Goal: Task Accomplishment & Management: Use online tool/utility

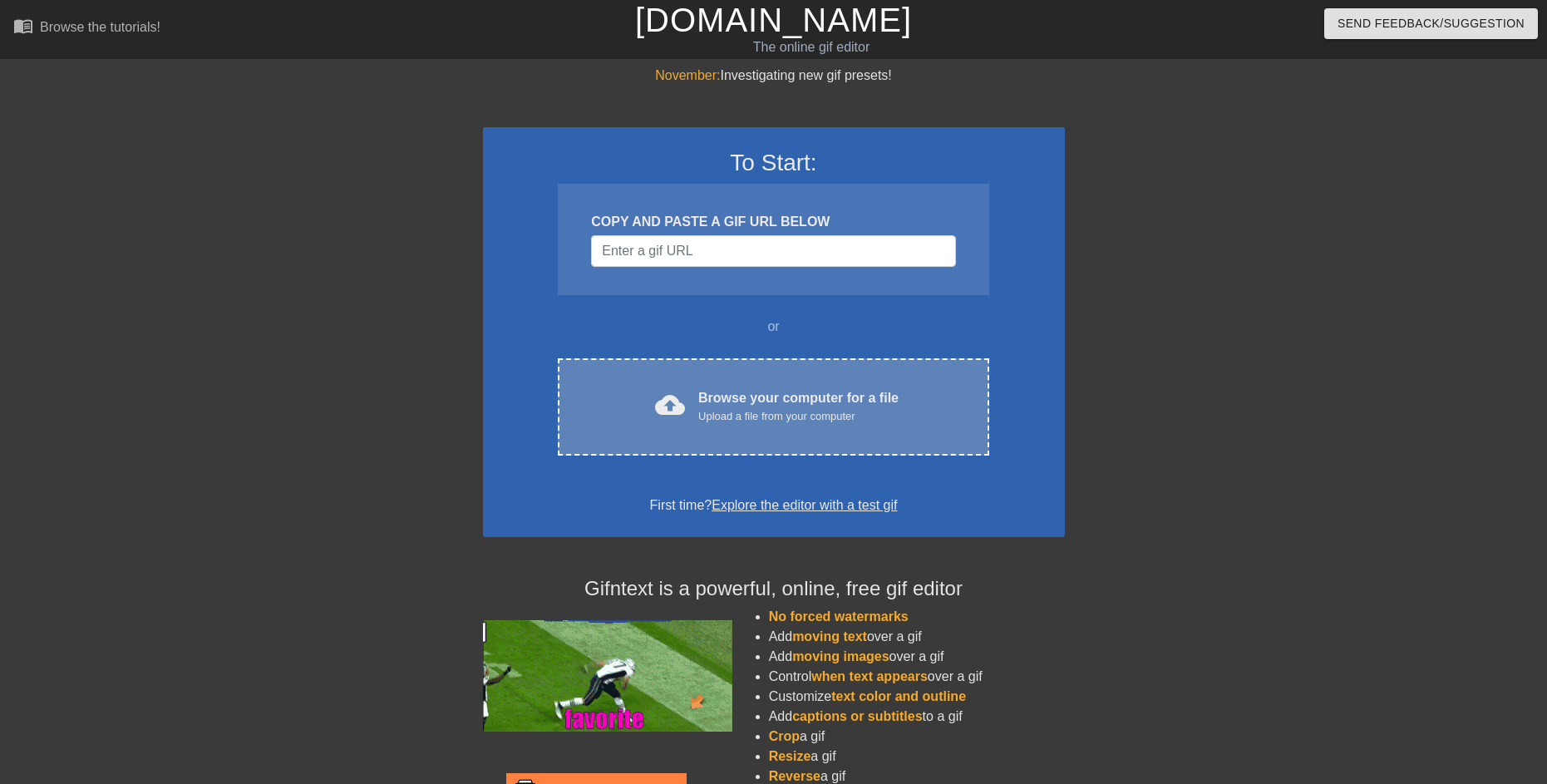
click at [715, 408] on div "Upload a file from your computer" at bounding box center [798, 416] width 201 height 17
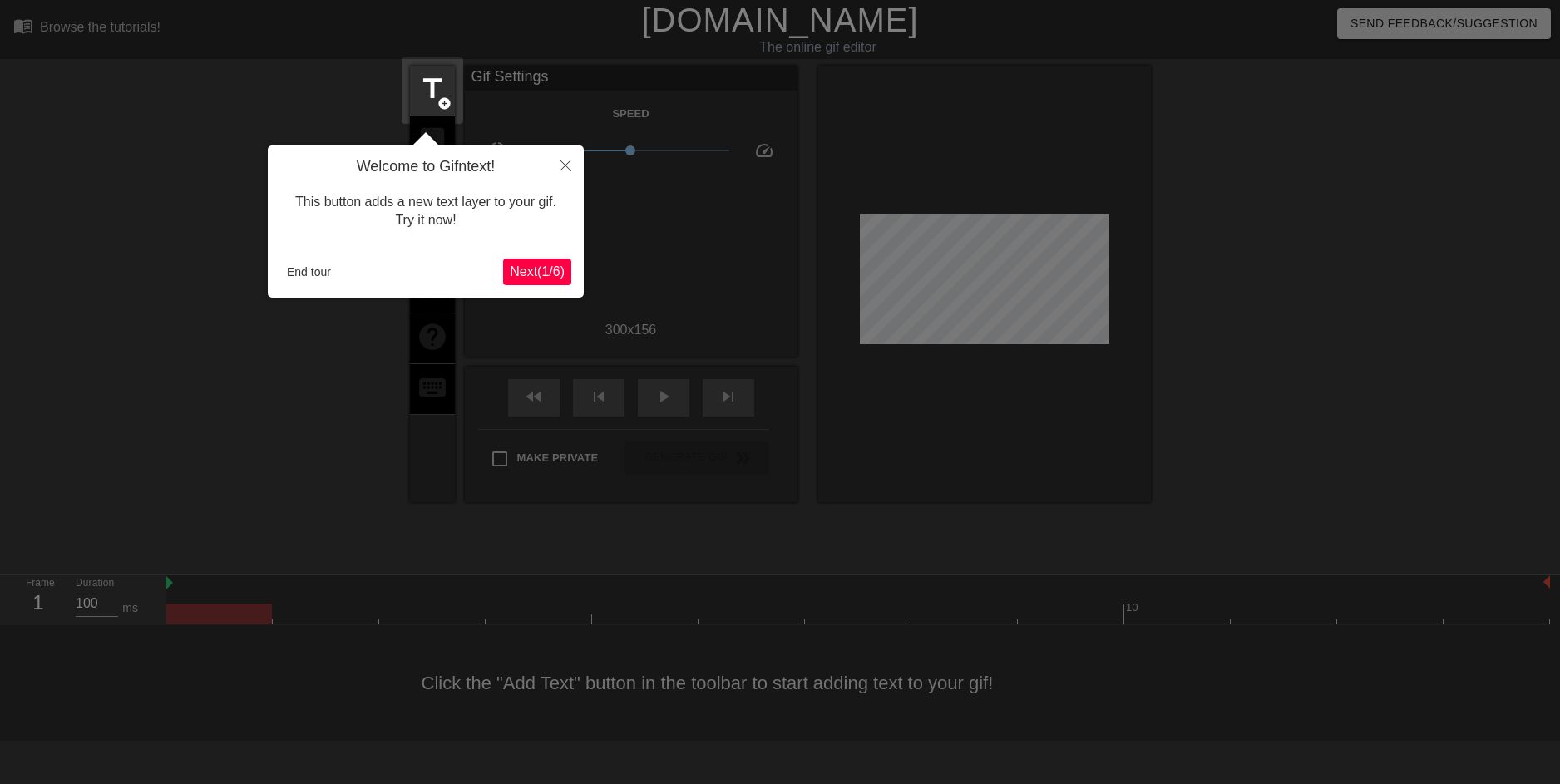
click at [525, 264] on span "Next ( 1 / 6 )" at bounding box center [537, 271] width 55 height 14
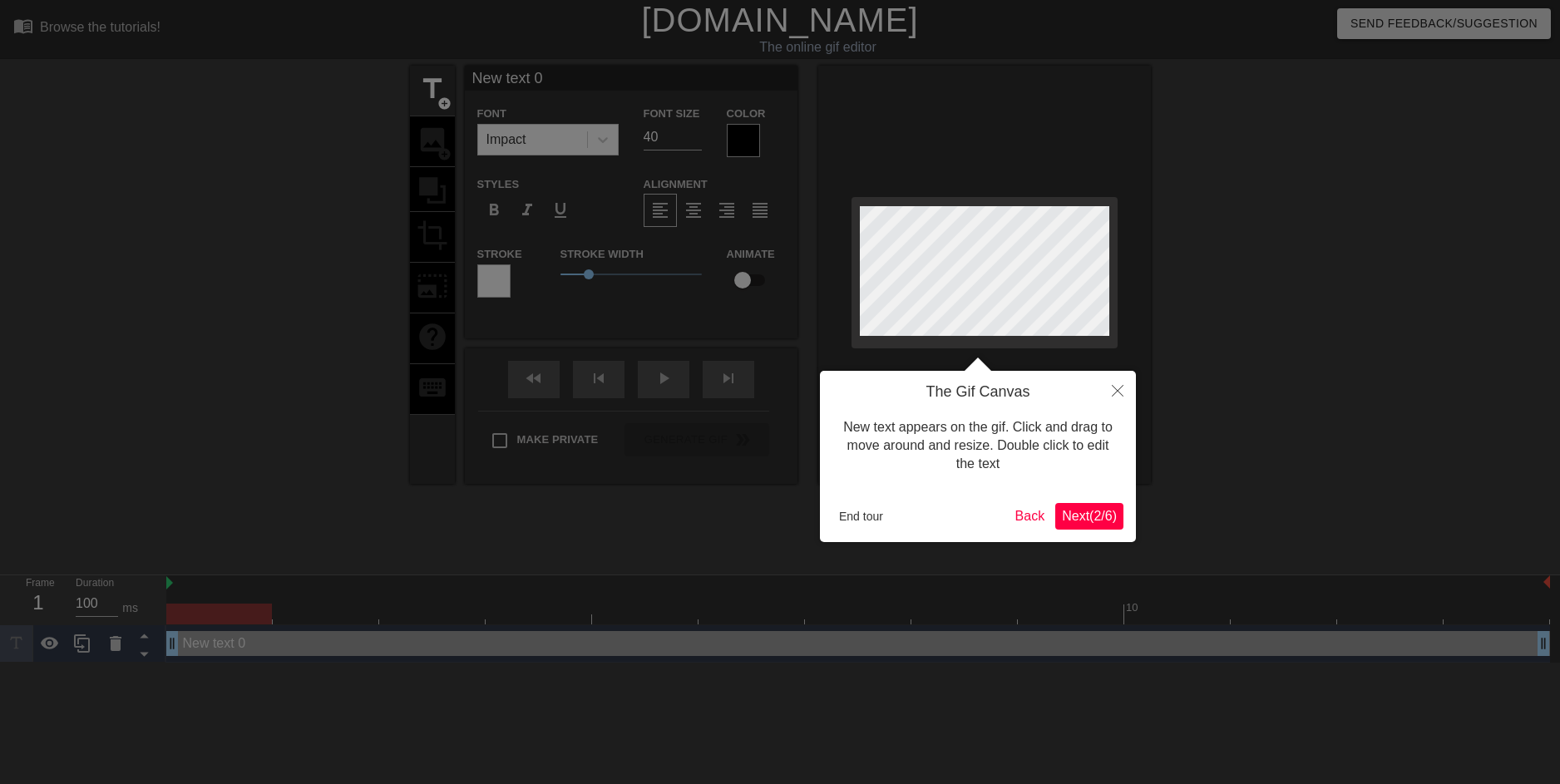
click at [527, 266] on body "menu_book Browse the tutorials! [DOMAIN_NAME] The online gif editor Send Feedba…" at bounding box center [780, 331] width 1560 height 662
click at [1112, 525] on button "Next ( 2 / 6 )" at bounding box center [1089, 516] width 68 height 27
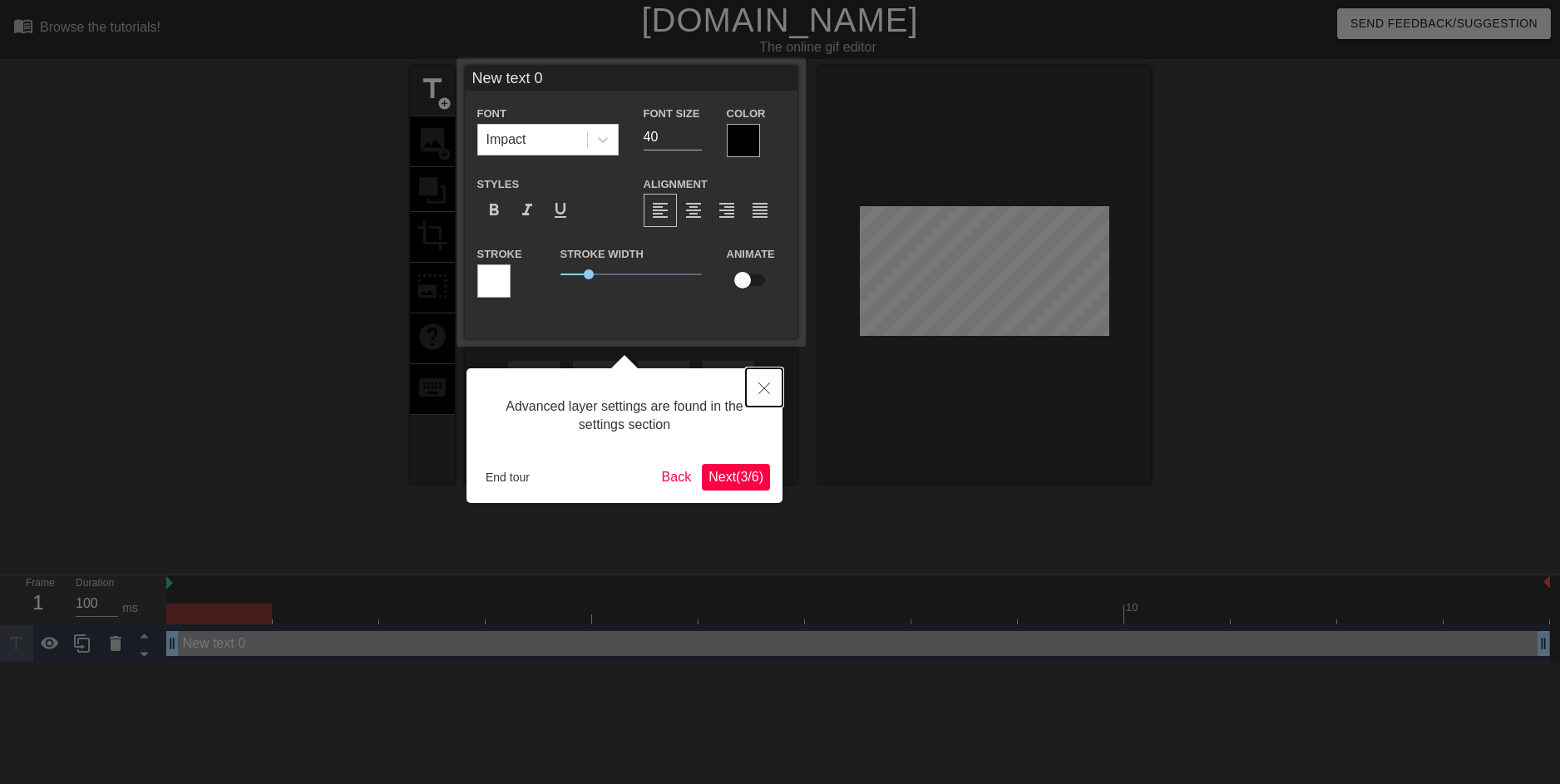
click at [767, 390] on icon "Close" at bounding box center [765, 388] width 12 height 12
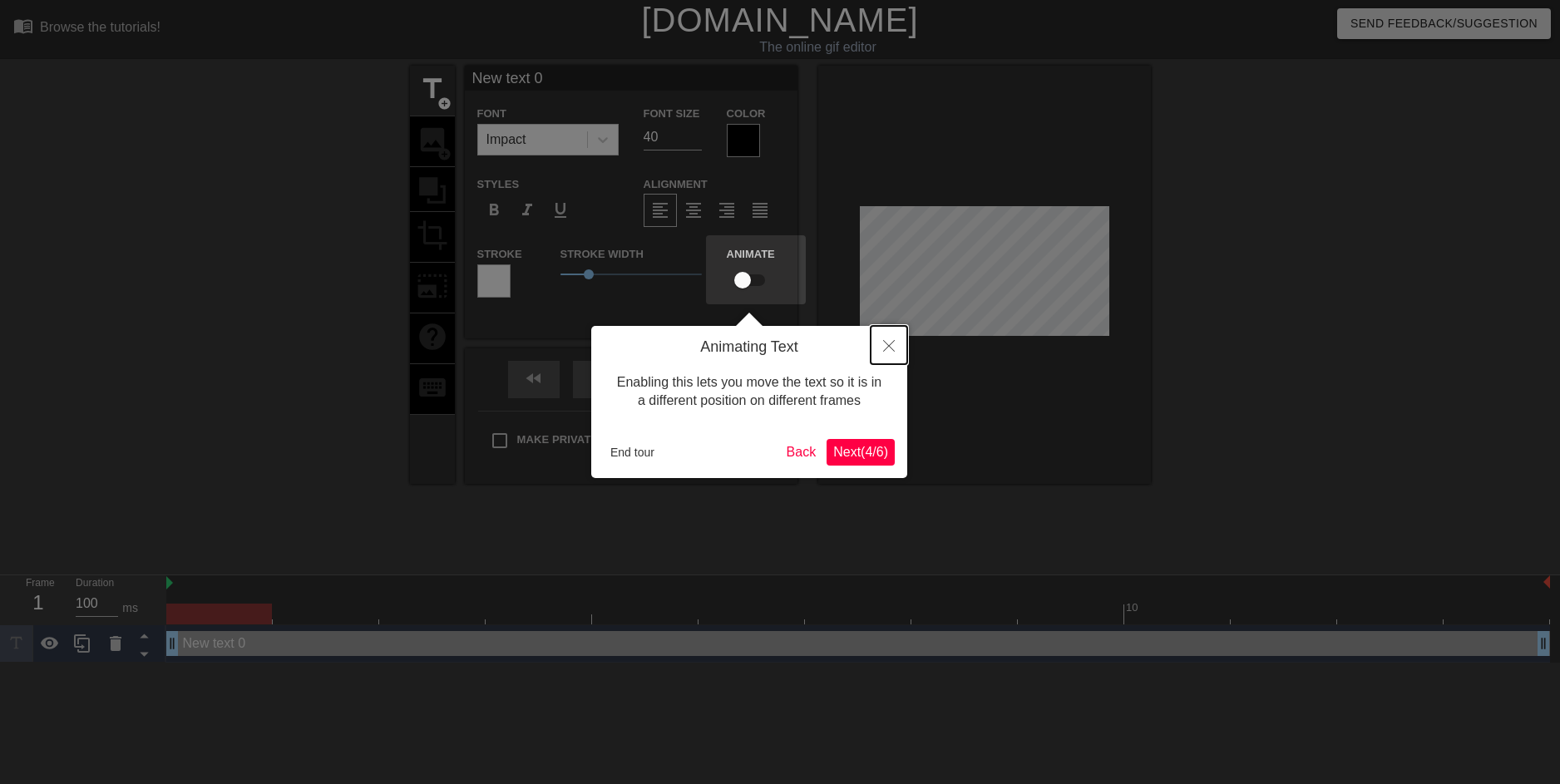
click at [886, 340] on button "Close" at bounding box center [888, 345] width 37 height 38
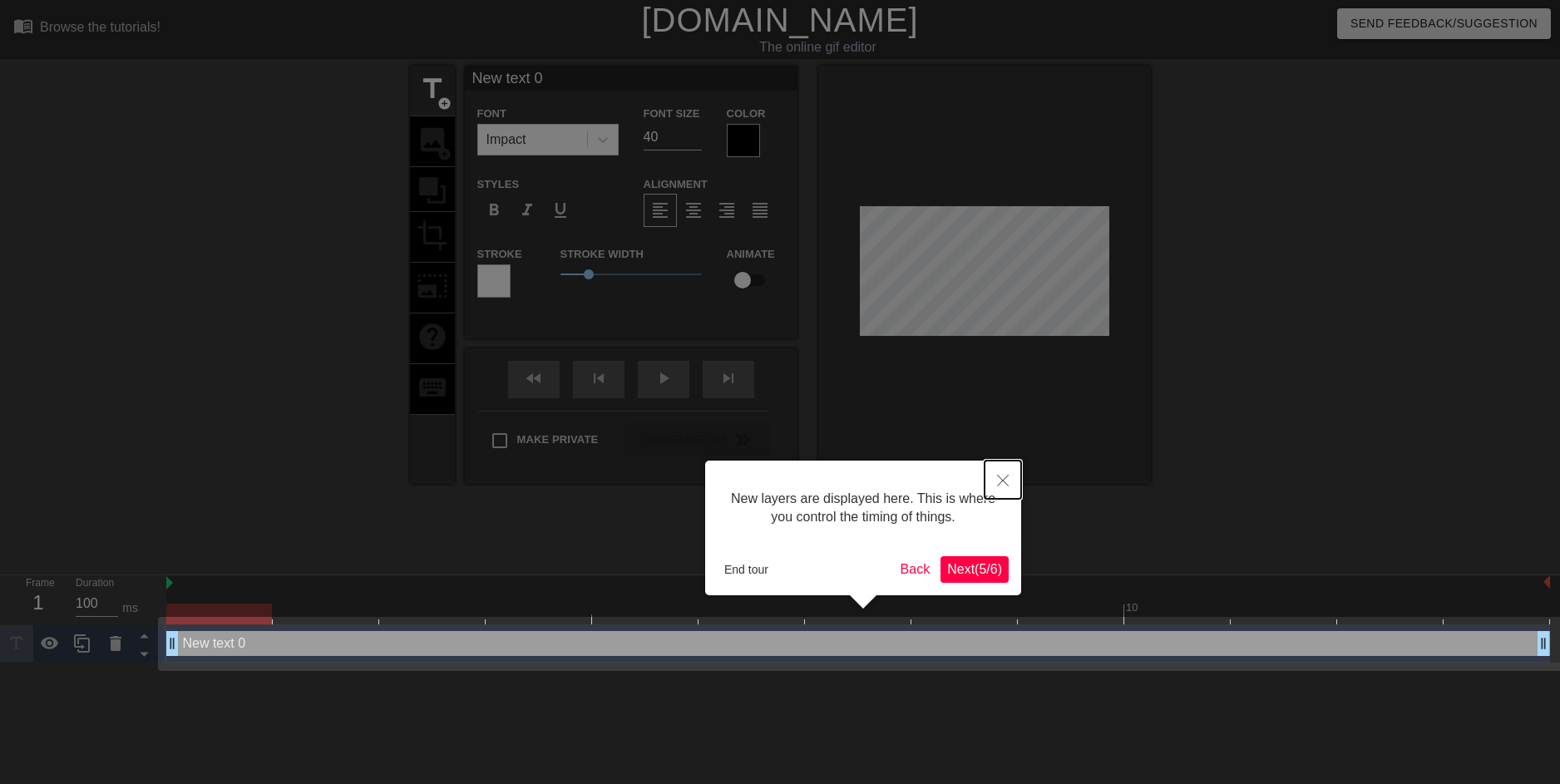
click at [1013, 494] on button "Close" at bounding box center [1002, 479] width 37 height 38
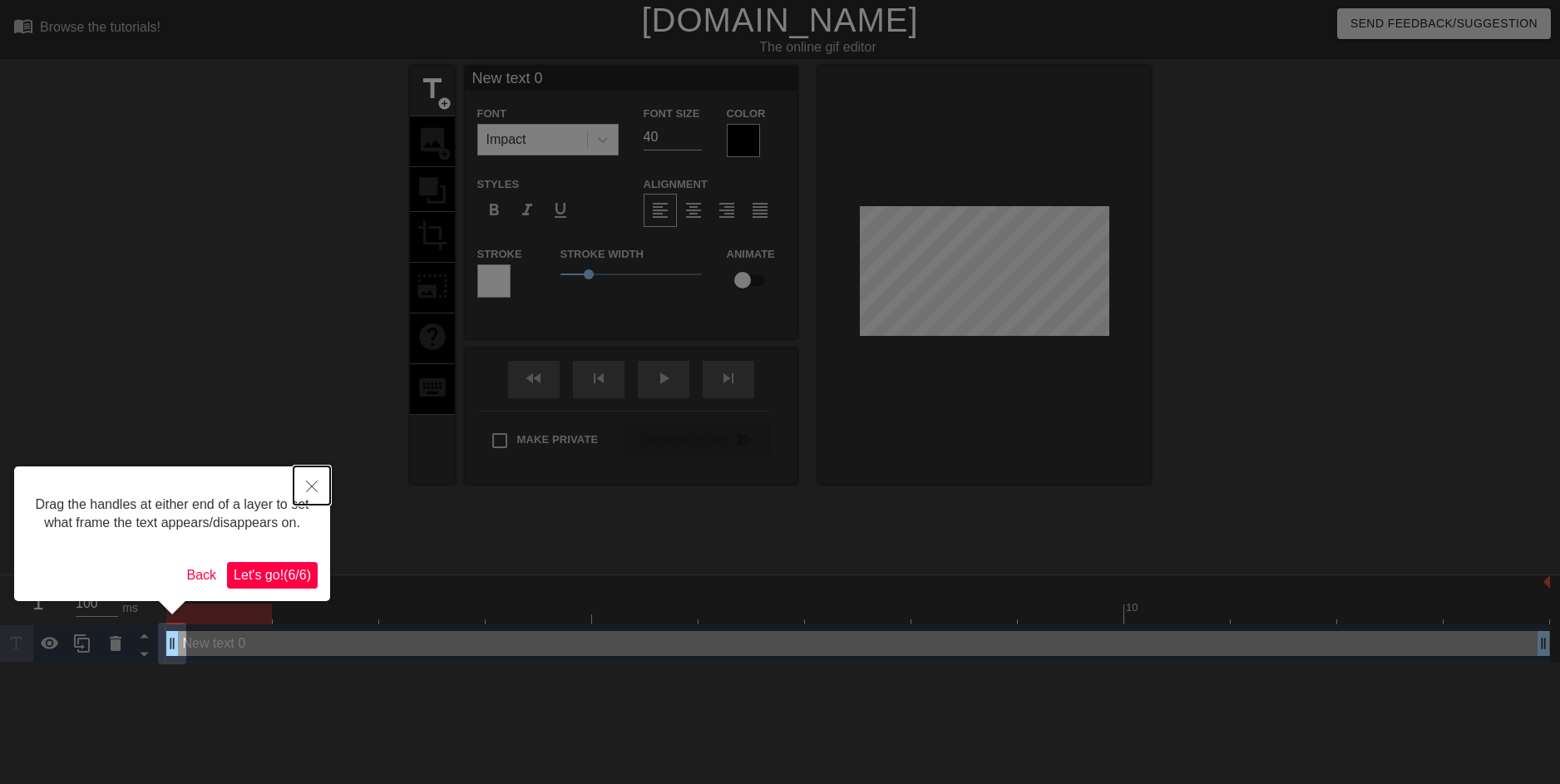
click at [320, 475] on button "Close" at bounding box center [311, 485] width 37 height 38
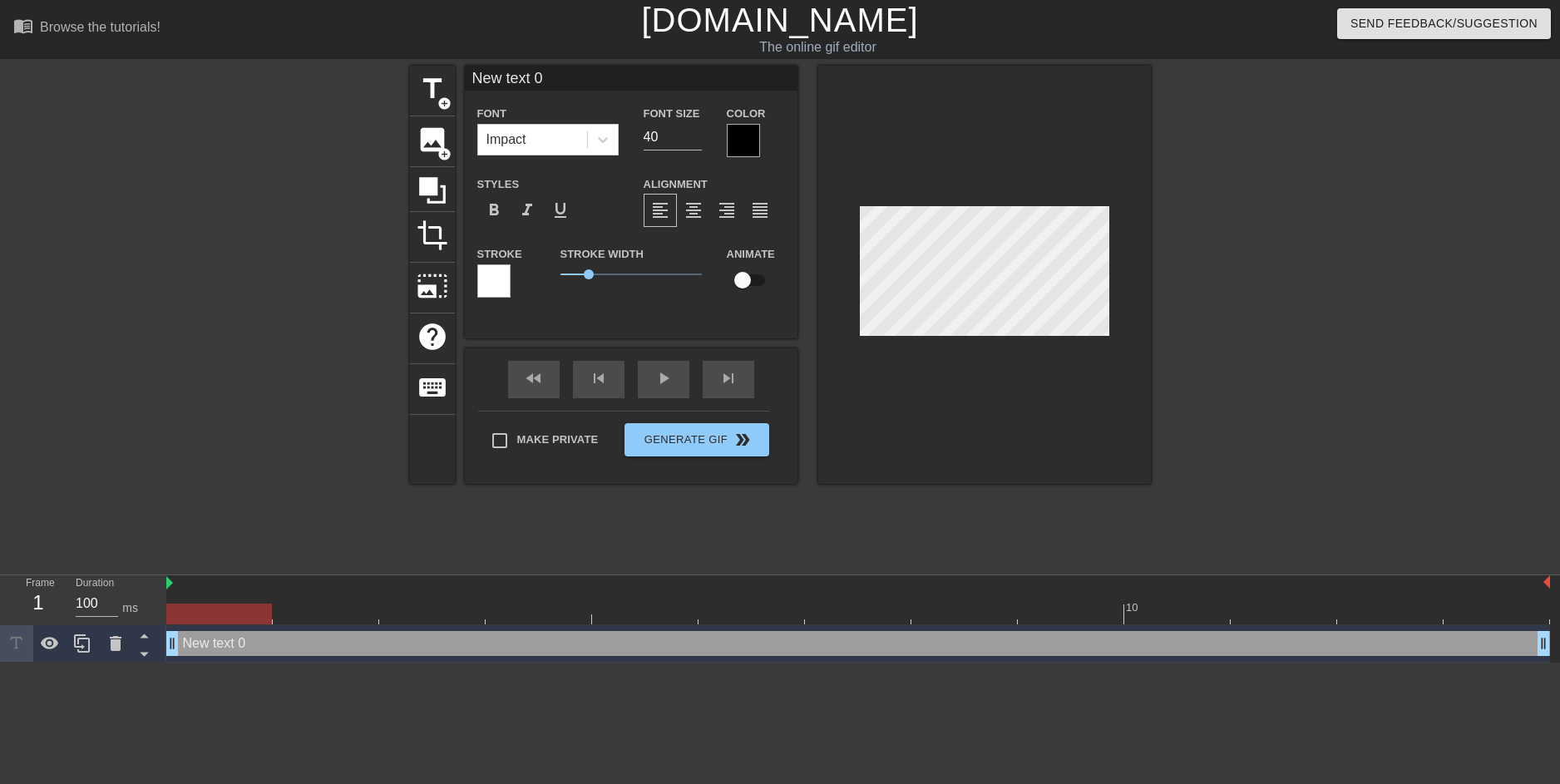
scroll to position [2, 4]
type input "New text"
type textarea "New text"
type input "New text"
type textarea "New text"
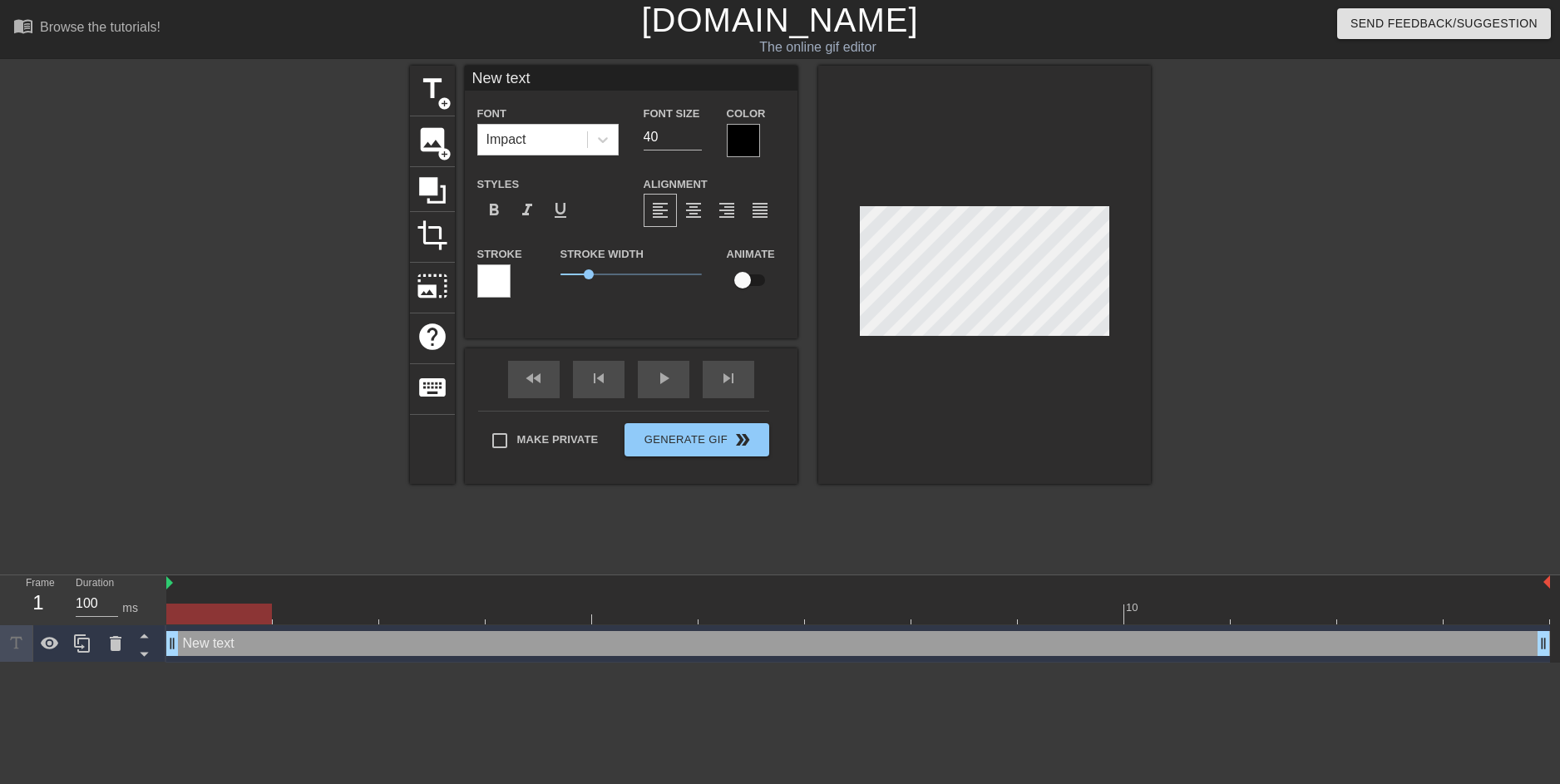
type input "New tex"
type textarea "New tex"
type input "New te"
type textarea "New te"
type input "New t"
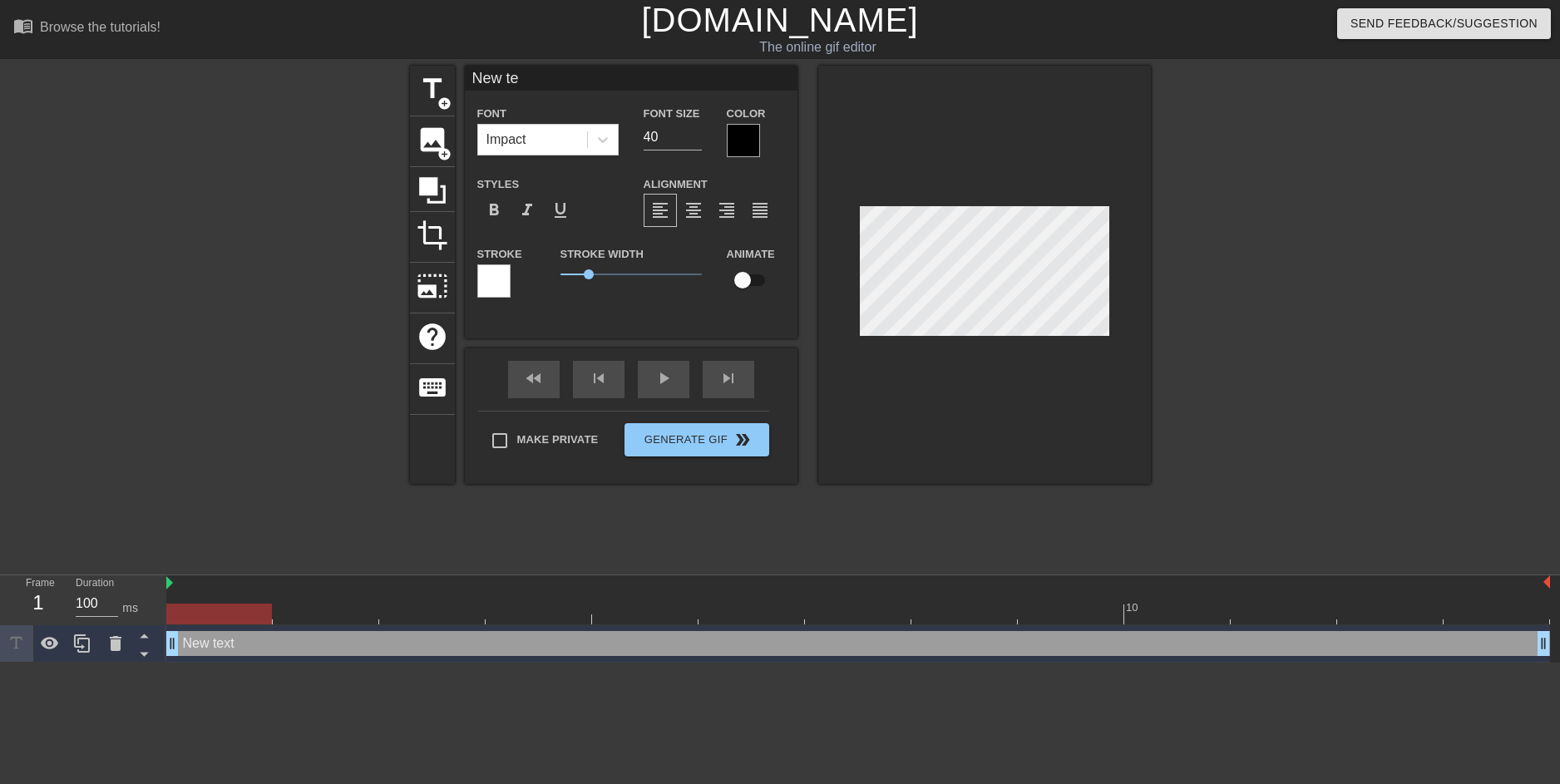
type textarea "New t"
type input "New"
type textarea "New"
type input "New"
type textarea "New"
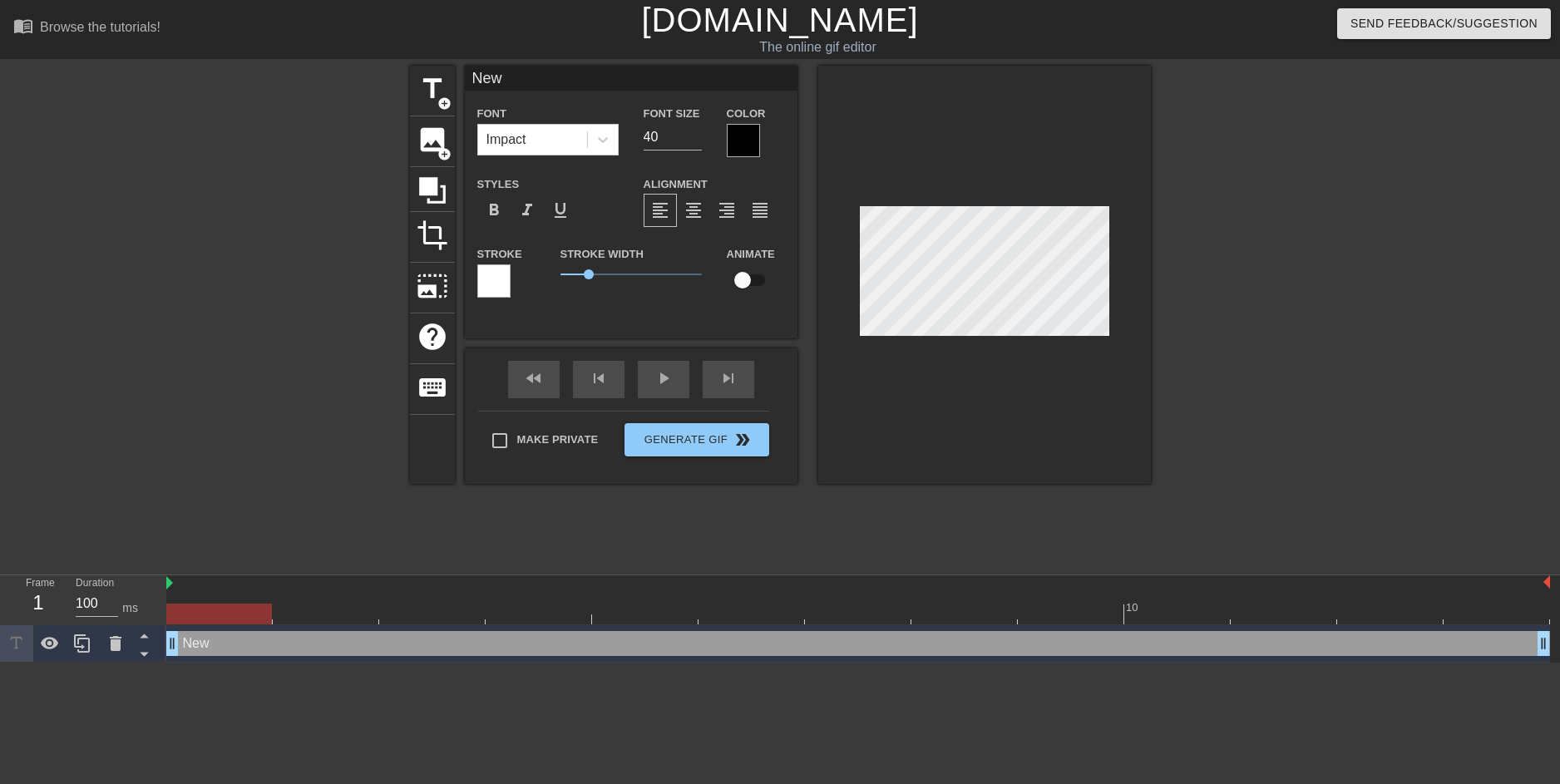
type input "Ne"
type textarea "Ne"
type input "N"
type textarea "N"
type input "d"
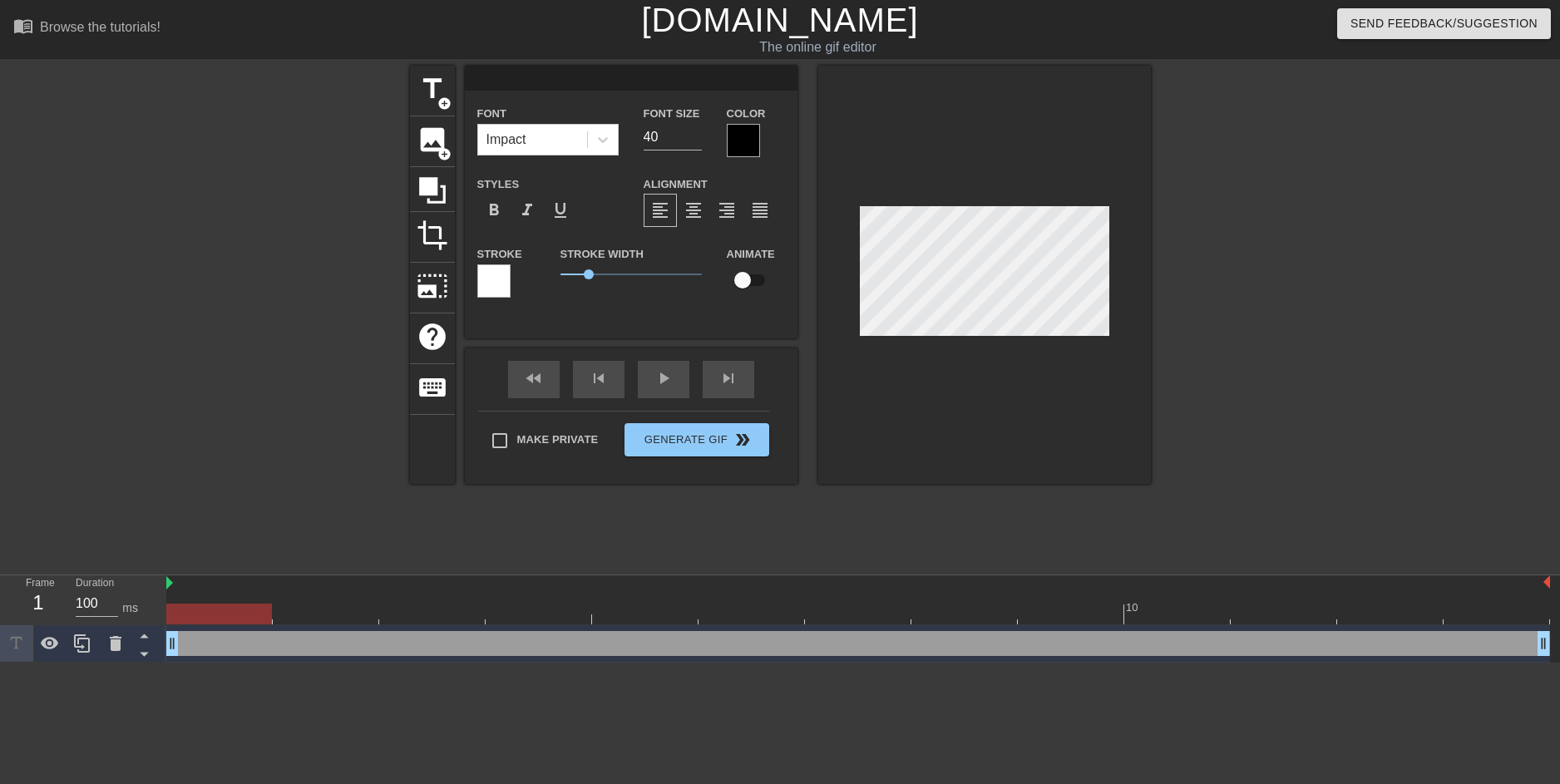
type textarea "d"
type input "do"
type textarea "do"
type input "do"
type textarea "do"
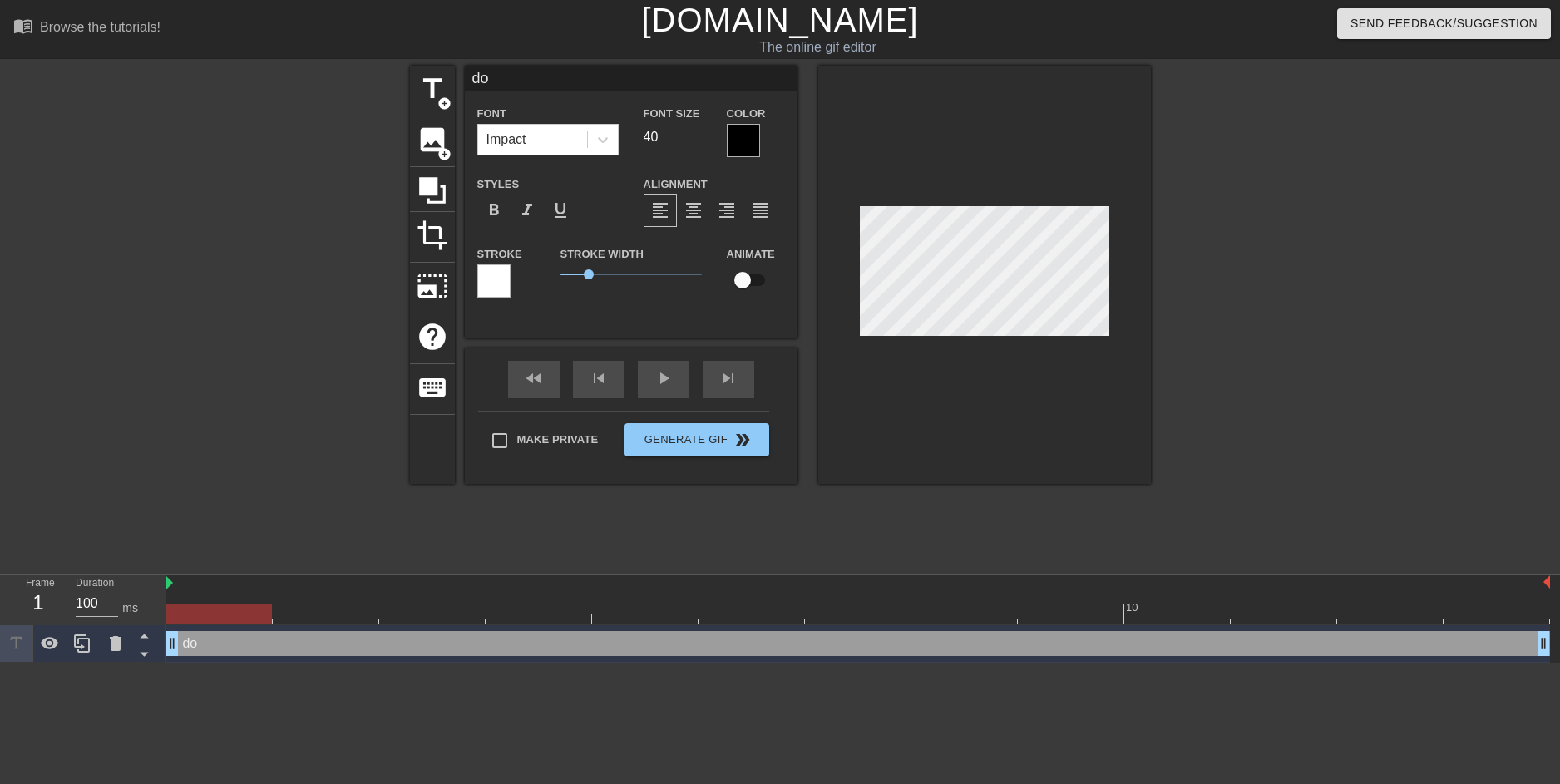
type input "do y"
type textarea "do y"
type input "do yo"
type textarea "do yo"
type input "do you"
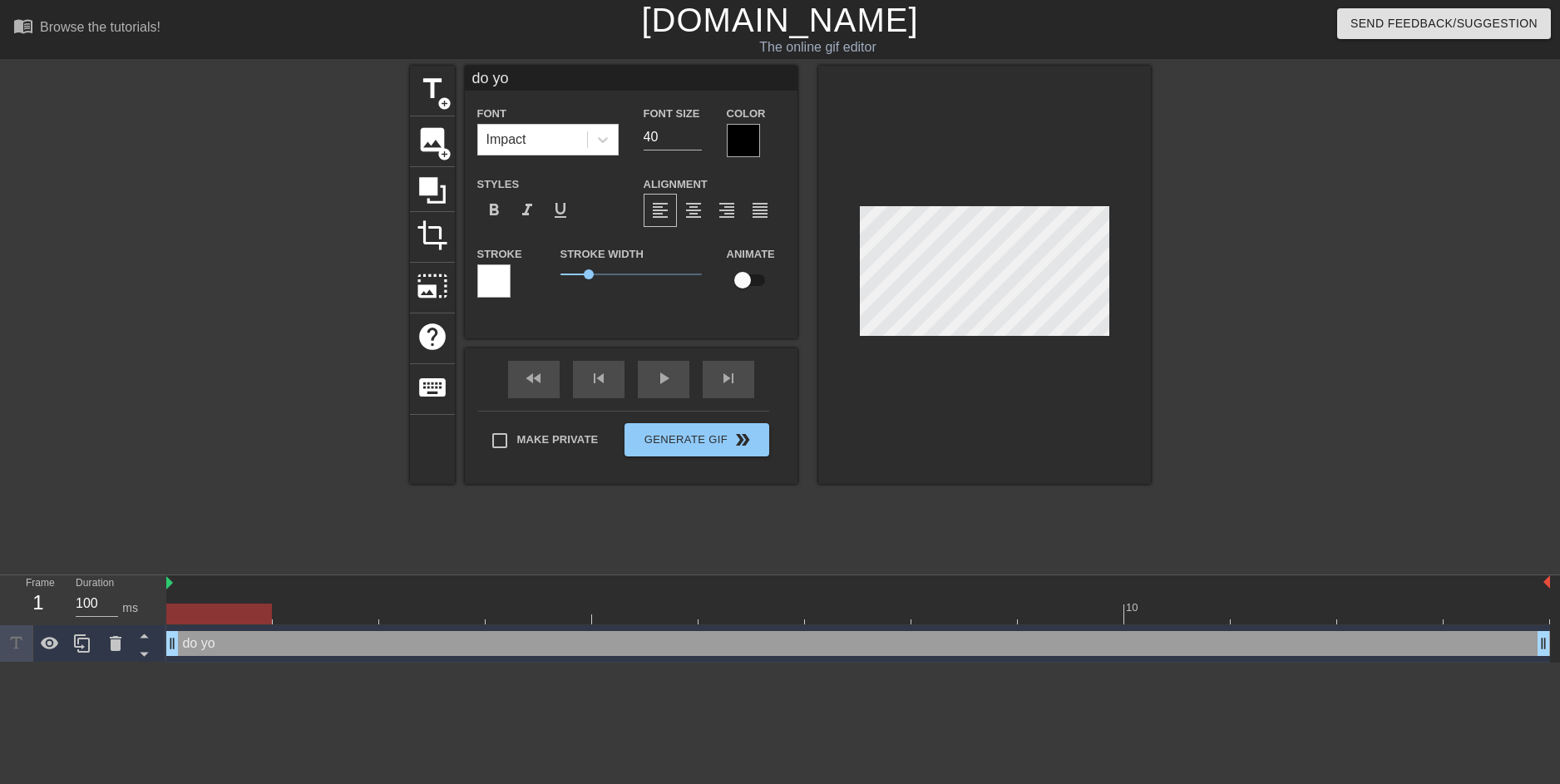
type textarea "do you"
type input "do you"
type textarea "do you"
type input "do you s"
type textarea "do you s"
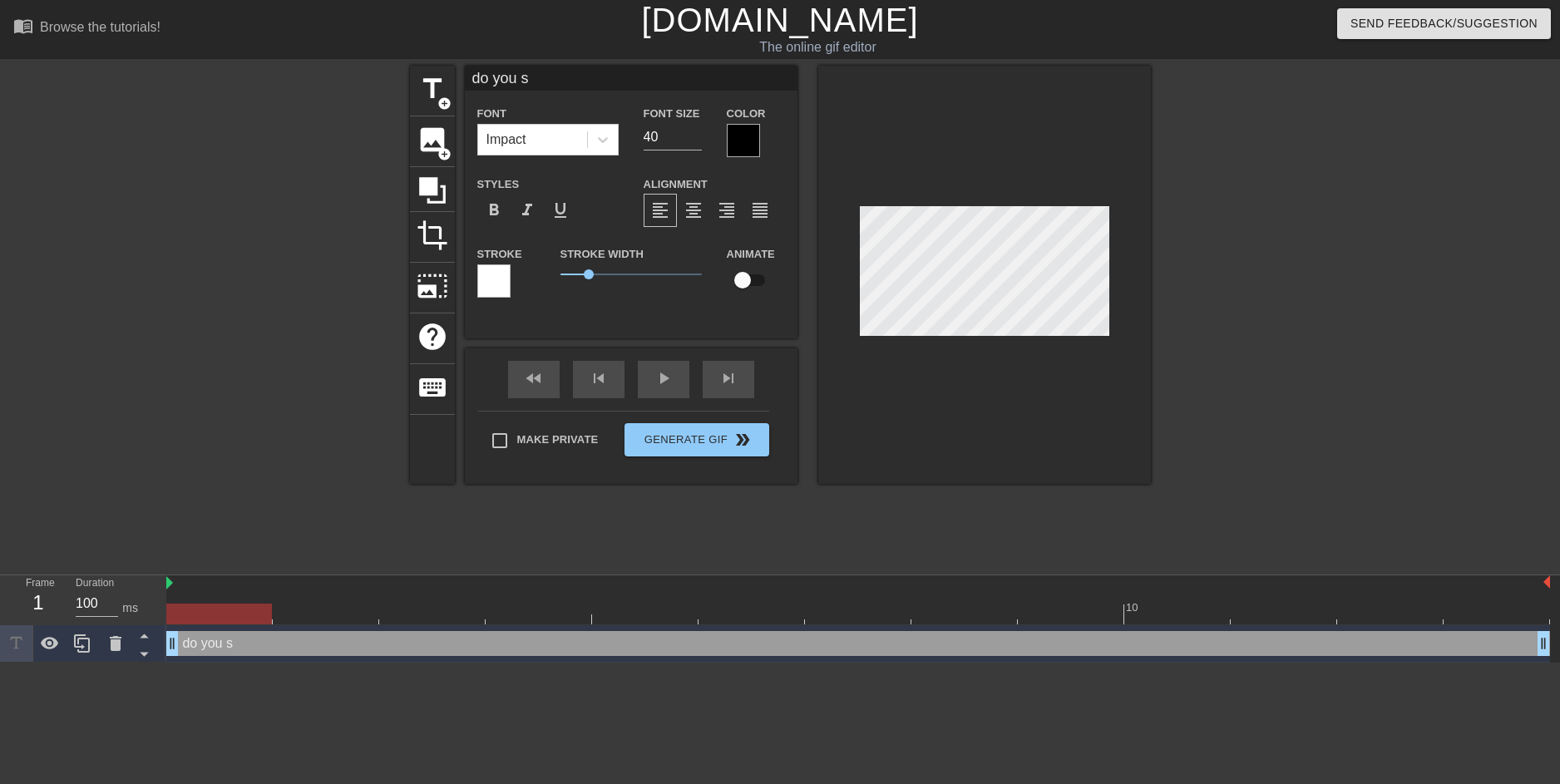
type input "do you se"
type textarea "do you se"
type input "do you see"
type textarea "do you see"
type input "do you see"
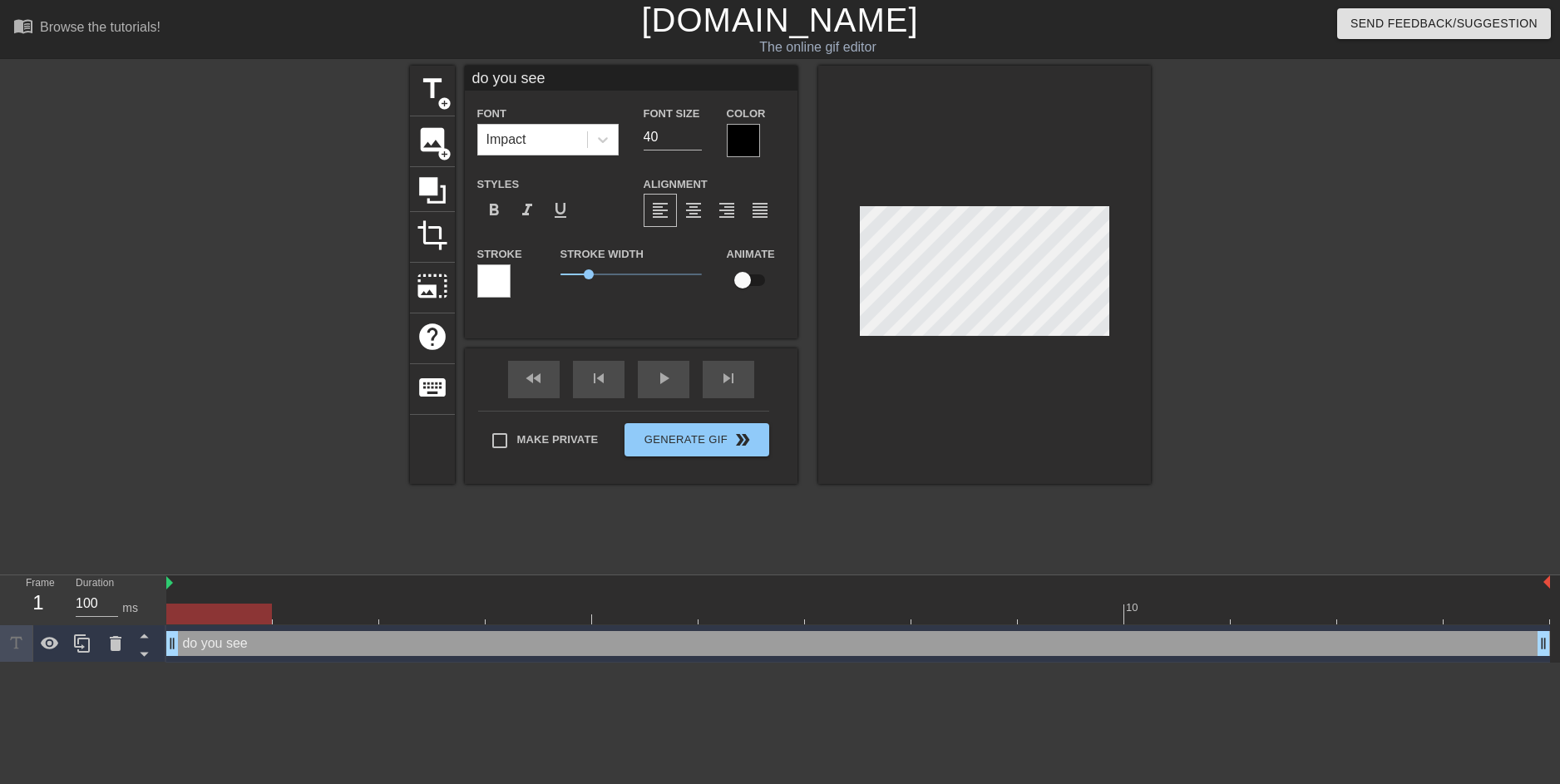
type textarea "do you see"
type input "do you see t"
type textarea "do you see t"
type input "do you see th"
type textarea "do you see th"
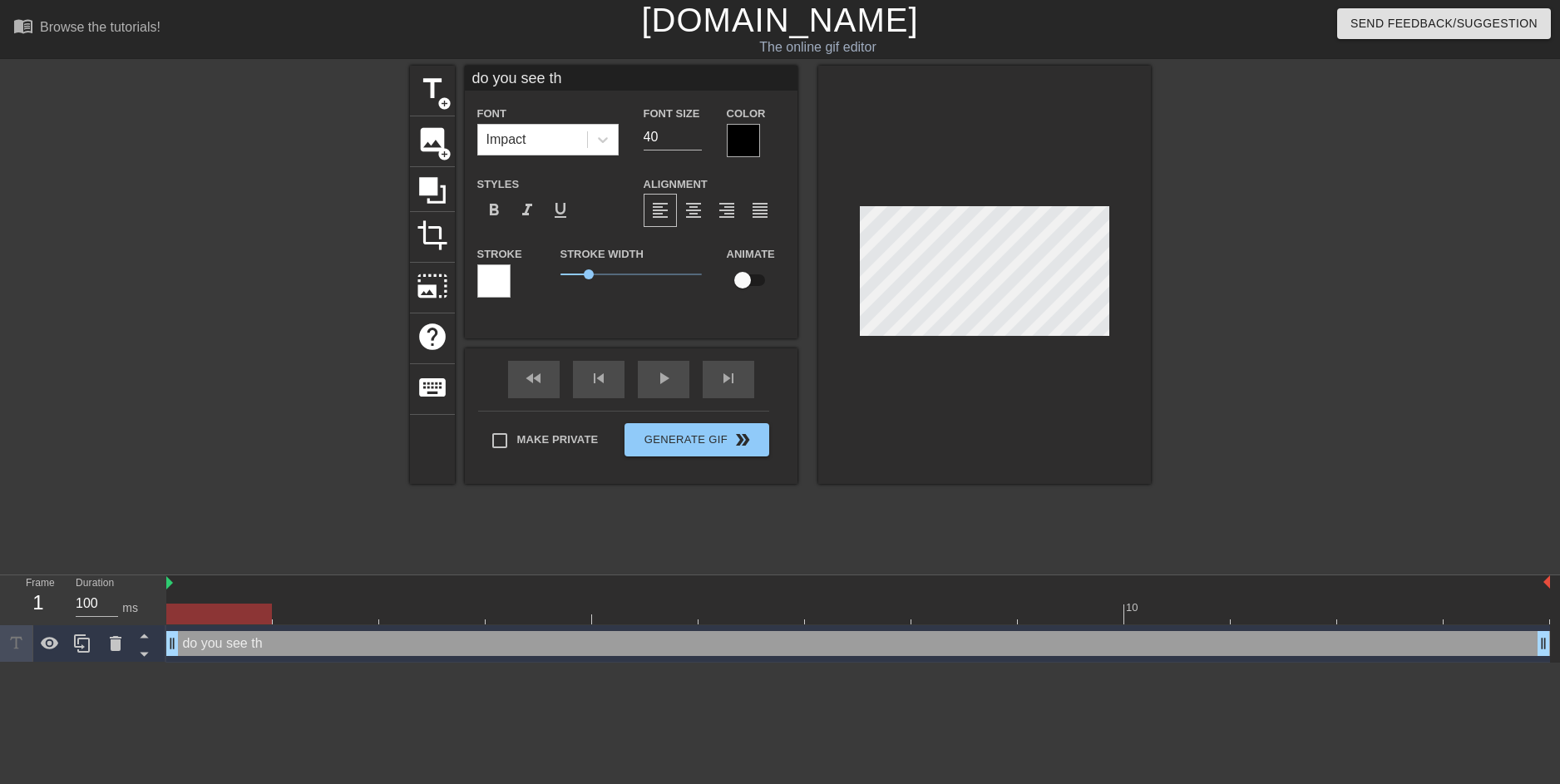
type input "do you see tha"
type textarea "do you see tha"
type input "do you see that"
type textarea "do you see that"
type input "do you see that"
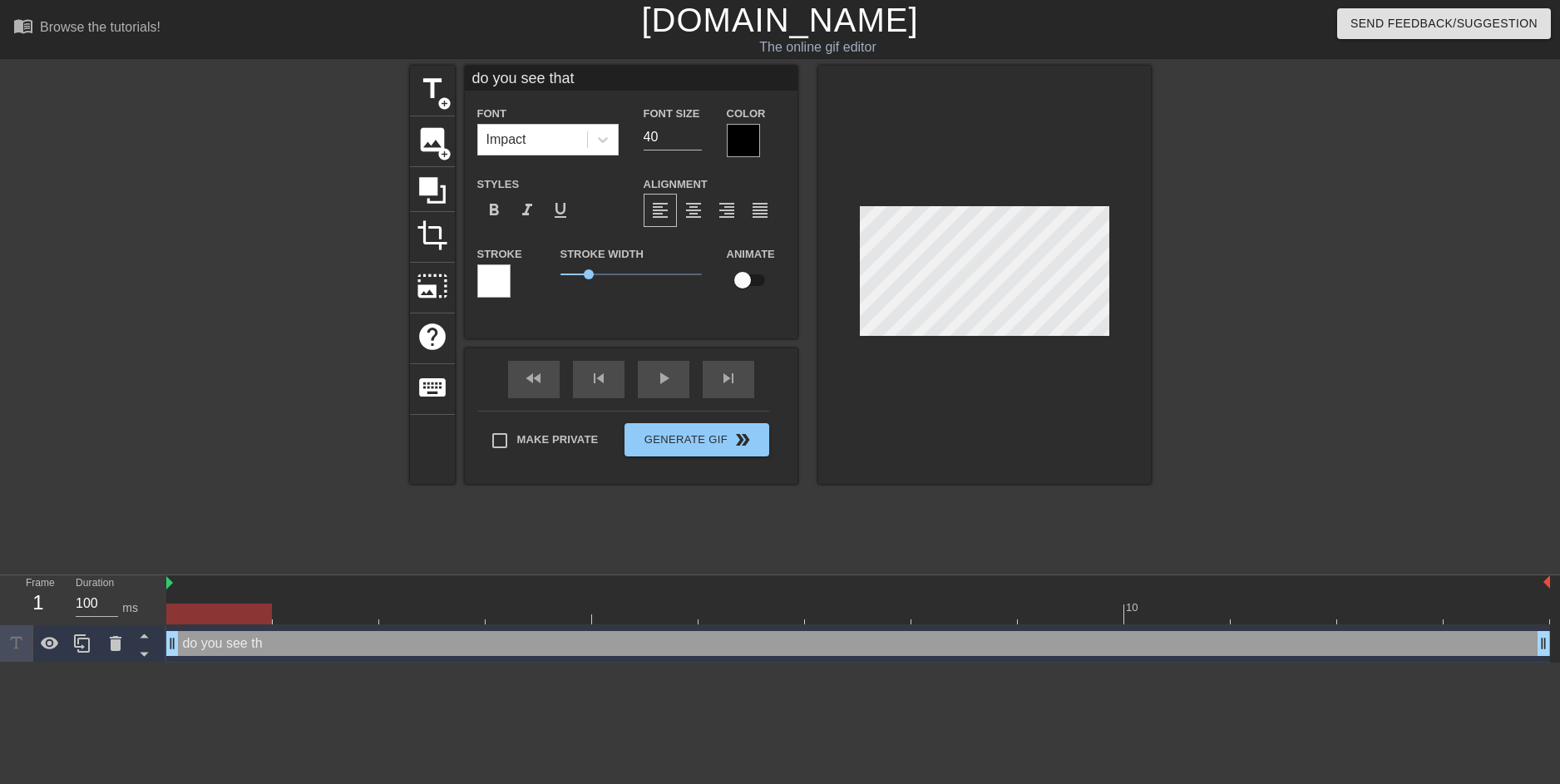
type textarea "do you see that"
type input "do you see that i"
type textarea "do you see that i"
type input "do you see that iv"
type textarea "do you see that iv"
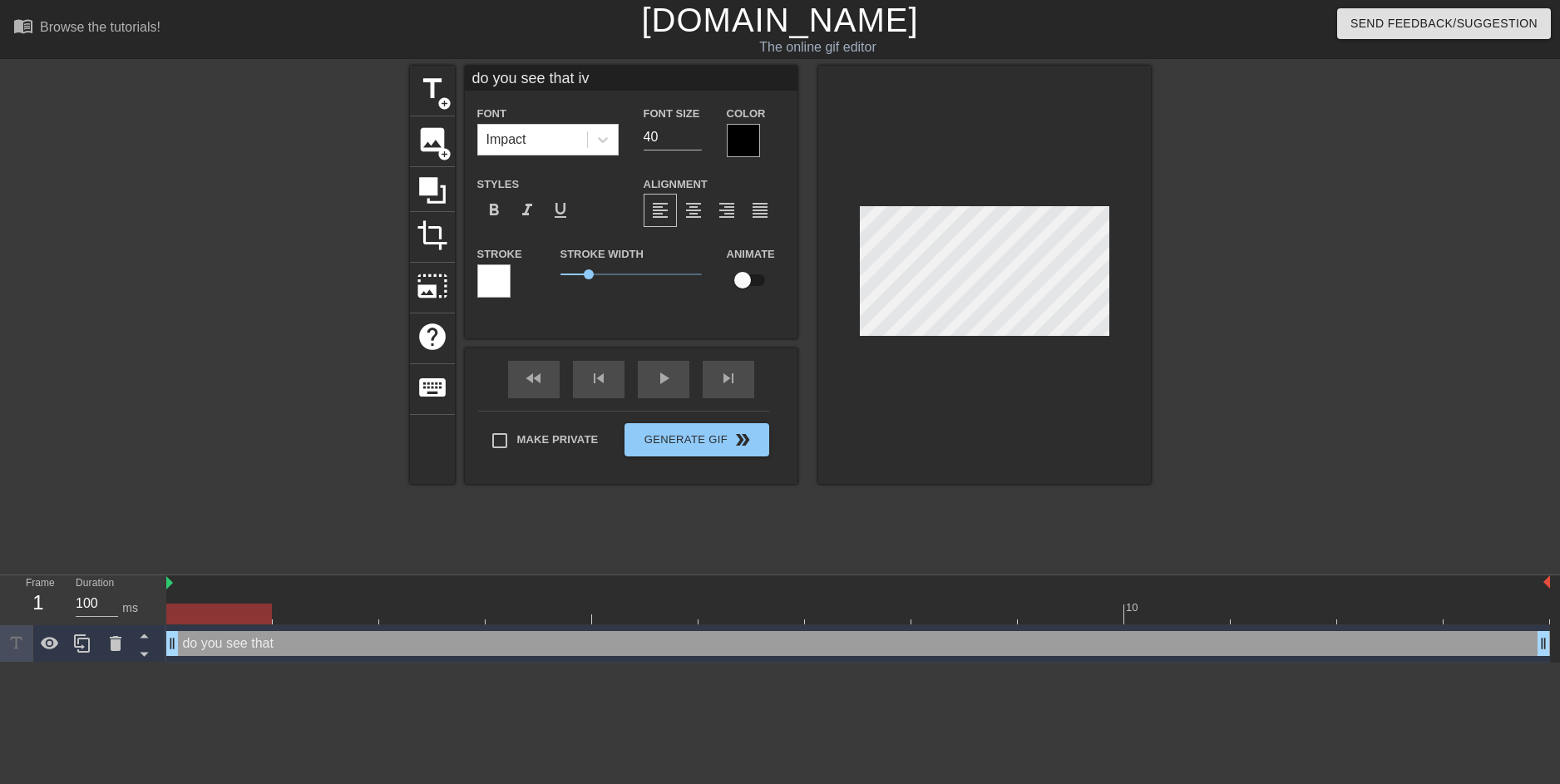
type input "do you see that iva"
type textarea "do you see that iva"
type input "do you see that [PERSON_NAME]"
type textarea "do you see that [PERSON_NAME]"
type input "do you see that [PERSON_NAME]?"
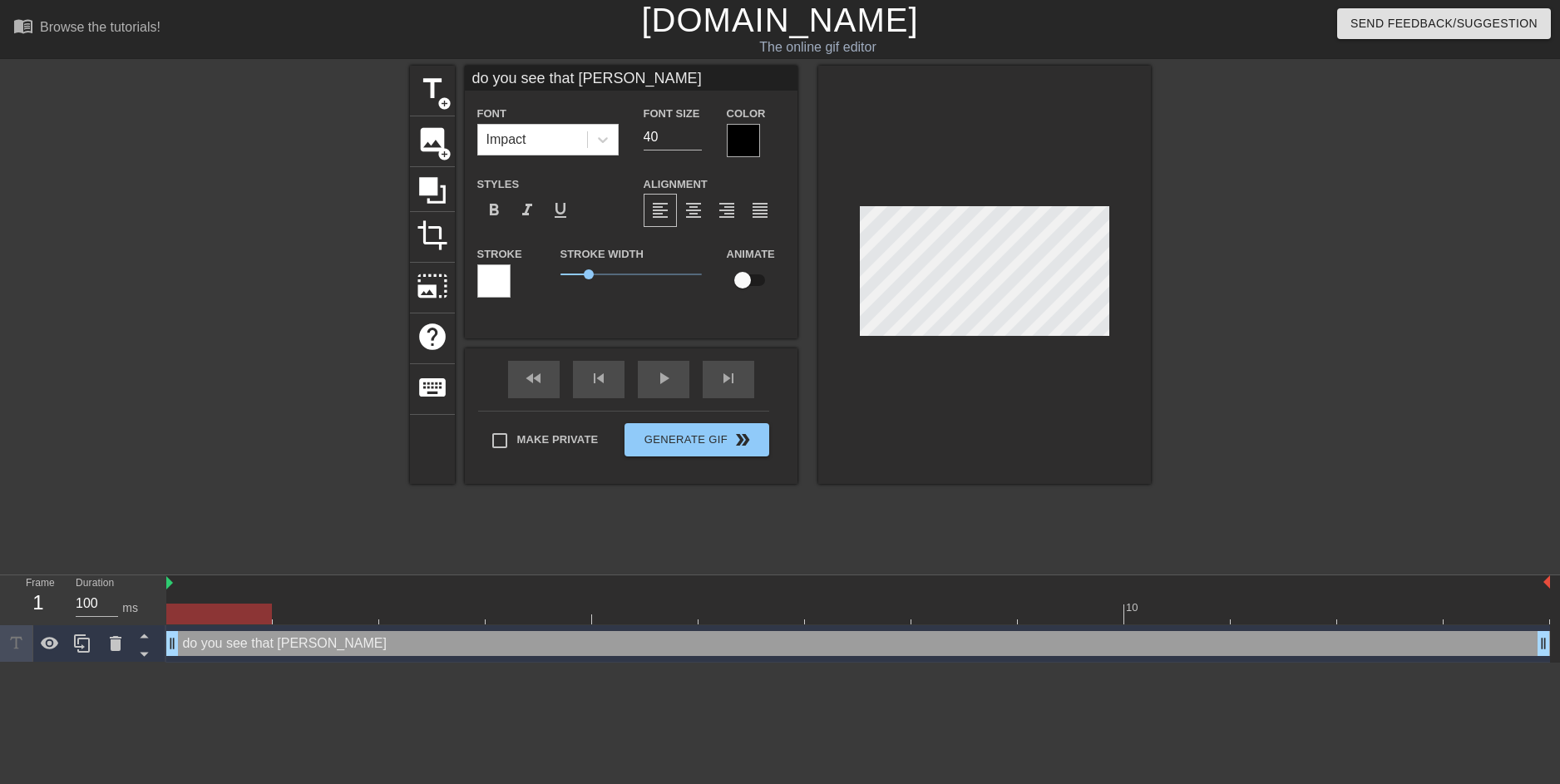
type textarea "do you see that [PERSON_NAME]?"
type input "do you see that [PERSON_NAME]"
type textarea "do you see that [PERSON_NAME]"
type input "do you see that iva"
type textarea "do you see that iva"
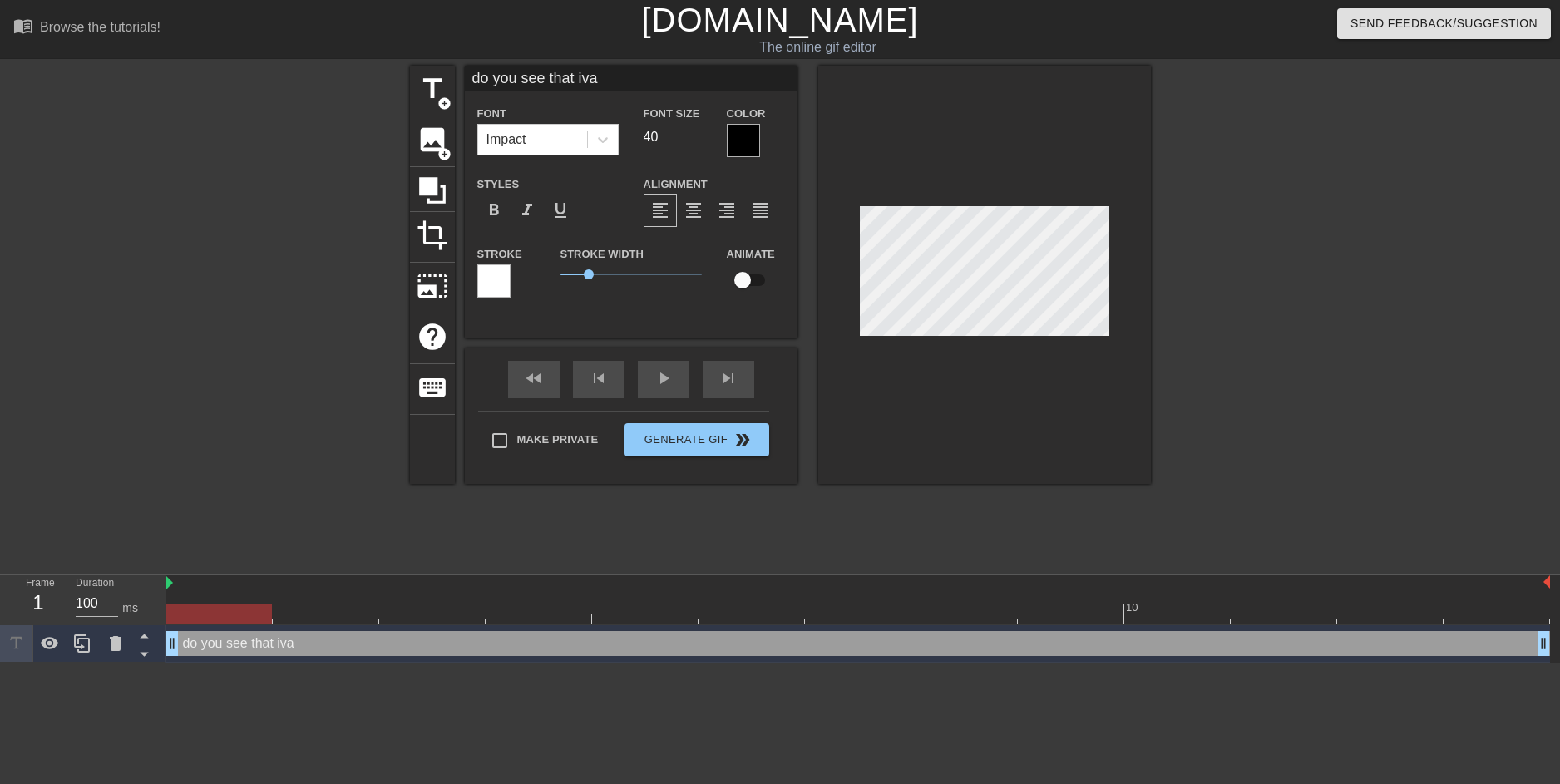
type input "do you see that iv"
type textarea "do you see that iv"
type input "do you see that i"
type textarea "do you see that i"
type input "do you see that"
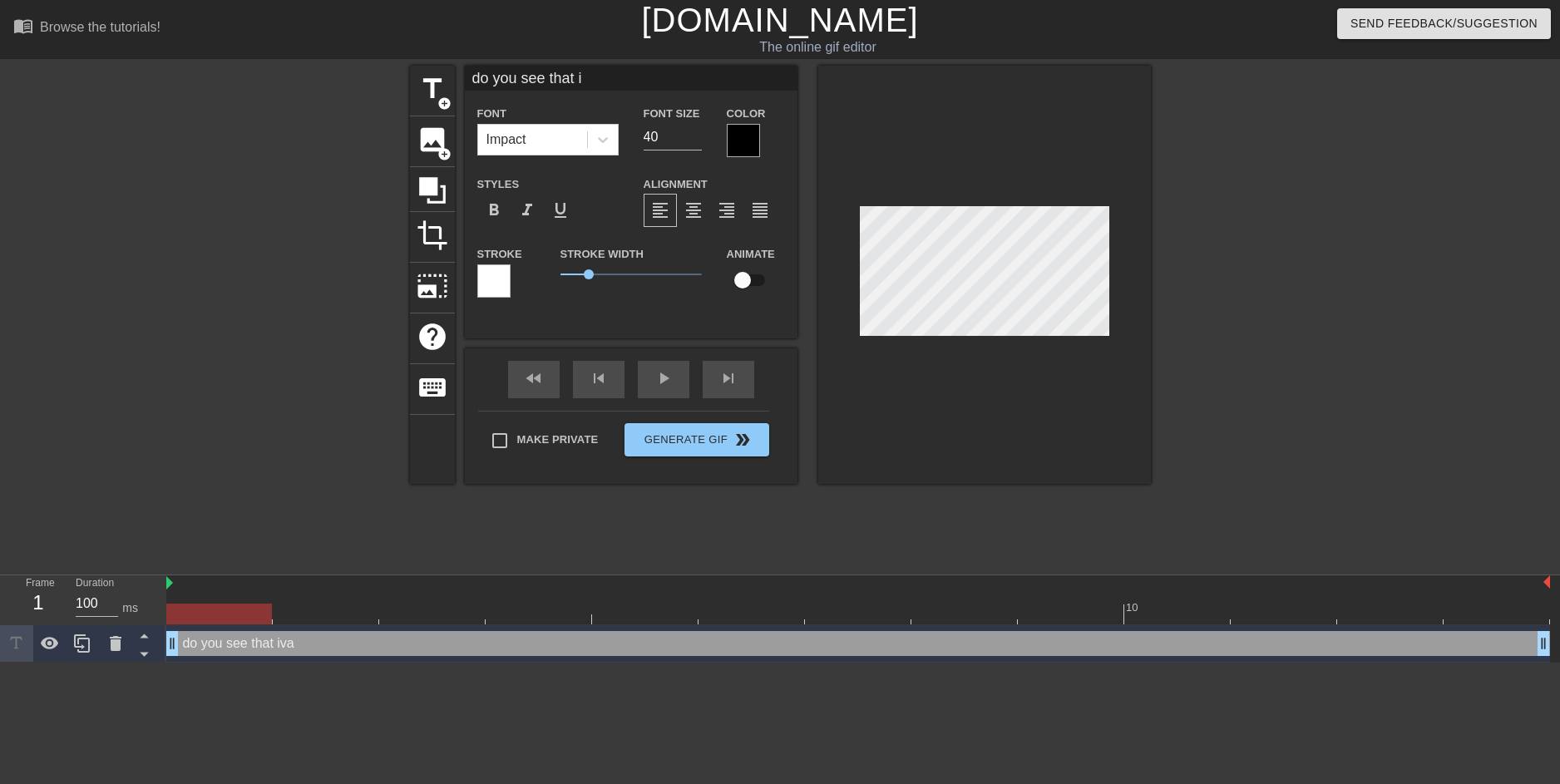
type textarea "do you see that"
type input "do you see that"
type textarea "do you see that"
type input "do you see tha"
type textarea "do you see tha"
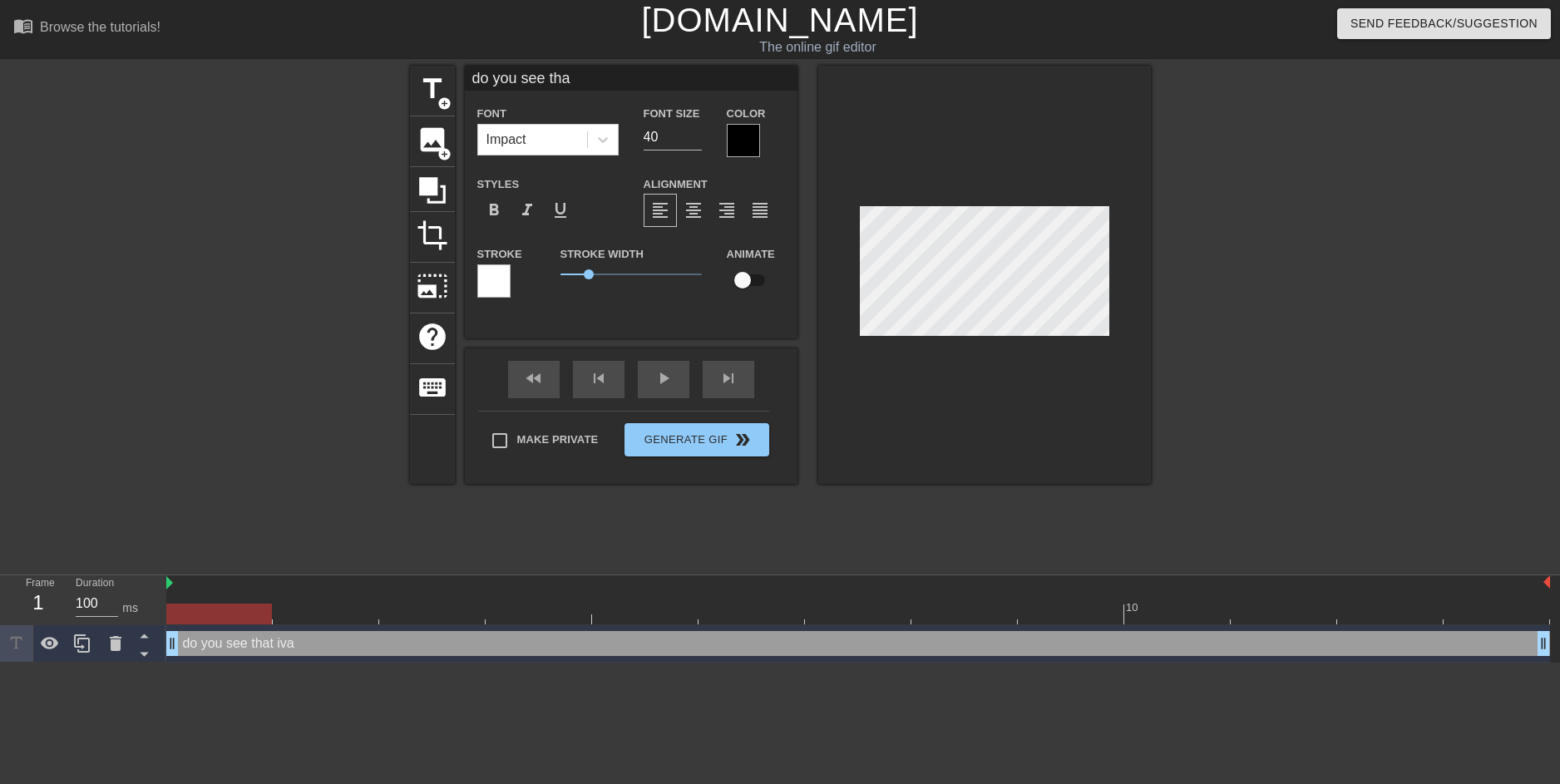
type input "do you see th"
type textarea "do you see th"
type input "do you see t"
type textarea "do you see t"
type input "do you see"
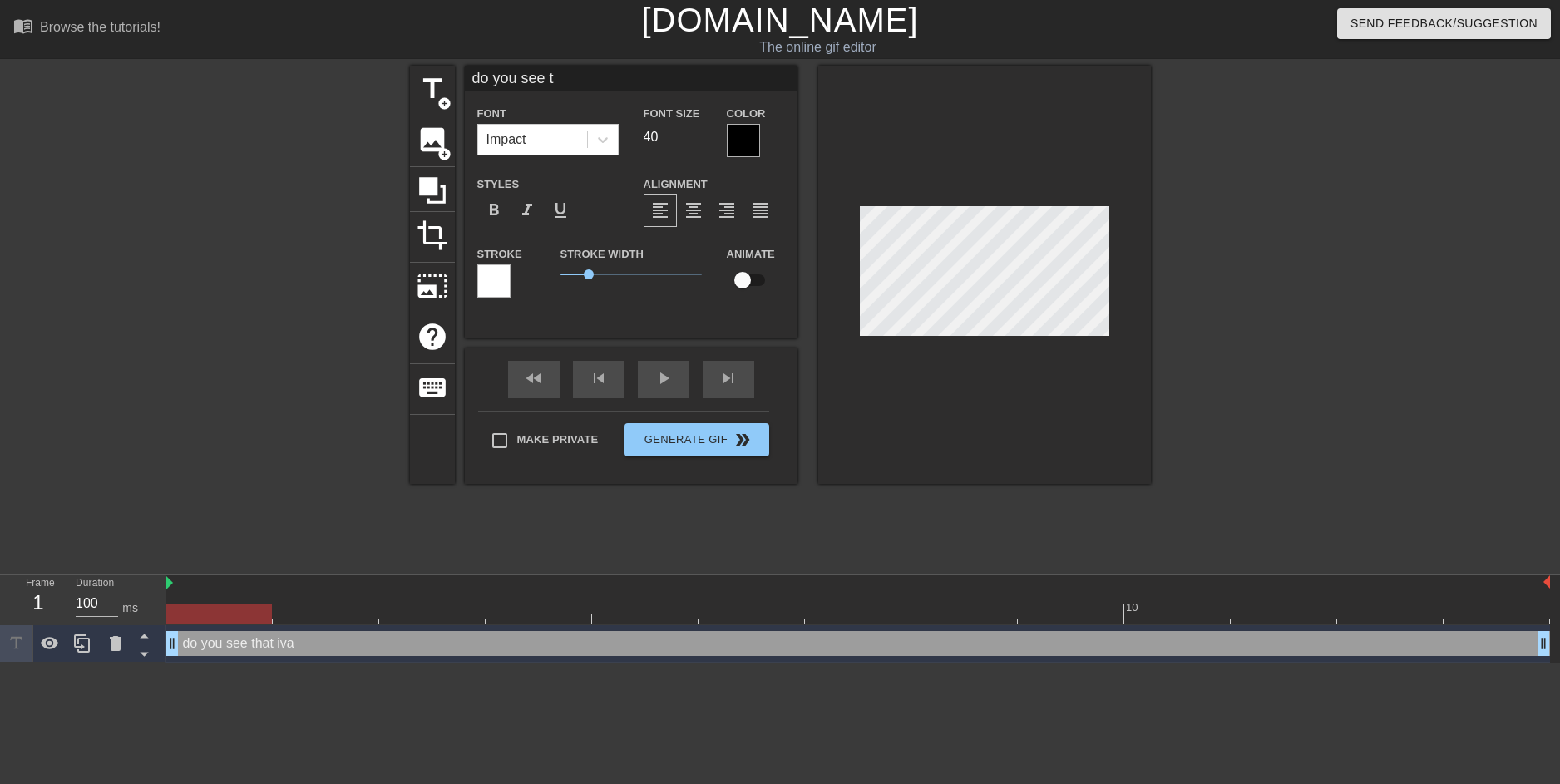
type textarea "do you see"
type input "do you see"
type textarea "do you see"
type input "do you se"
type textarea "do you se"
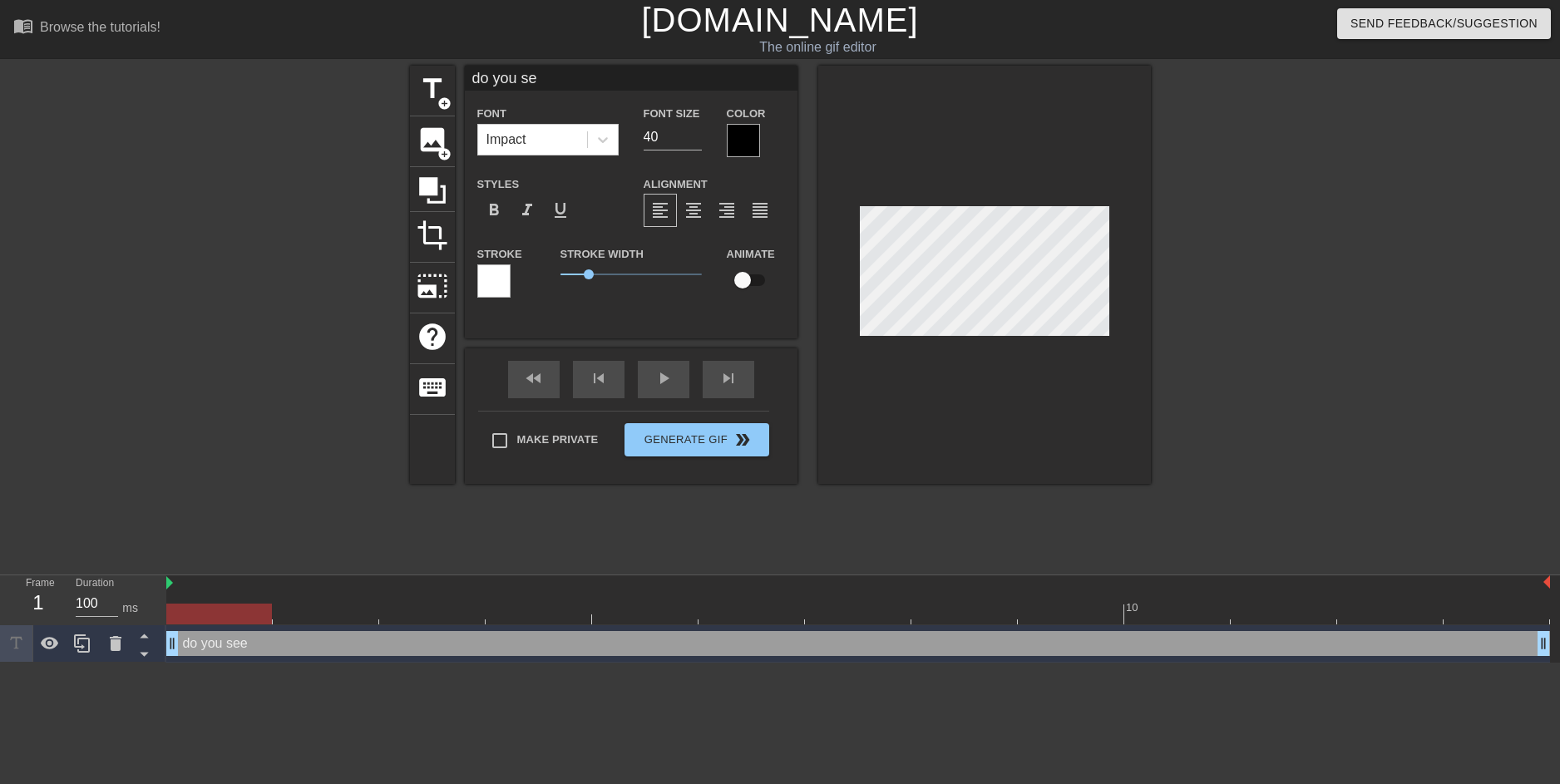
type input "do you s"
type textarea "do you s"
type input "do you"
type textarea "do you"
type input "do you"
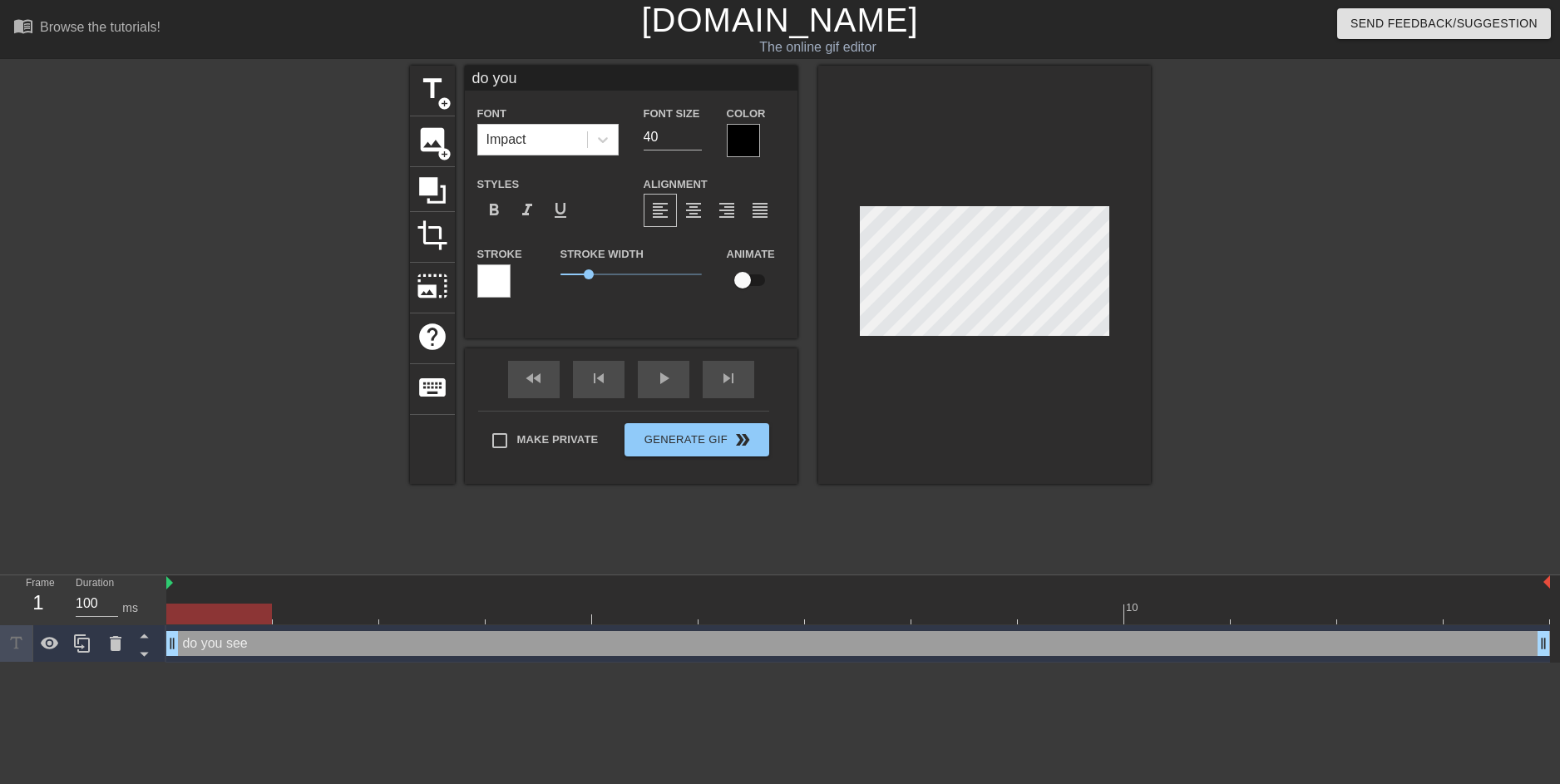
type textarea "do you"
type input "do yo"
type textarea "do yo"
type input "do y"
type textarea "do y"
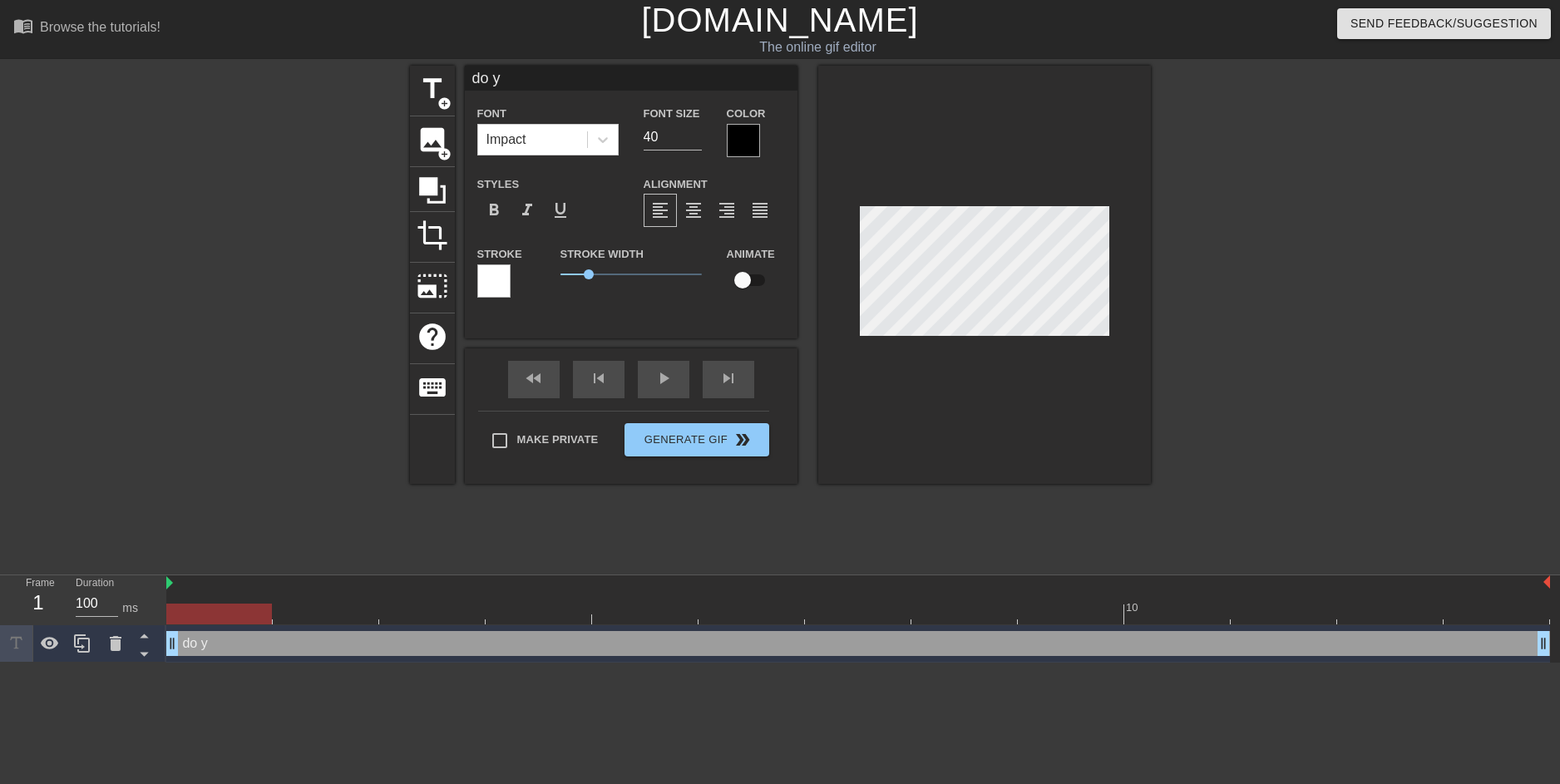
type input "do"
type textarea "do"
type input "do"
type textarea "do"
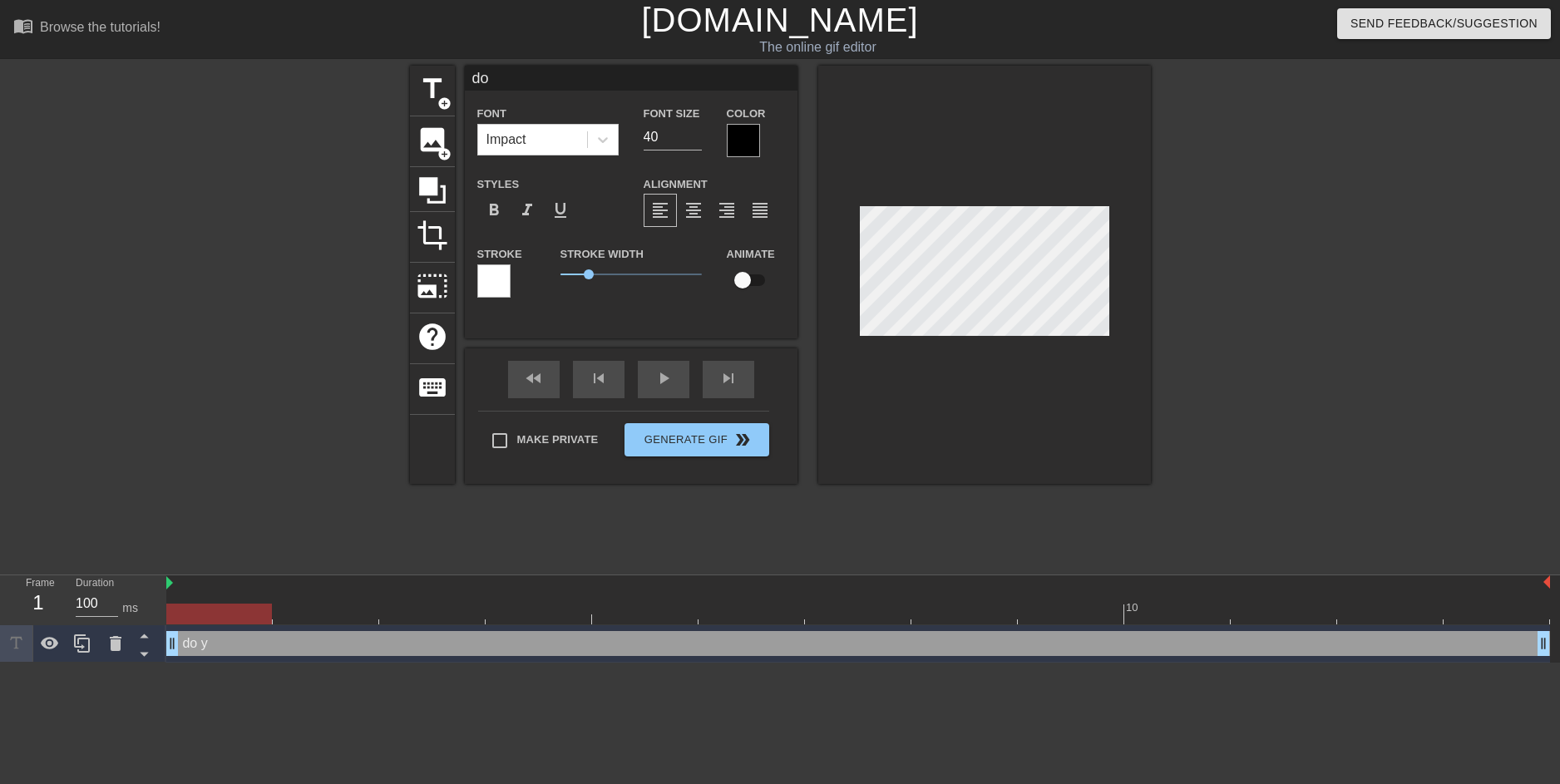
type input "d"
type textarea "d"
type input "s"
type textarea "s"
type input "sp"
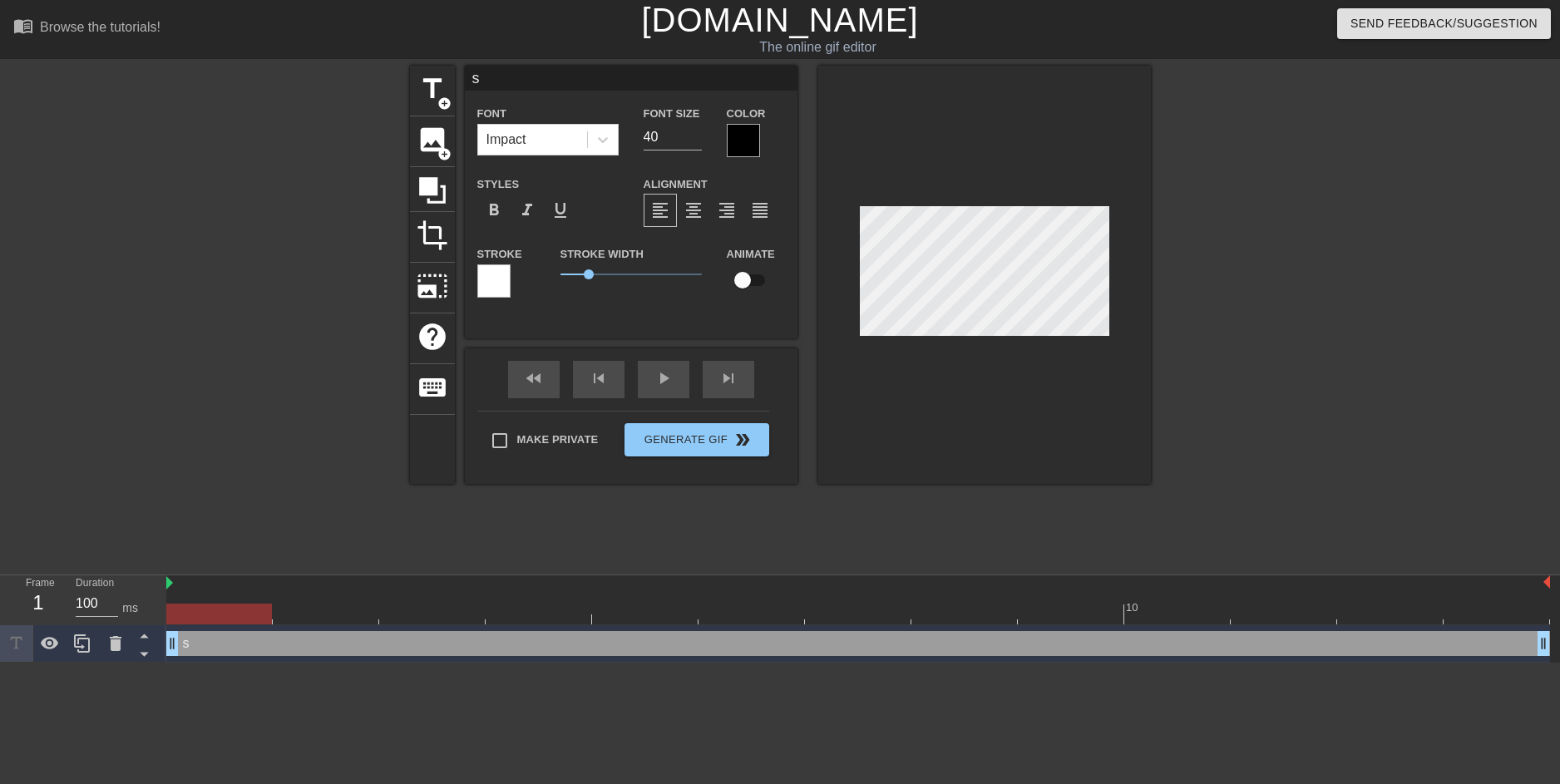
type textarea "sp"
type input "spo"
type textarea "spo"
type input "spot"
type textarea "spot"
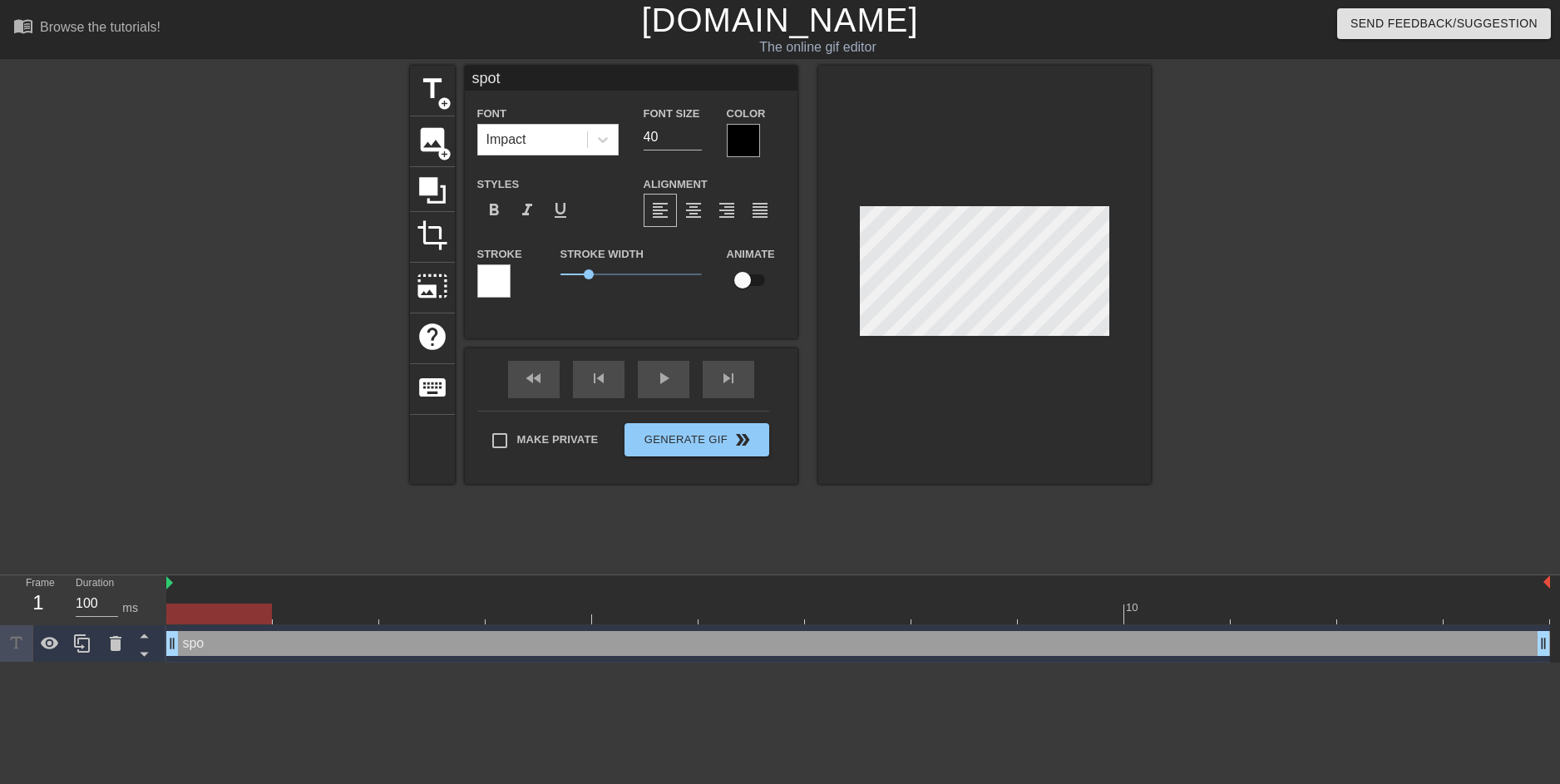
type input "spot"
type textarea "spot t"
type input "spot th"
type textarea "spot th"
type input "spot the"
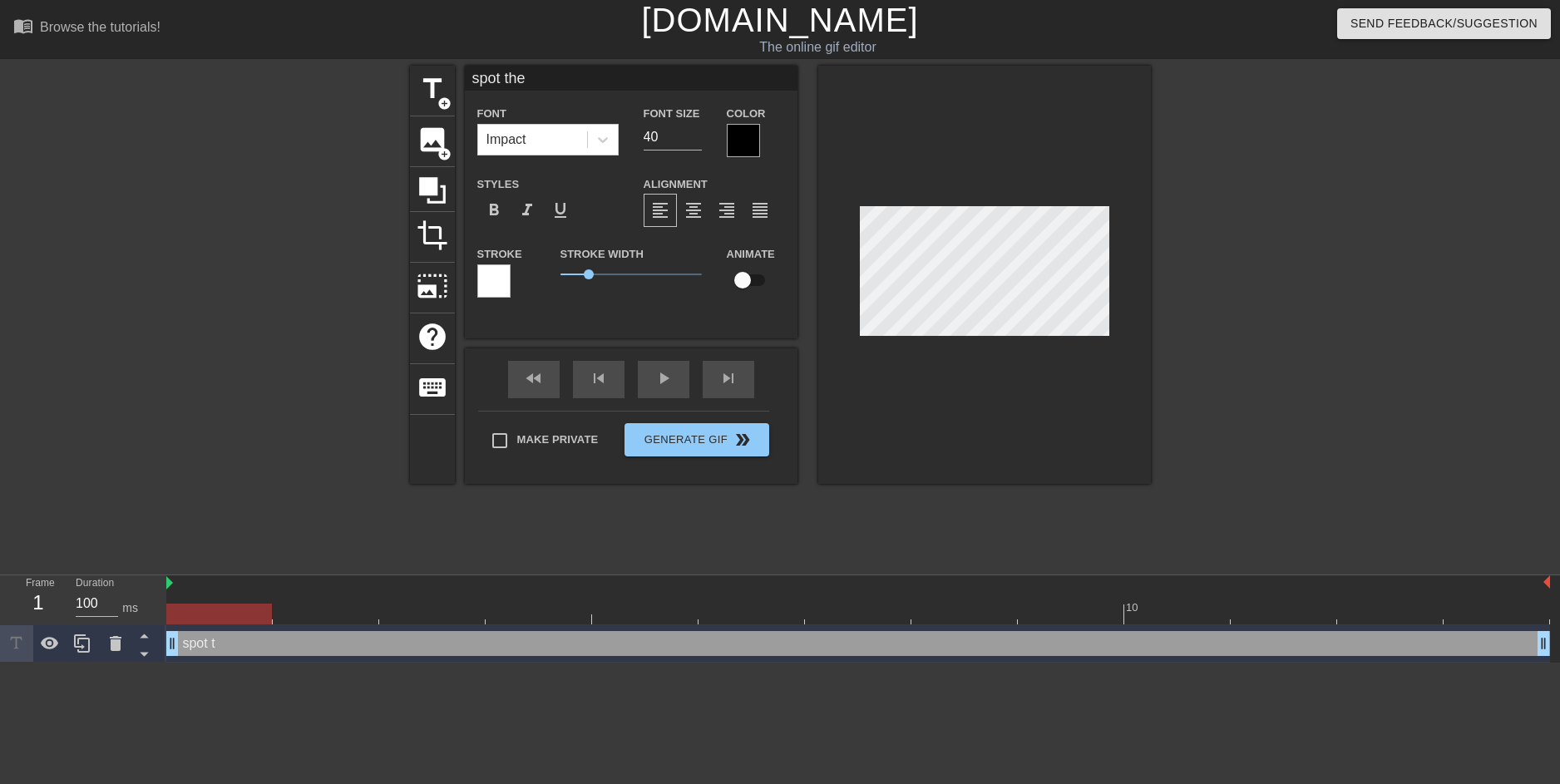
type textarea "spot the"
type input "spot the i"
type textarea "spot the i"
type input "spot the iv"
type textarea "spot the iv"
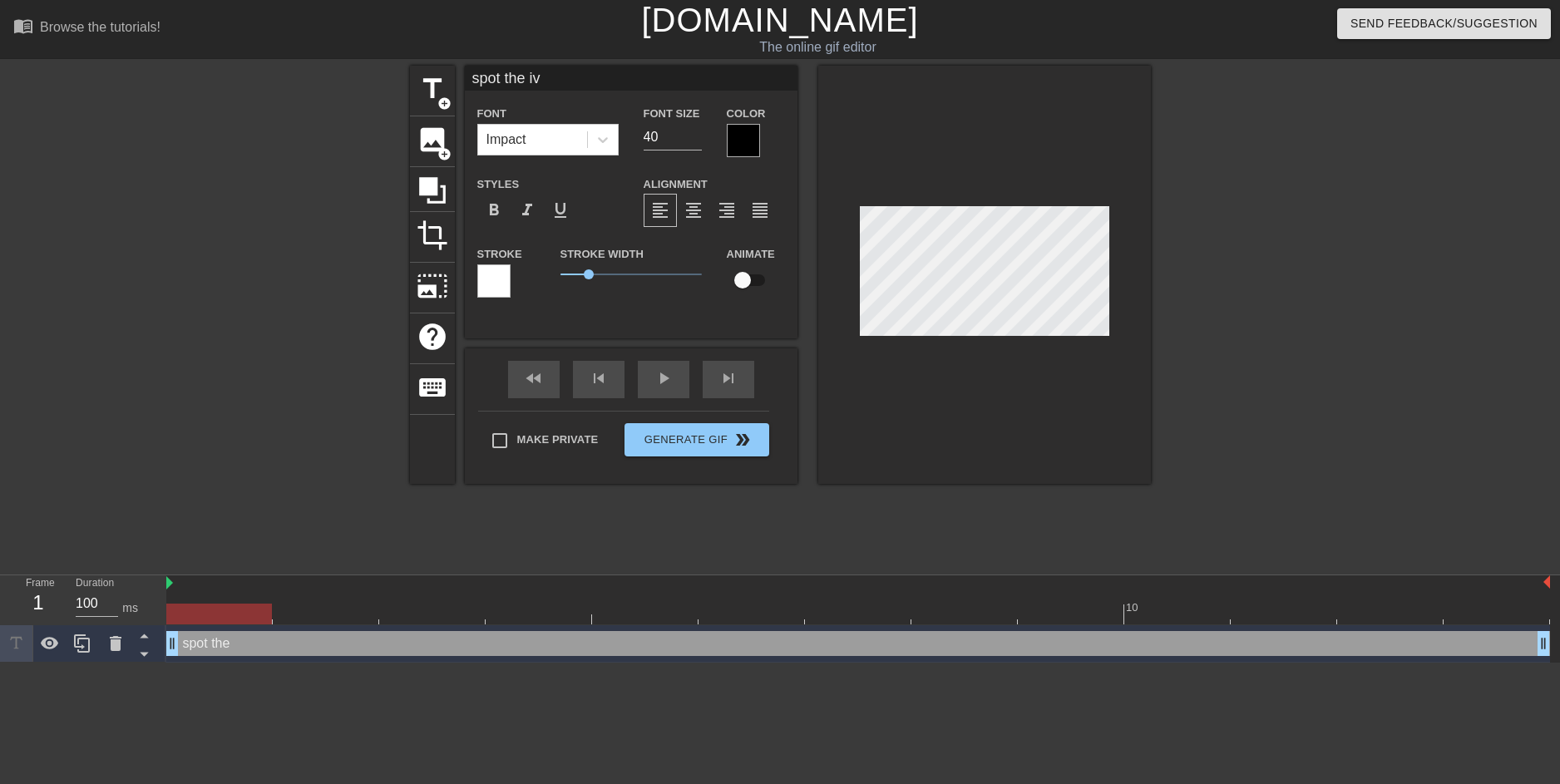
type input "spot the iva"
type textarea "spot the iva"
type input "spot the [PERSON_NAME]"
type textarea "spot the [PERSON_NAME]"
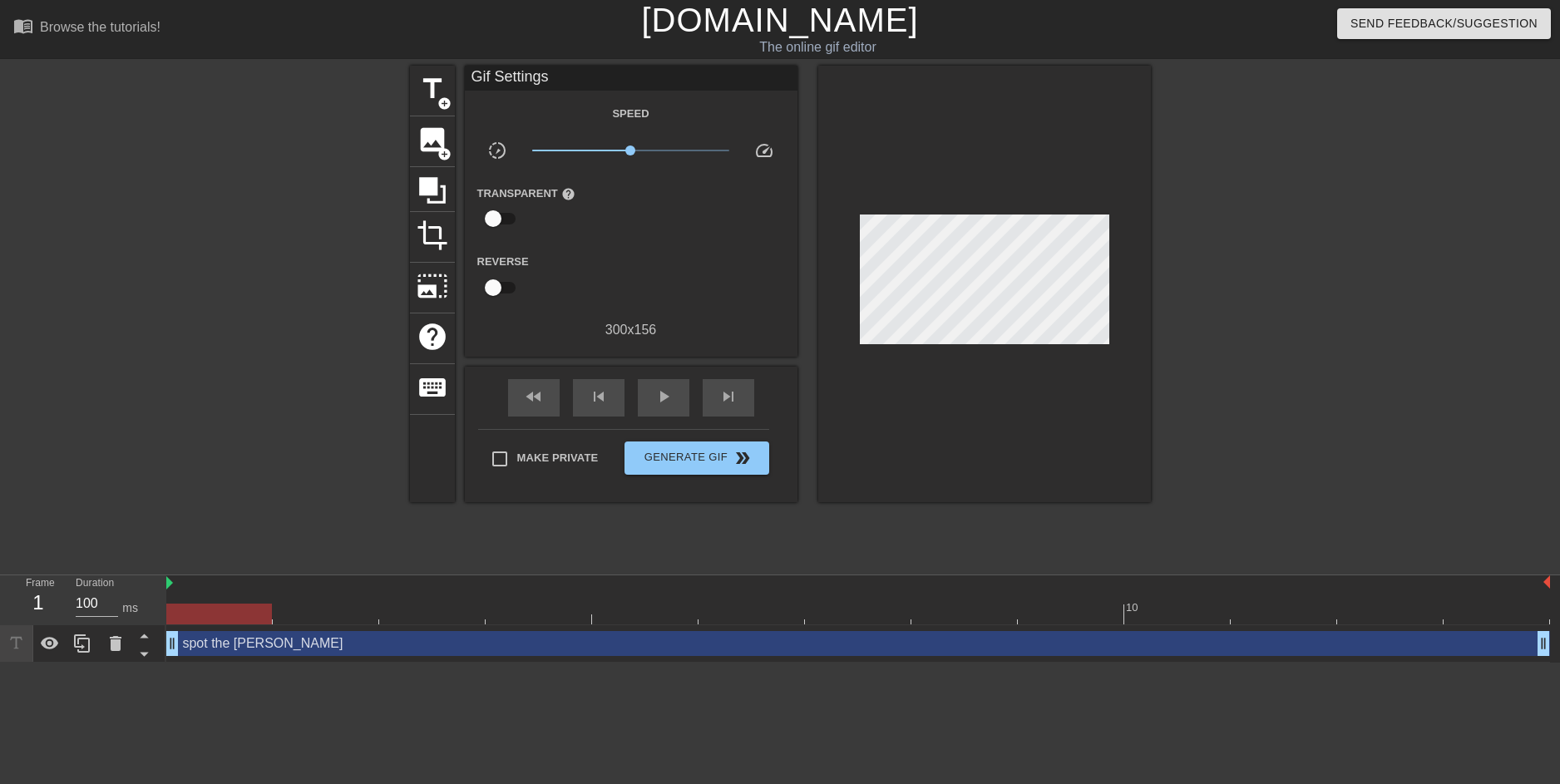
click at [1262, 311] on div at bounding box center [1296, 315] width 250 height 499
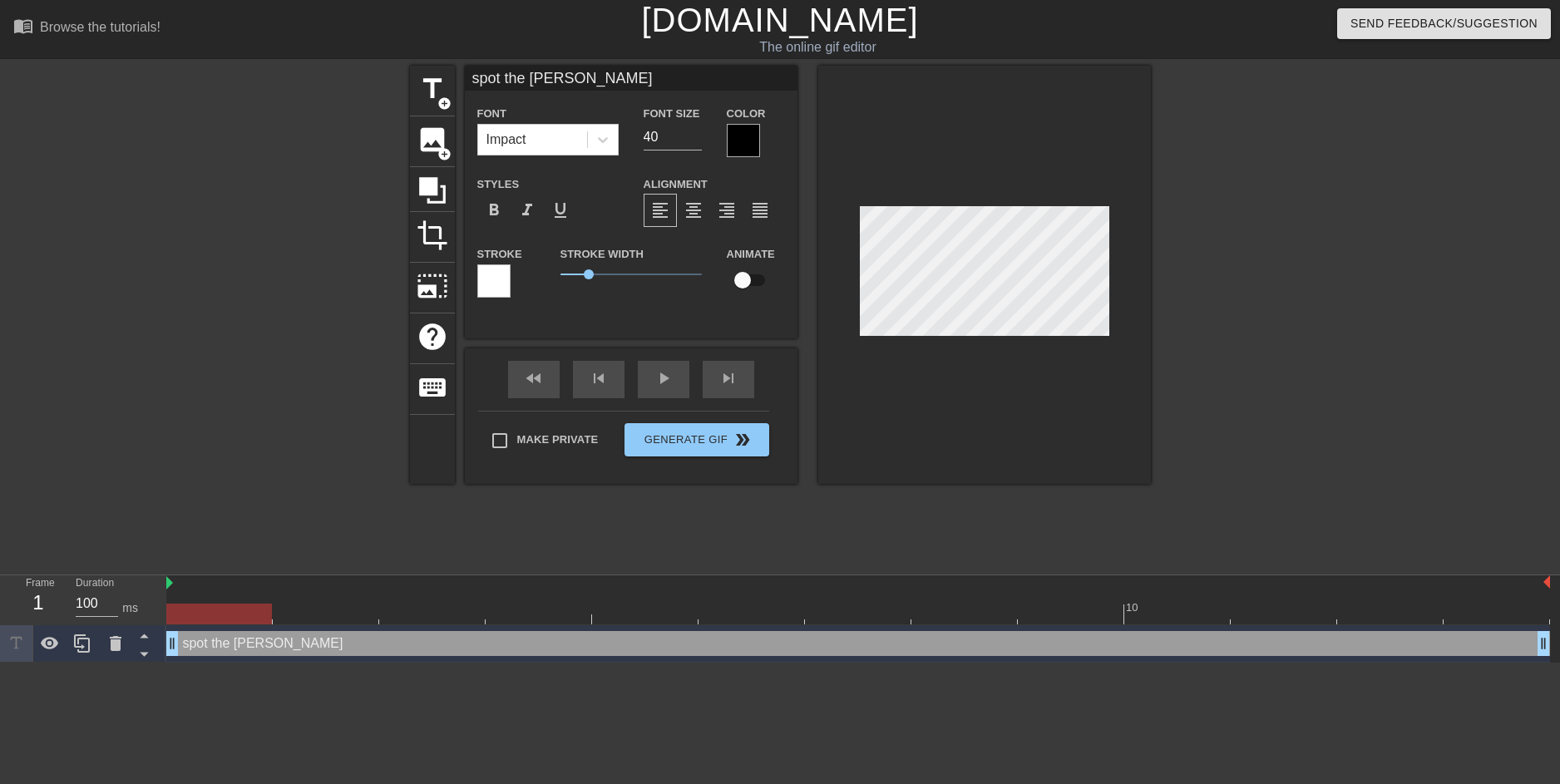
scroll to position [2, 2]
type input "w"
type textarea "w"
type input "wh"
type textarea "wh"
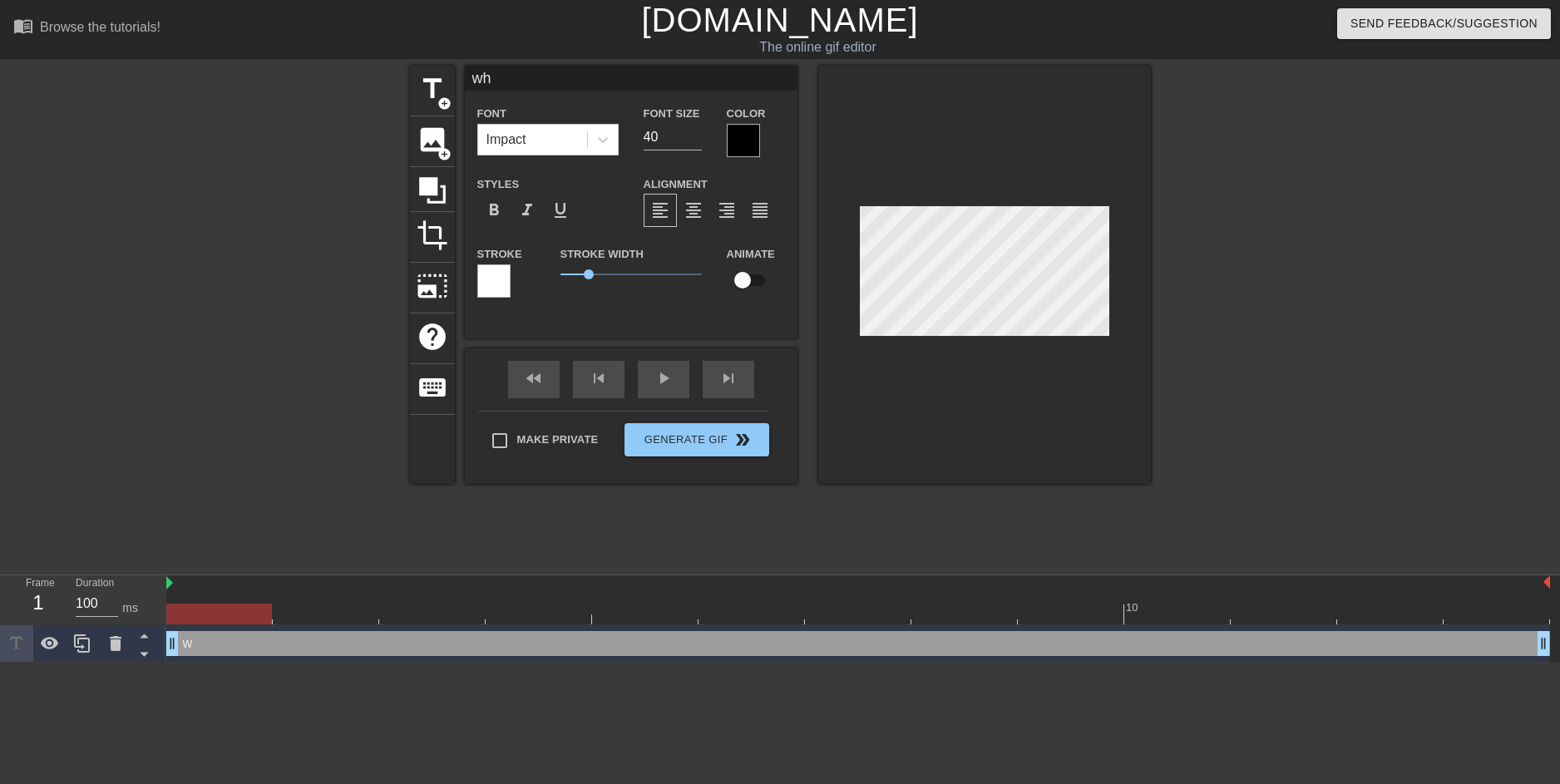
type input "whe"
type textarea "whe"
type input "wher"
type textarea "wher"
type input "where"
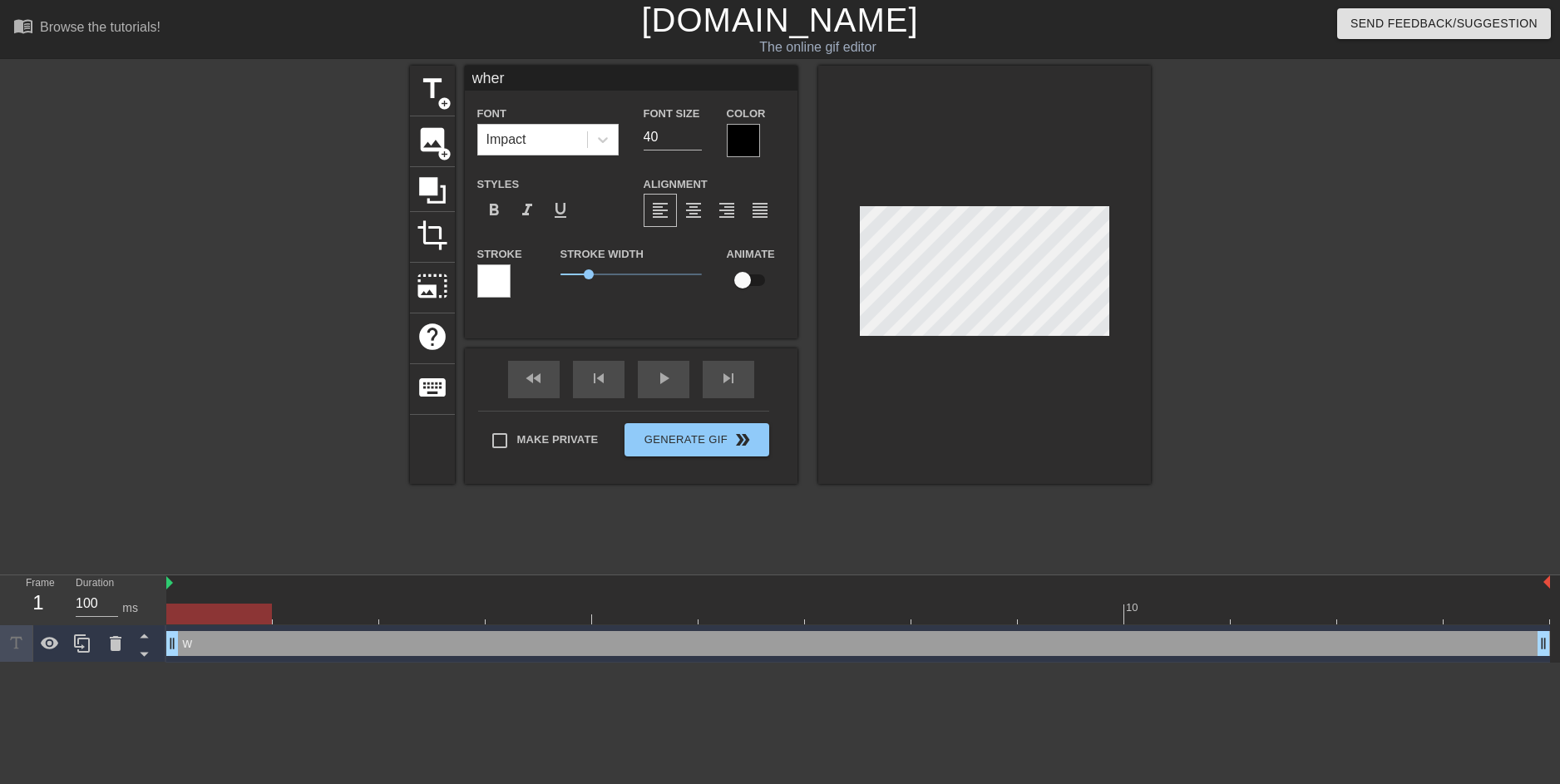
type textarea "where"
type input "where'"
type textarea "where'"
type input "where's"
type textarea "where's"
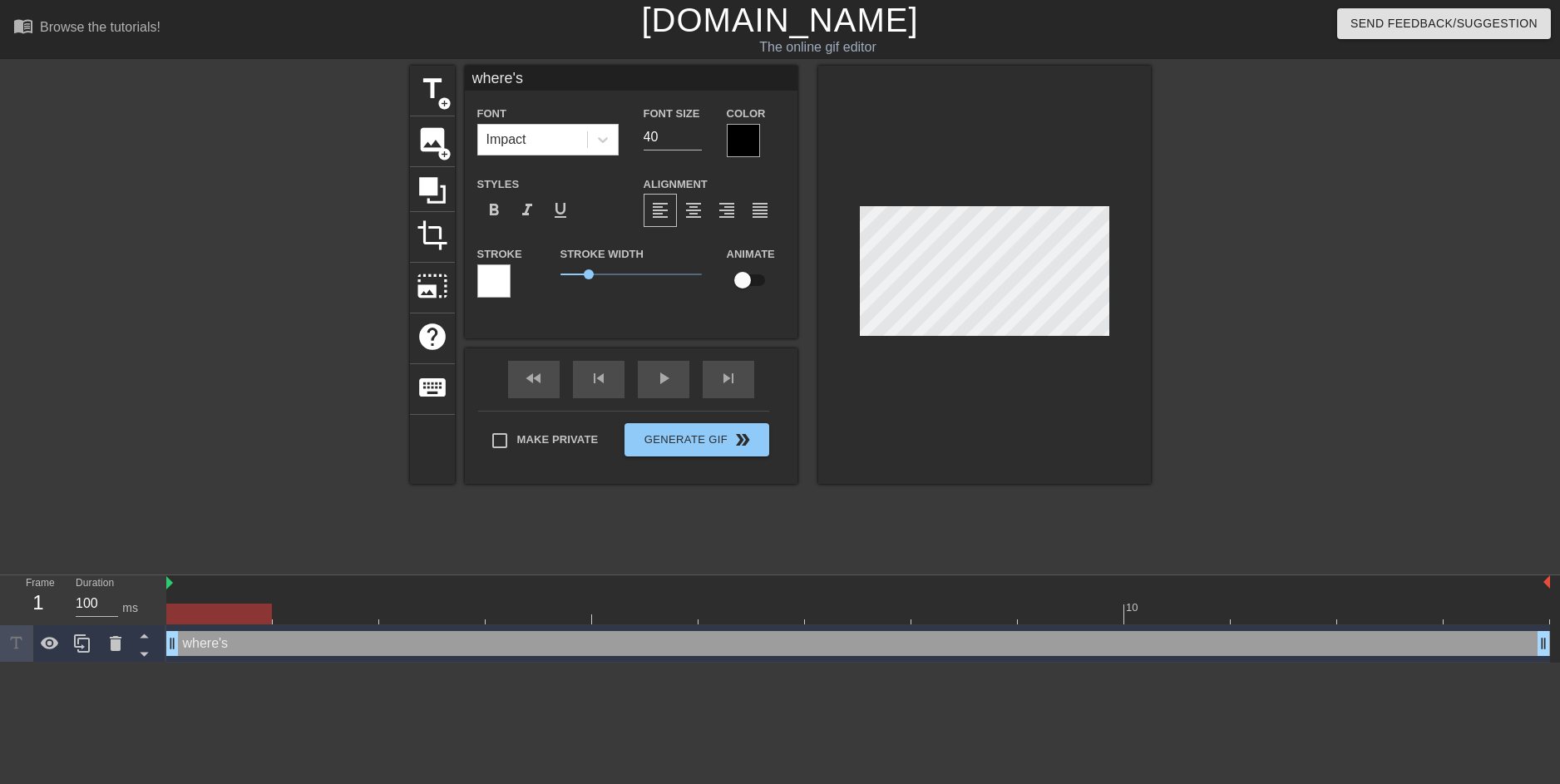
type input "where's"
type textarea "where's"
type input "where's t"
type textarea "where's t"
type input "where's th"
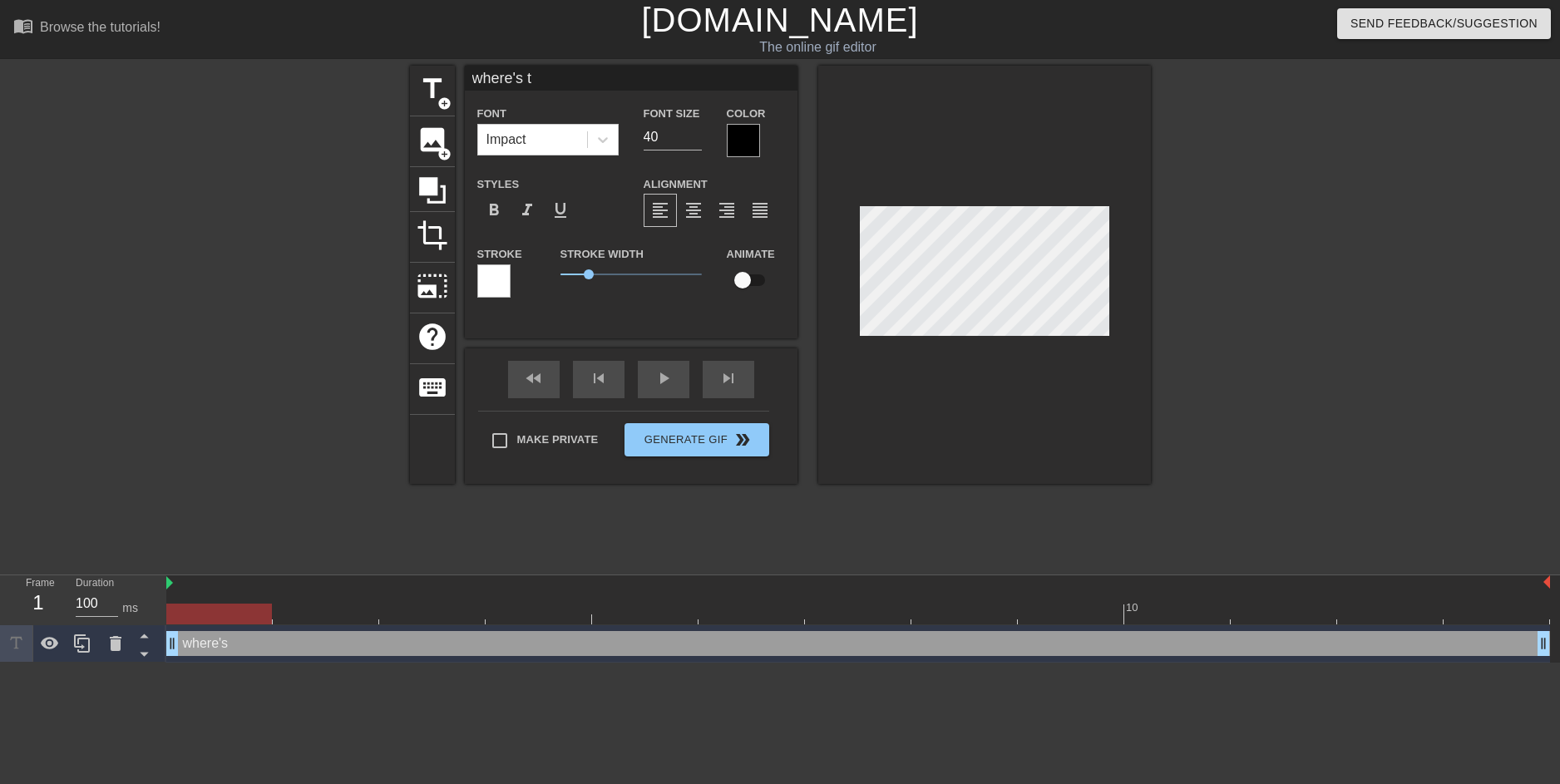
type textarea "where's th"
type input "where's tha"
type textarea "where's tha"
type input "where's that"
type textarea "where's that"
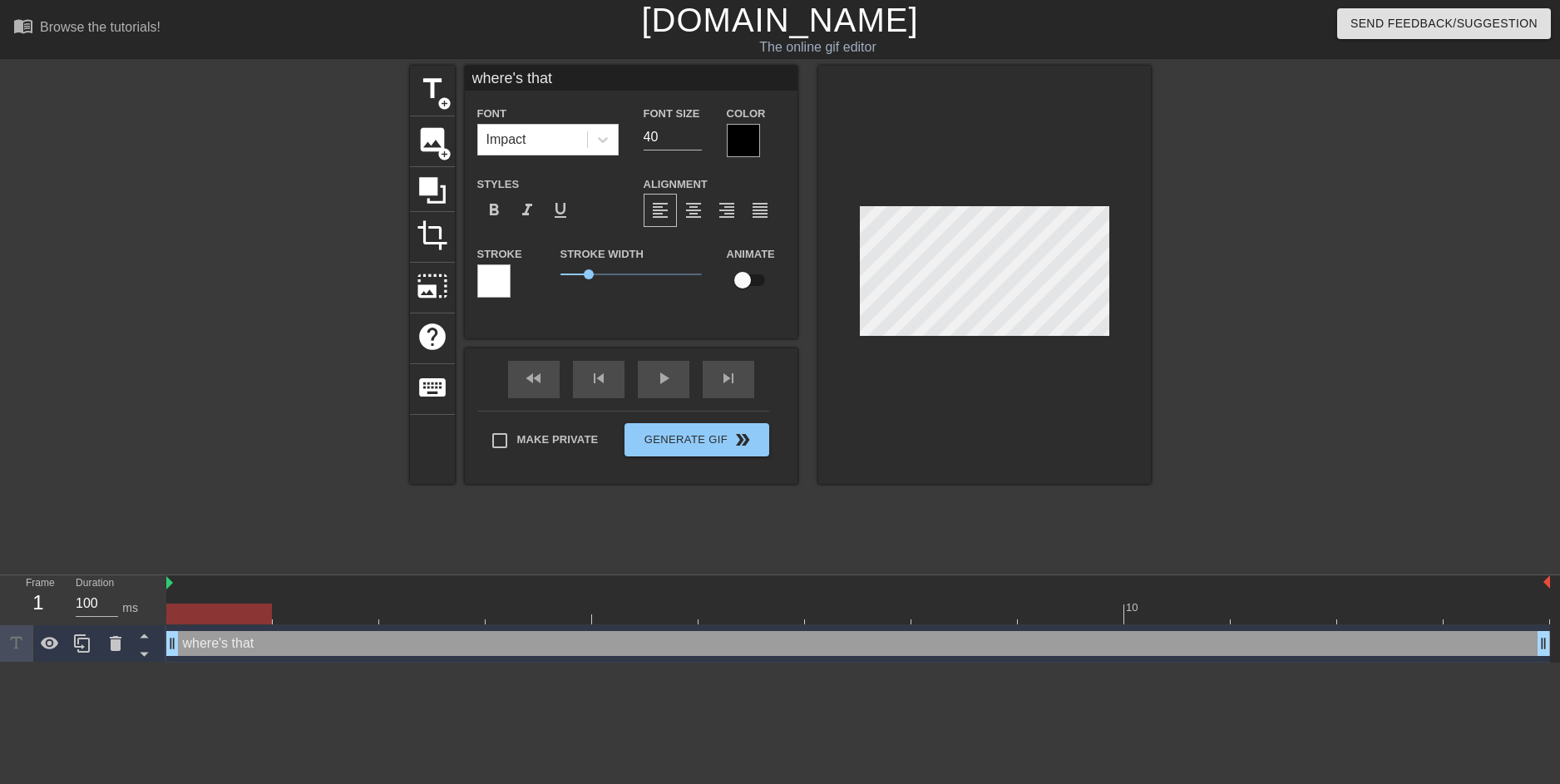
type input "where's that i"
type textarea "where's that i"
type input "where's that iv"
type textarea "where's that iv"
type input "where's that iva"
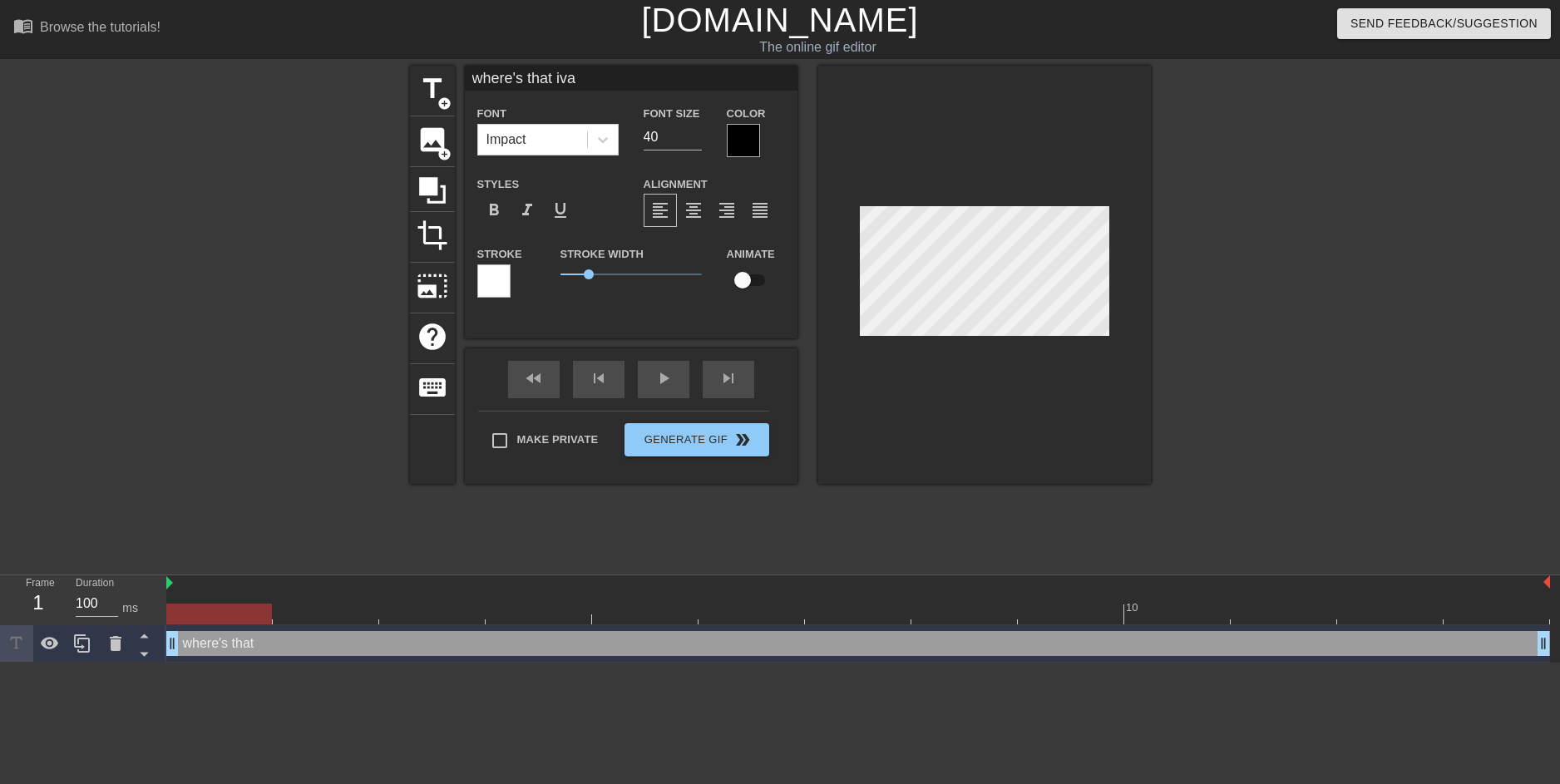
scroll to position [2, 7]
type textarea "where's that [PERSON_NAME]"
type input "where's that [PERSON_NAME]?"
type textarea "where's that [PERSON_NAME]?"
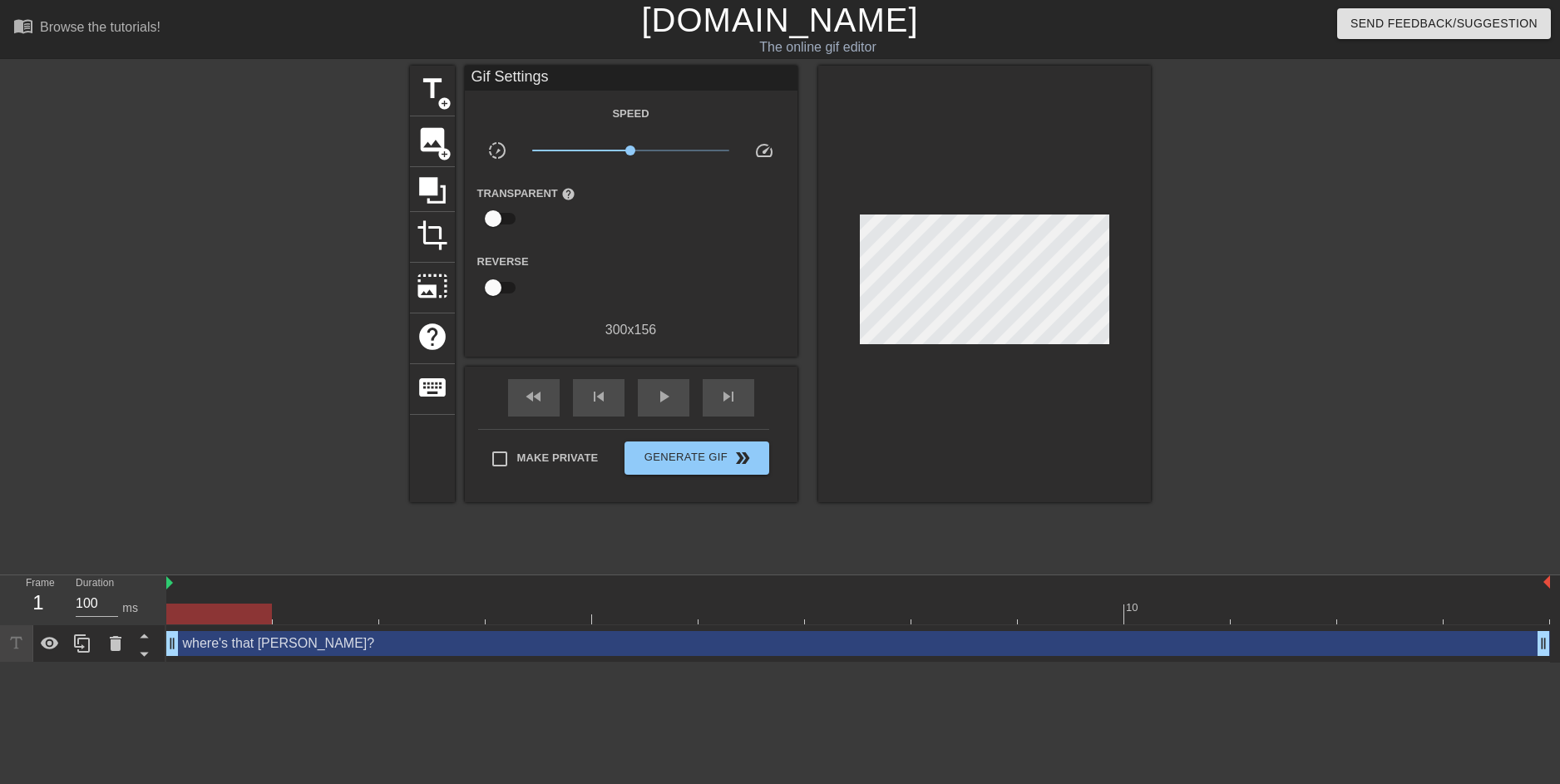
drag, startPoint x: 1276, startPoint y: 216, endPoint x: 1253, endPoint y: 207, distance: 24.7
click at [1276, 216] on div at bounding box center [1296, 315] width 250 height 499
click at [441, 144] on span "image" at bounding box center [432, 140] width 32 height 32
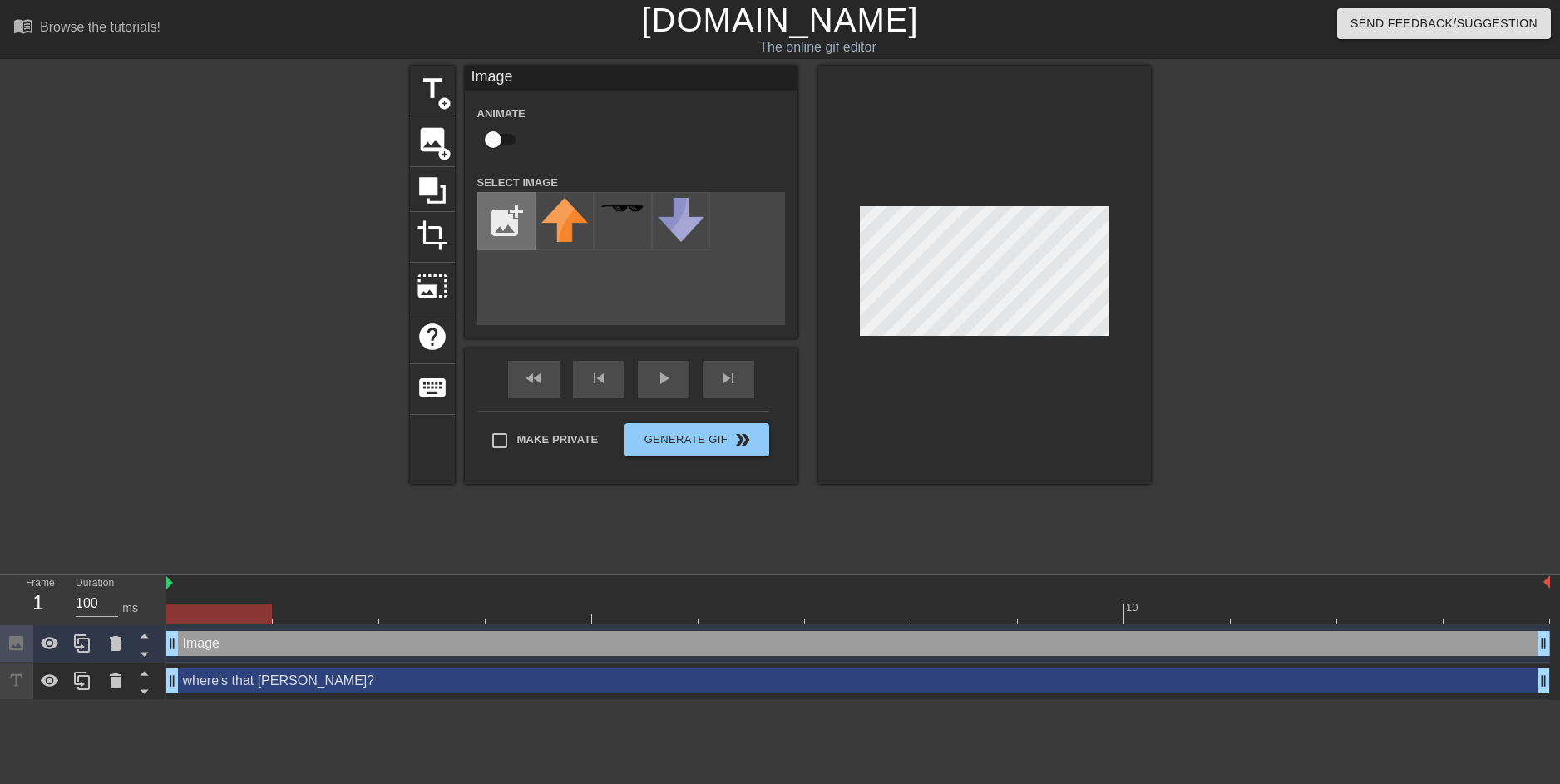
click at [510, 231] on input "file" at bounding box center [506, 220] width 57 height 57
click at [827, 396] on div at bounding box center [984, 274] width 332 height 418
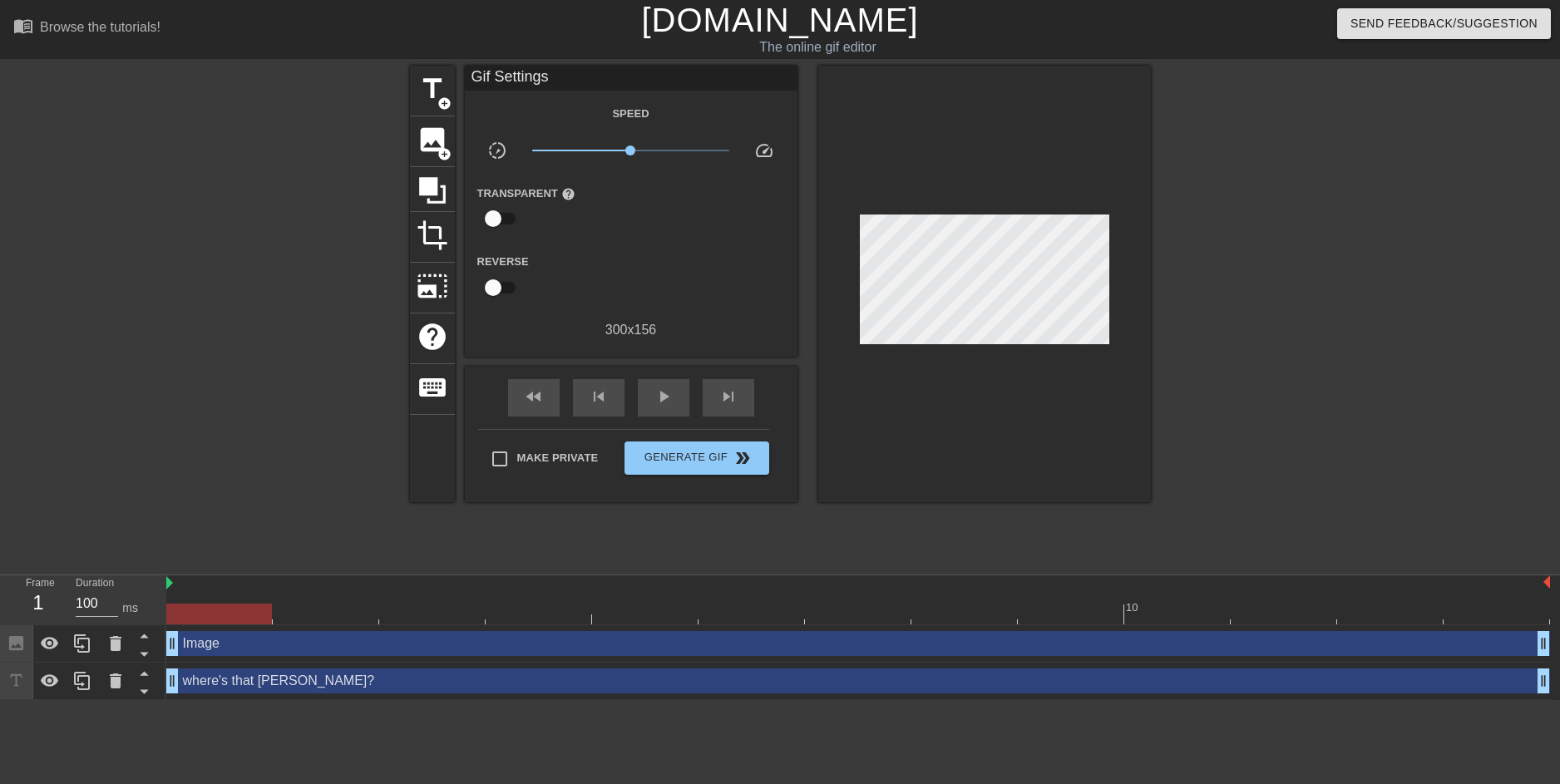
click at [839, 388] on div at bounding box center [984, 283] width 332 height 436
click at [431, 153] on span "image" at bounding box center [432, 140] width 32 height 32
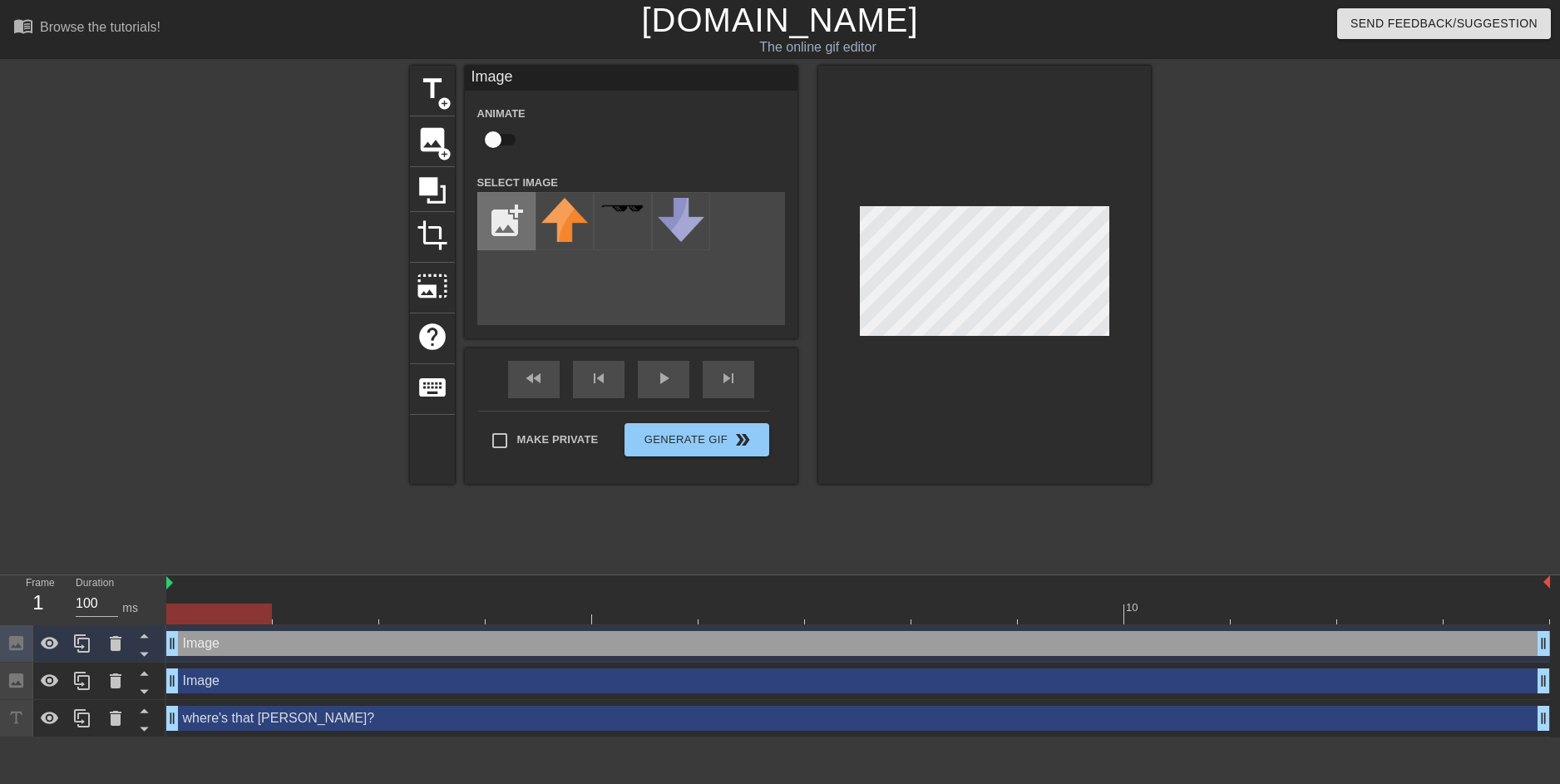
click at [500, 205] on input "file" at bounding box center [506, 220] width 57 height 57
type input "C:\fakepath\963e0571ea94881c881871d2ebd8a25a.jpg"
click at [838, 426] on div at bounding box center [984, 274] width 332 height 418
click at [564, 217] on img at bounding box center [564, 215] width 47 height 36
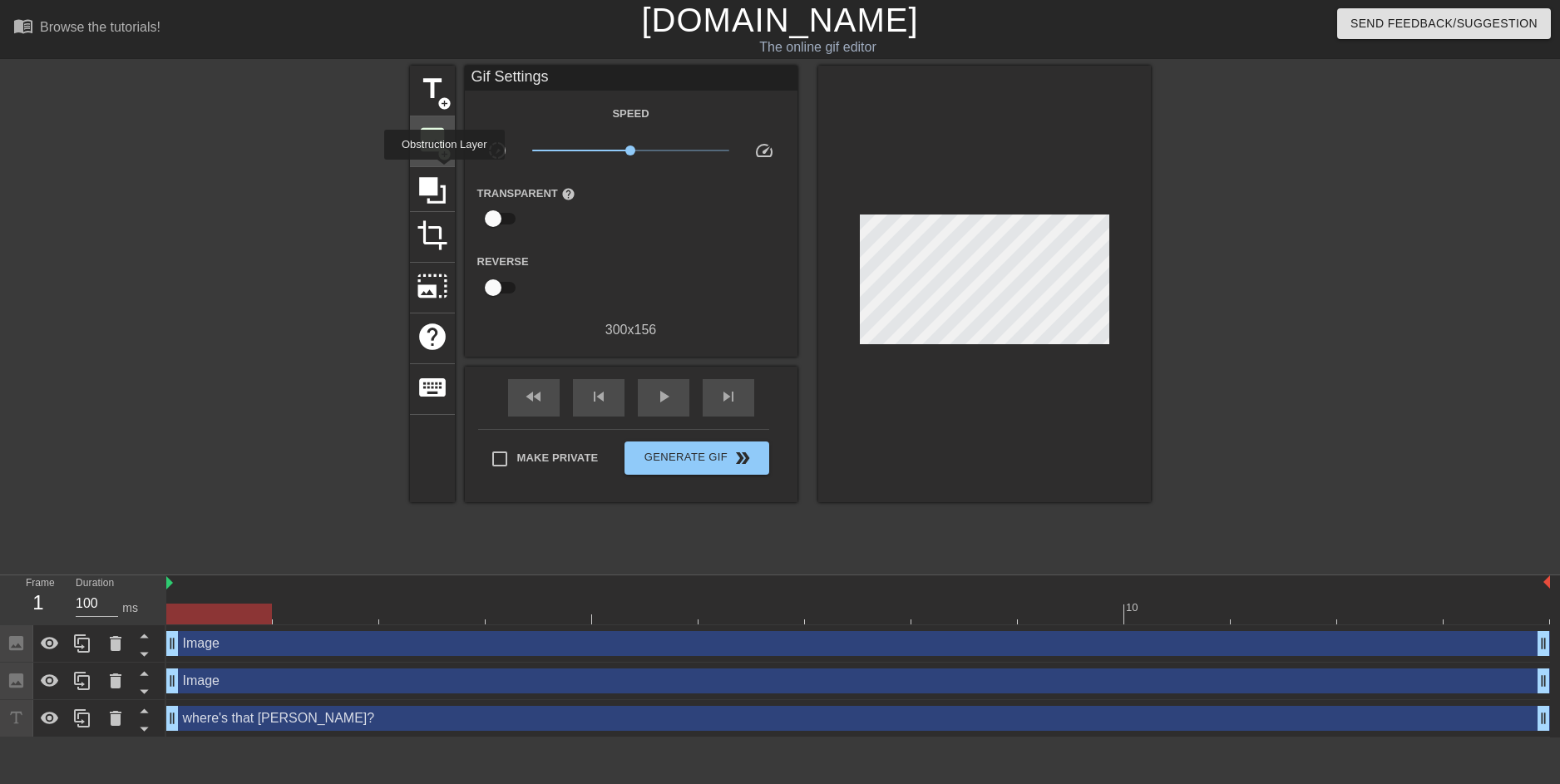
click at [442, 153] on span "add_circle" at bounding box center [444, 154] width 14 height 14
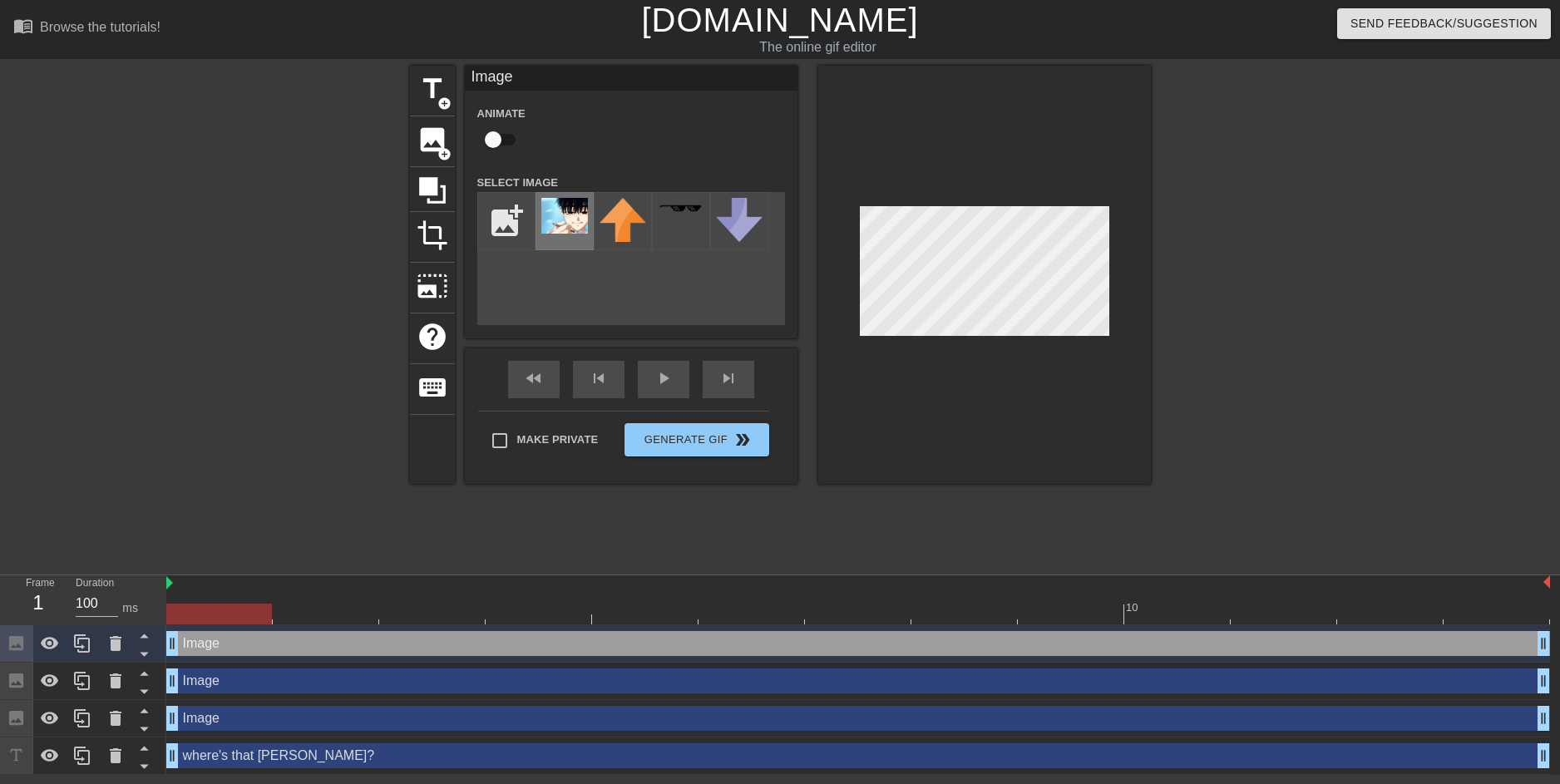
click at [568, 222] on img at bounding box center [564, 215] width 47 height 36
click at [1110, 346] on div at bounding box center [984, 274] width 332 height 418
click at [1112, 276] on div at bounding box center [984, 274] width 332 height 418
click at [896, 410] on div at bounding box center [984, 274] width 332 height 418
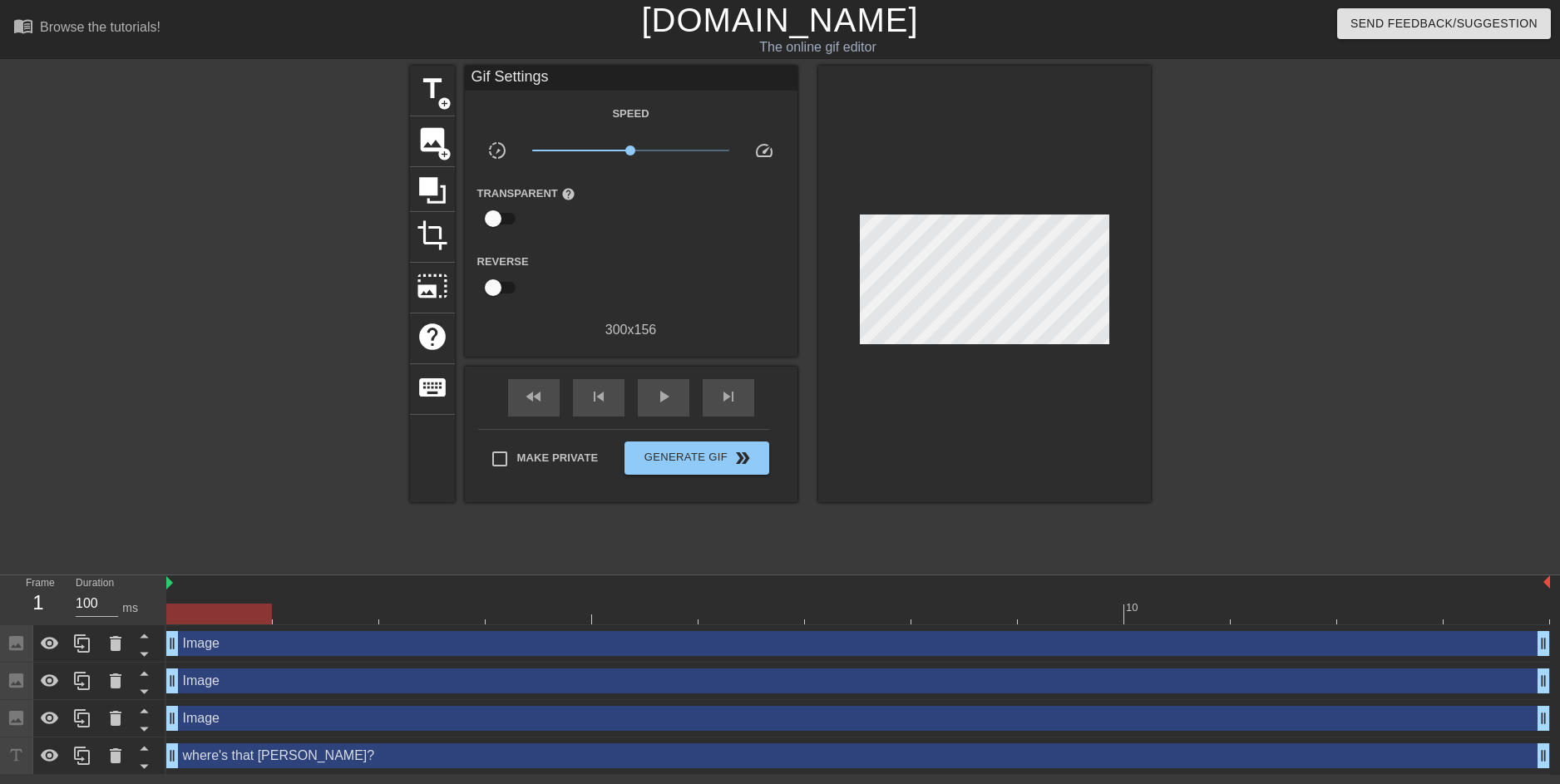
click at [505, 225] on input "checkbox" at bounding box center [493, 218] width 95 height 32
click at [505, 225] on input "checkbox" at bounding box center [508, 218] width 95 height 32
click at [505, 225] on input "checkbox" at bounding box center [493, 218] width 95 height 32
click at [508, 221] on input "checkbox" at bounding box center [508, 218] width 95 height 32
checkbox input "false"
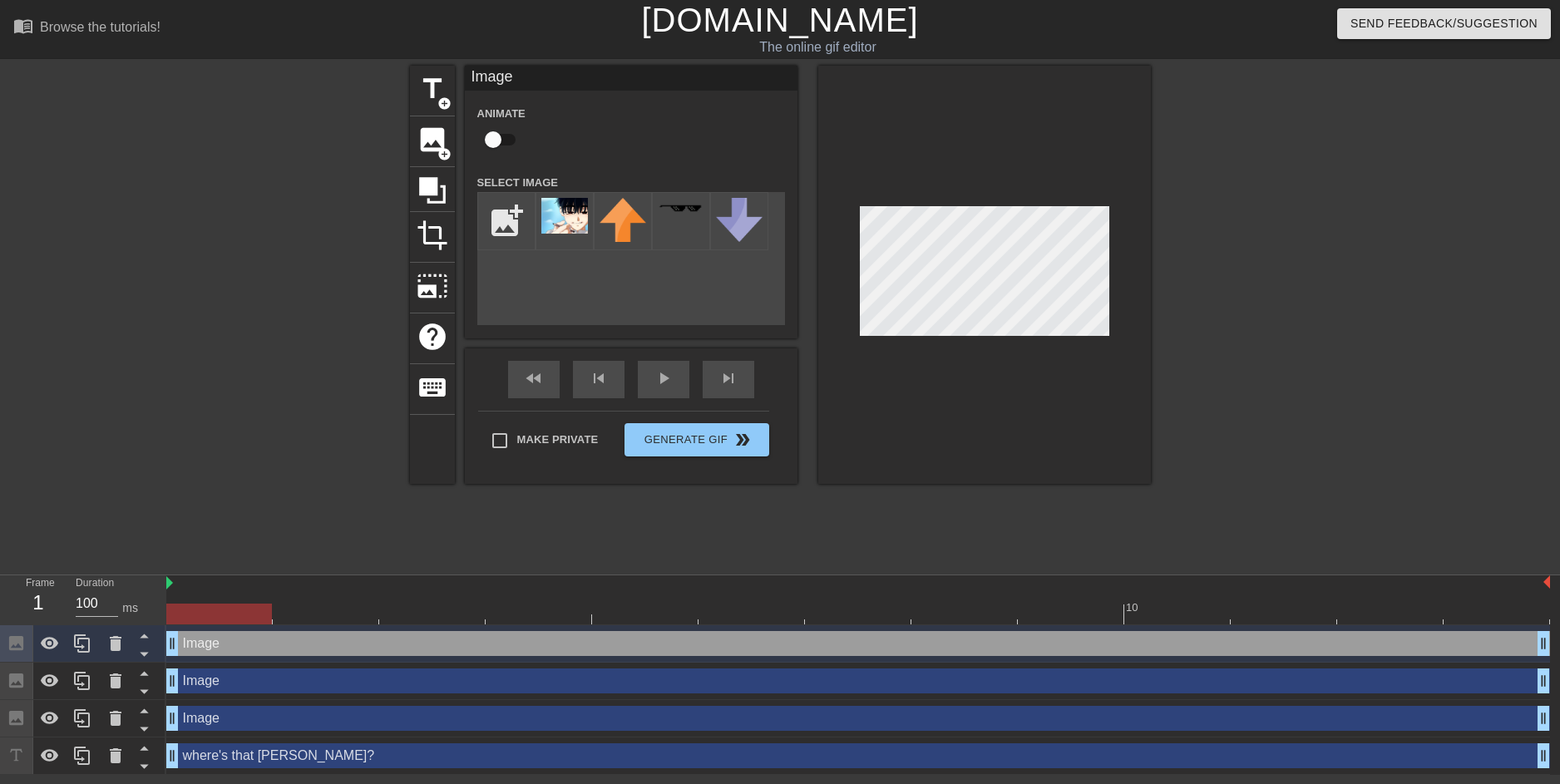
click at [743, 478] on div "title add_circle image add_circle crop photo_size_select_large help keyboard Im…" at bounding box center [780, 274] width 741 height 418
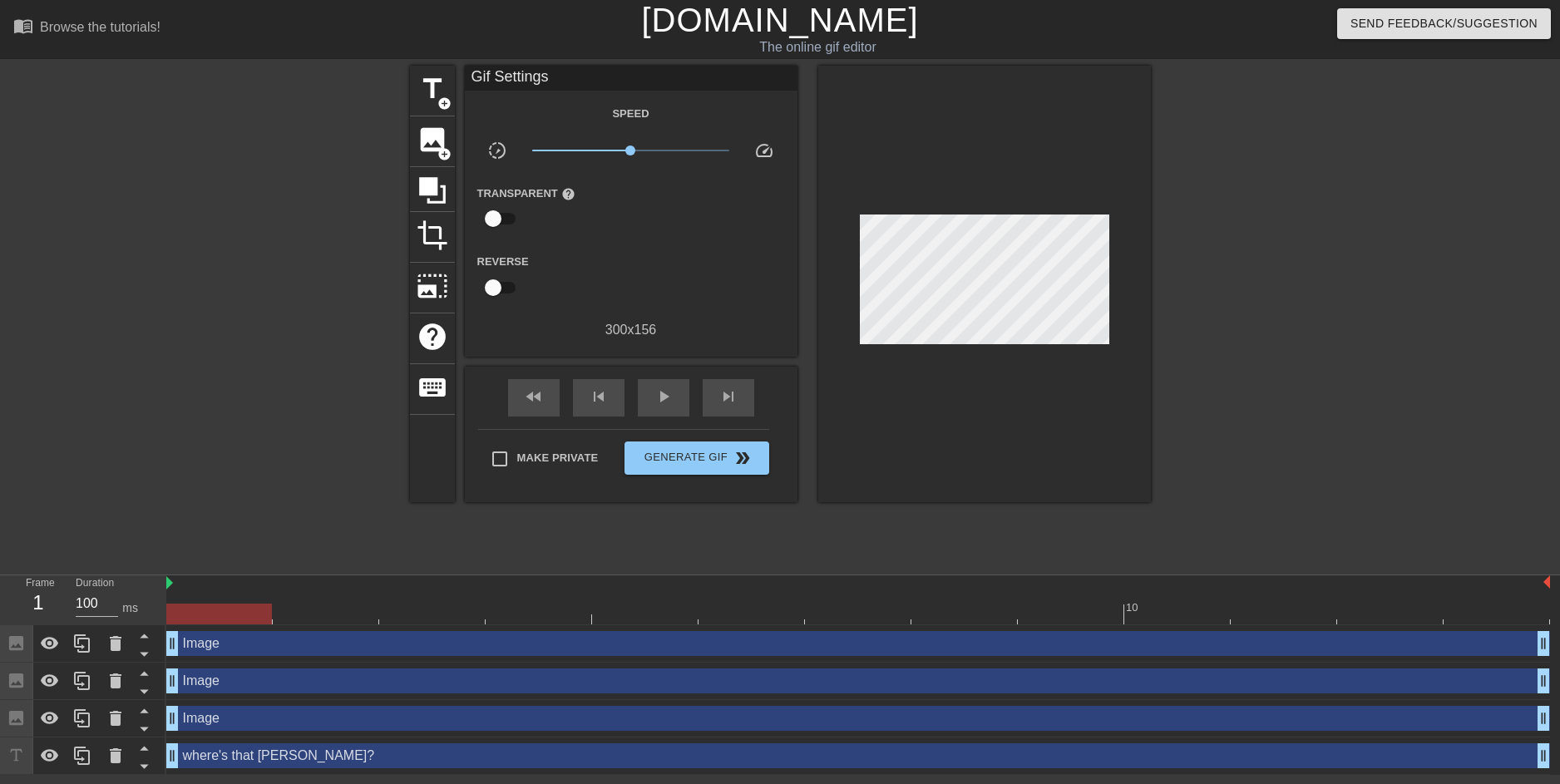
drag, startPoint x: 841, startPoint y: 436, endPoint x: 828, endPoint y: 443, distance: 14.8
click at [841, 436] on div at bounding box center [984, 283] width 332 height 436
click at [697, 460] on span "Generate Gif double_arrow" at bounding box center [696, 458] width 131 height 20
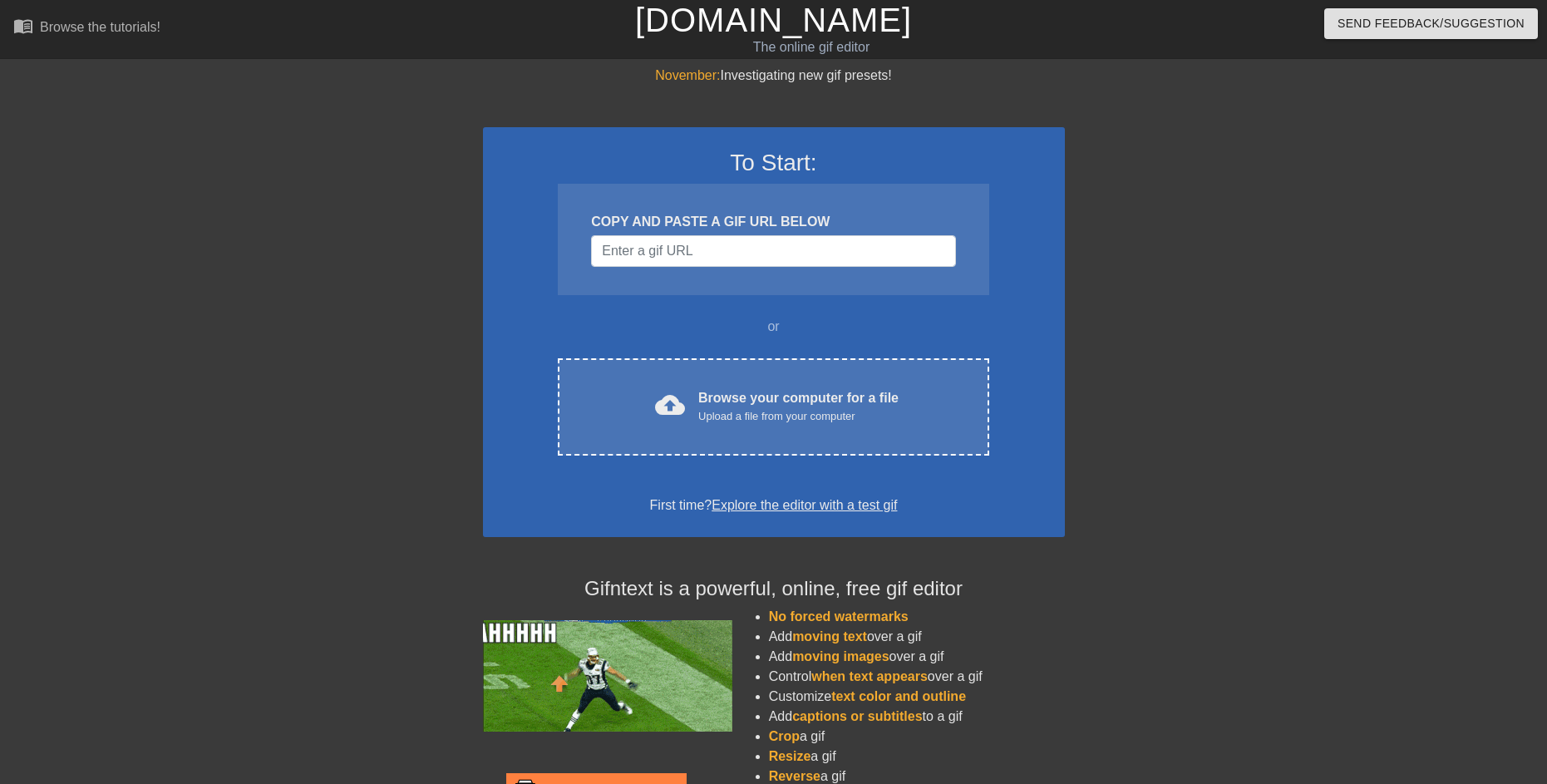
click at [844, 477] on div "To Start: COPY AND PASTE A GIF URL BELOW or cloud_upload Browse your computer f…" at bounding box center [774, 331] width 582 height 410
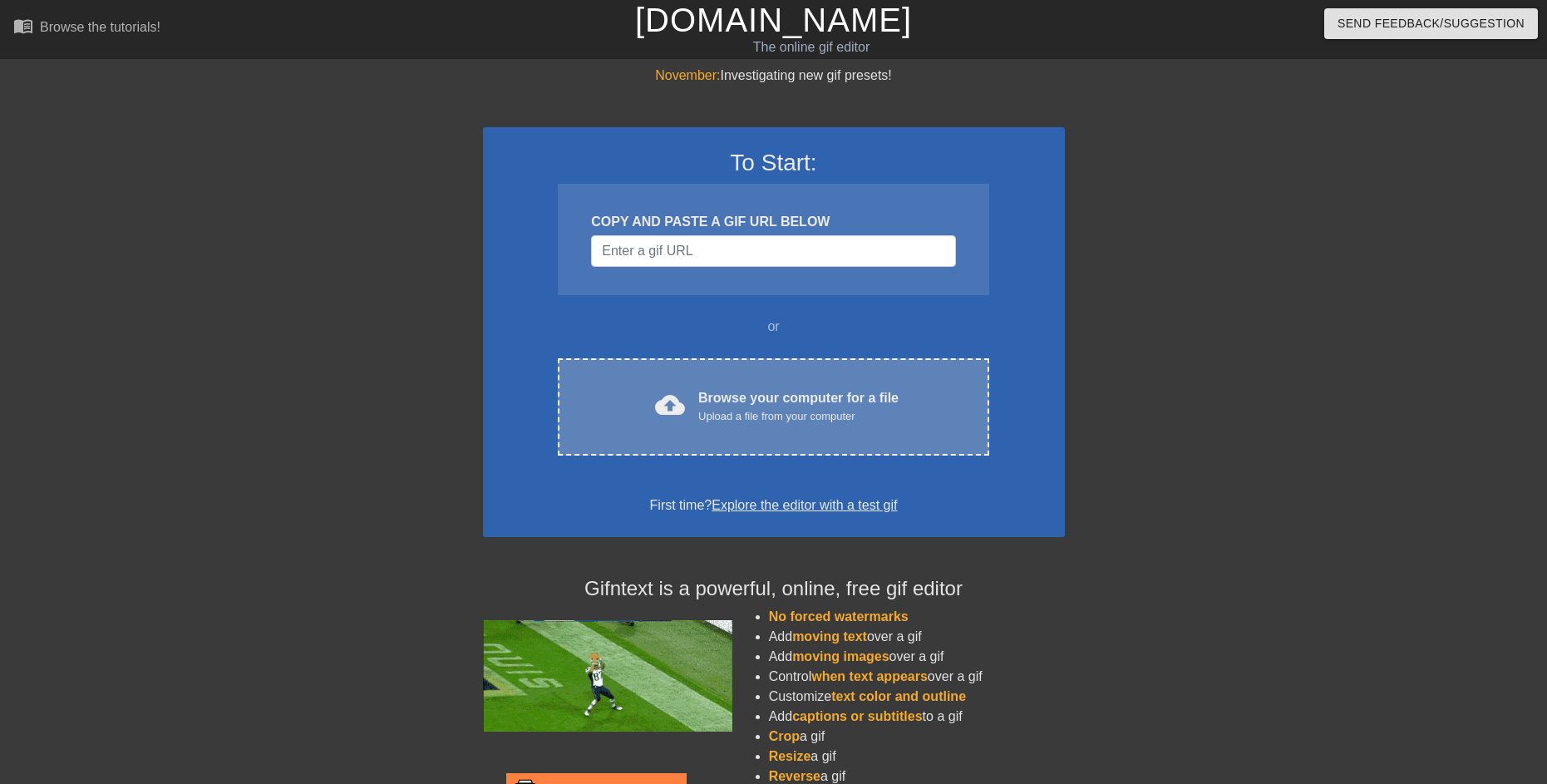
click at [839, 430] on div "cloud_upload Browse your computer for a file Upload a file from your computer C…" at bounding box center [774, 406] width 431 height 97
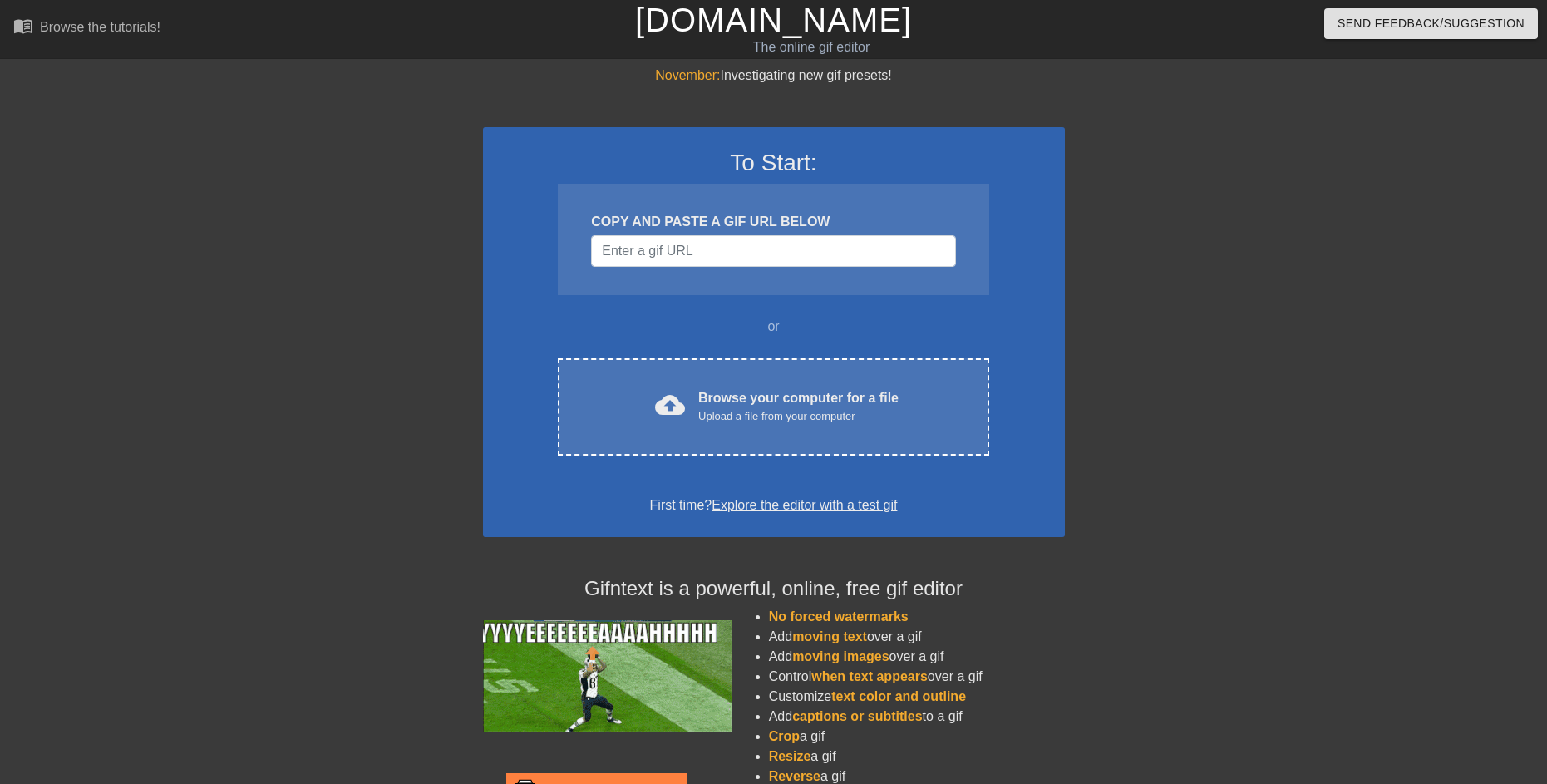
drag, startPoint x: 1277, startPoint y: 358, endPoint x: 996, endPoint y: 342, distance: 281.5
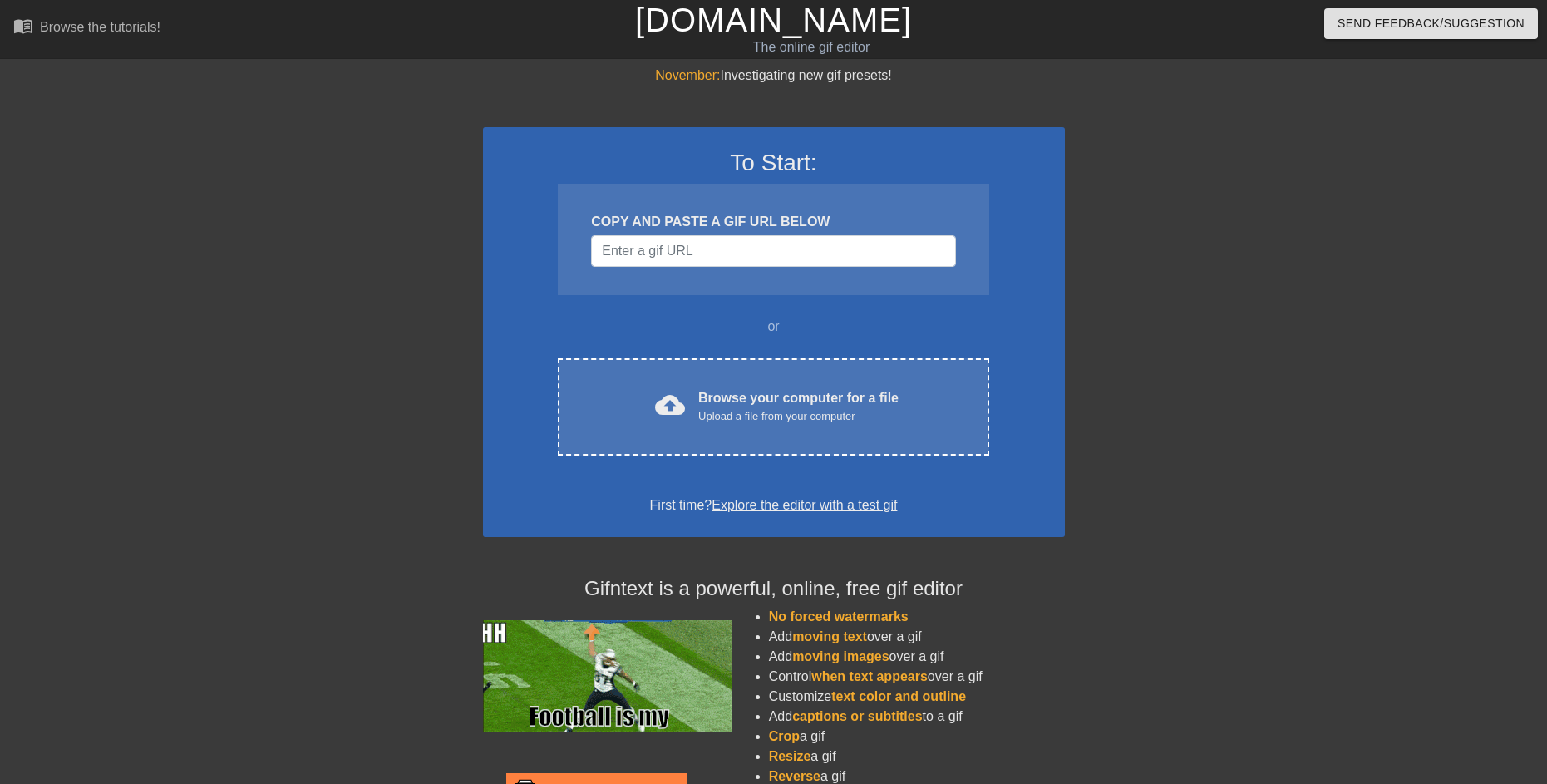
click at [1235, 362] on div at bounding box center [1210, 315] width 250 height 499
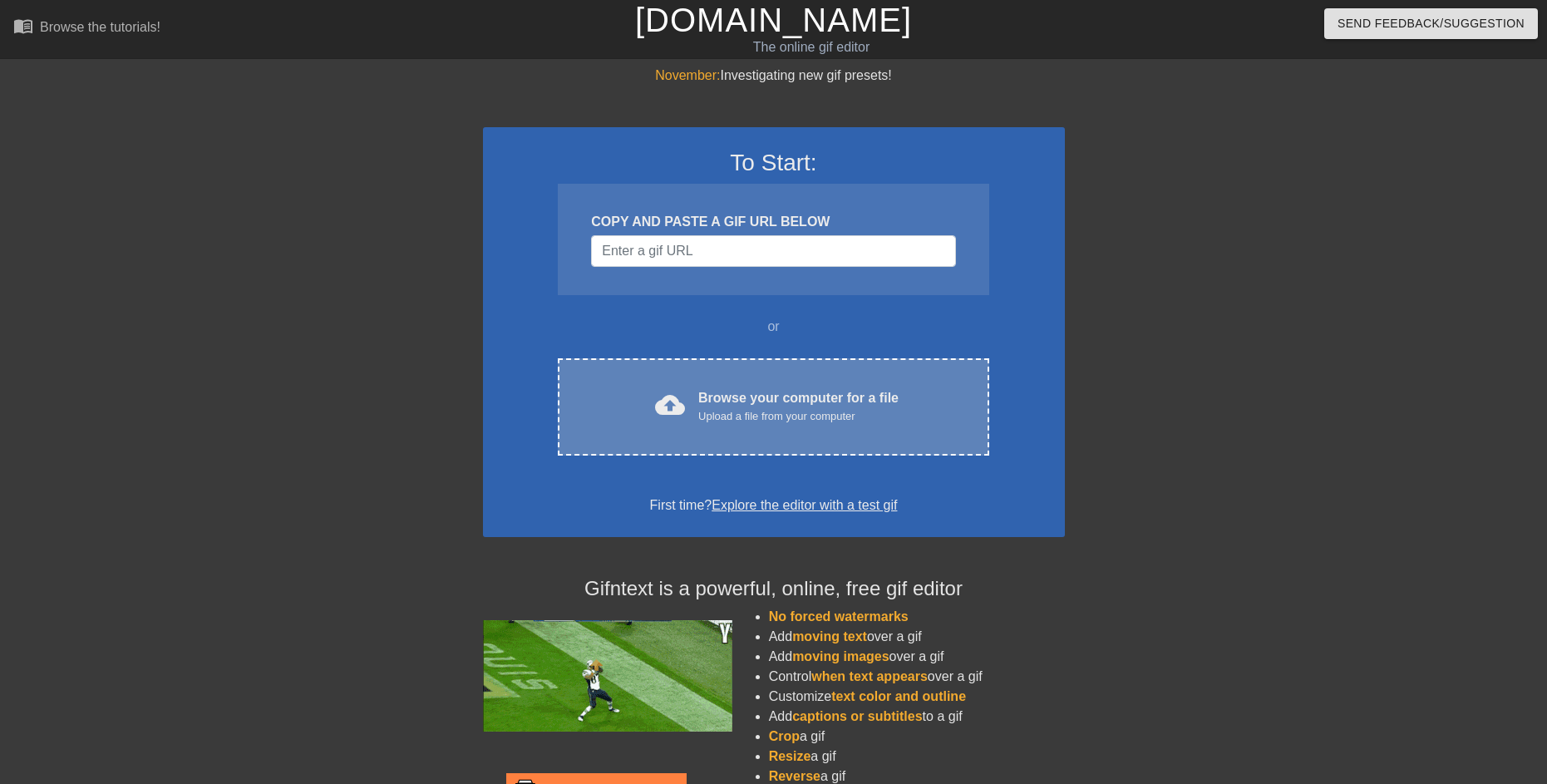
click at [679, 400] on span "cloud_upload" at bounding box center [670, 405] width 30 height 30
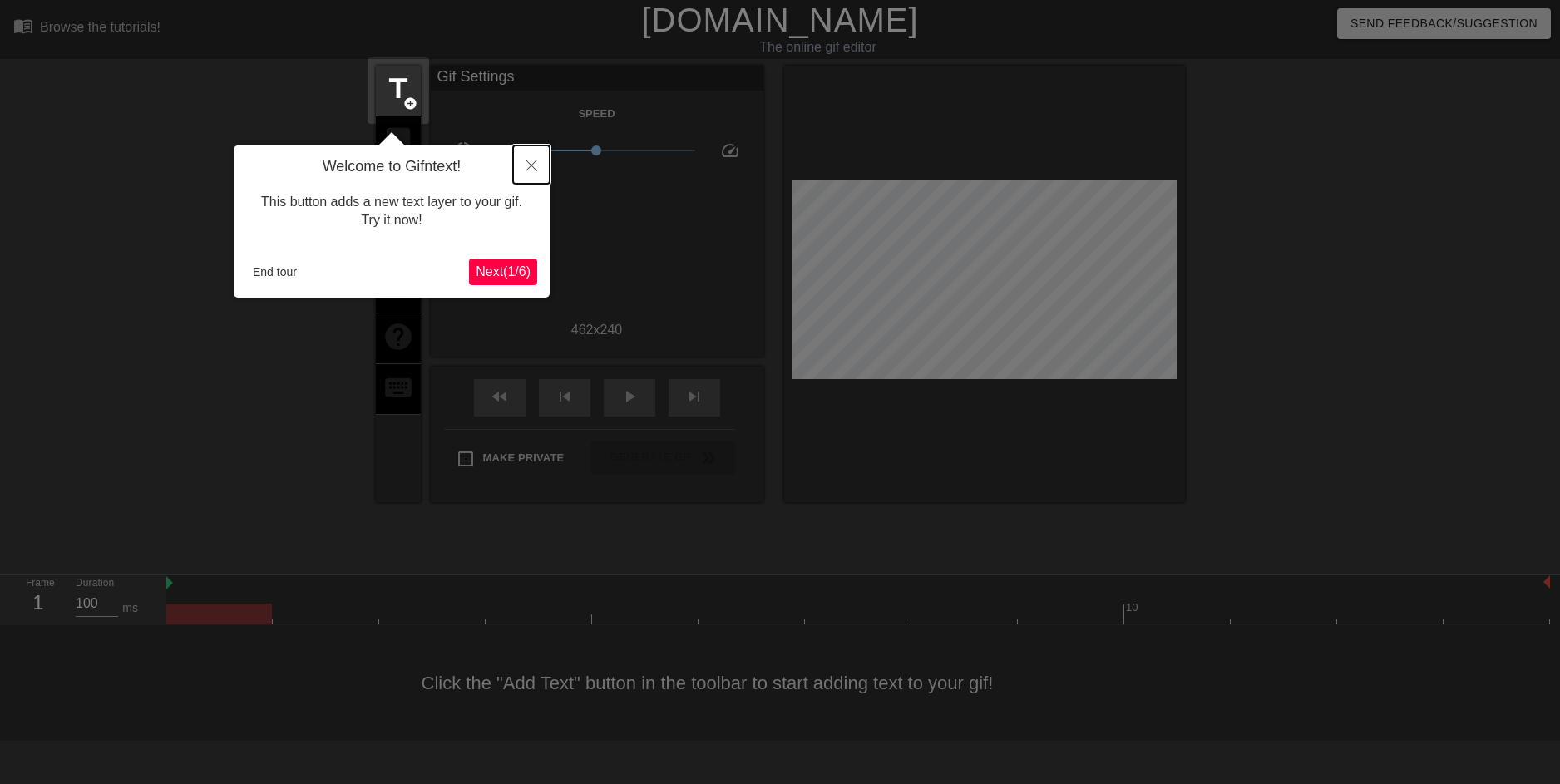
click at [535, 164] on icon "Close" at bounding box center [531, 166] width 12 height 12
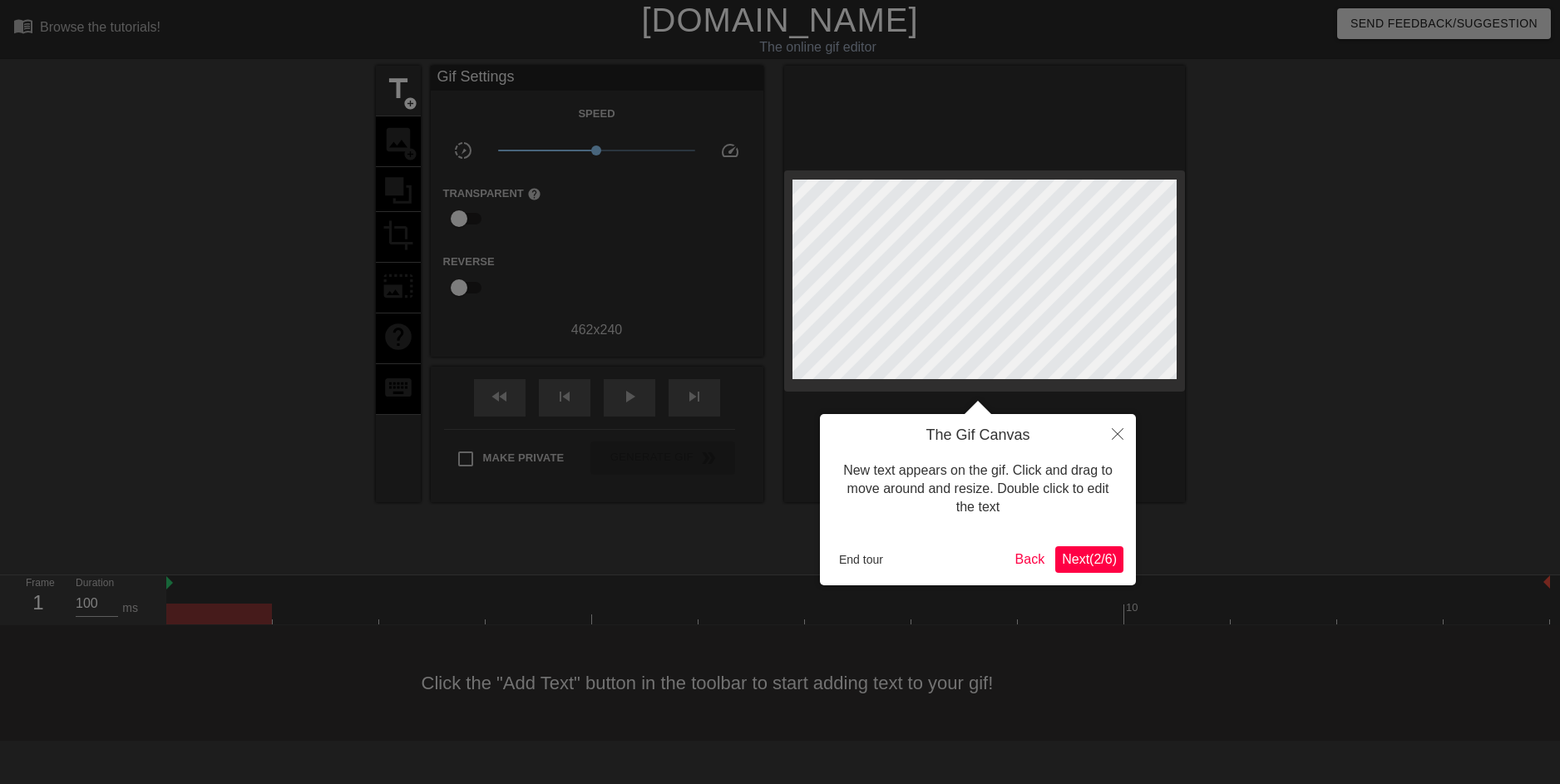
drag, startPoint x: 1091, startPoint y: 599, endPoint x: 1095, endPoint y: 566, distance: 33.2
click at [1093, 592] on div at bounding box center [780, 392] width 1560 height 784
click at [1095, 566] on span "Next ( 2 / 6 )" at bounding box center [1089, 559] width 55 height 14
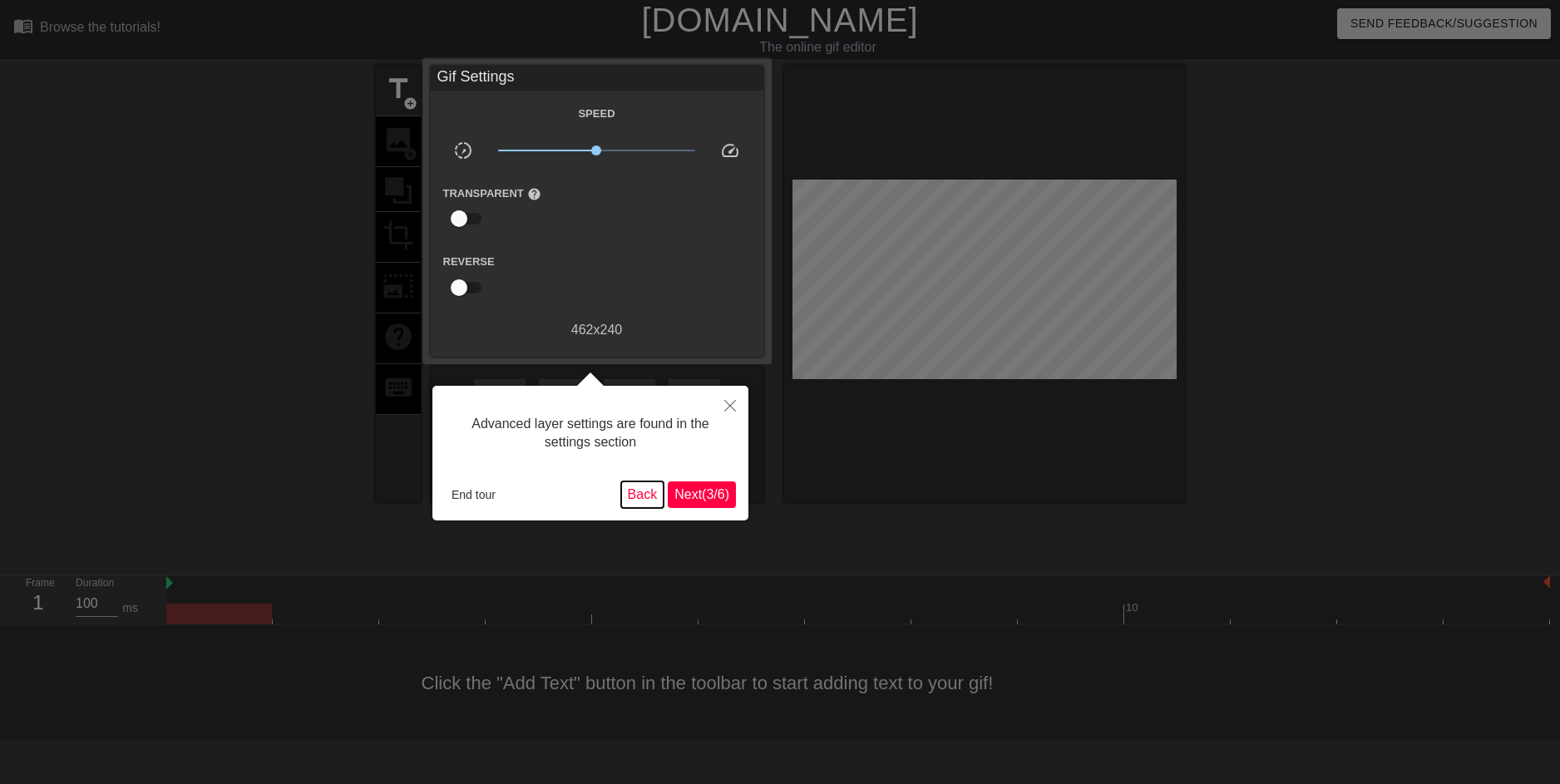
click at [641, 493] on button "Back" at bounding box center [642, 494] width 43 height 27
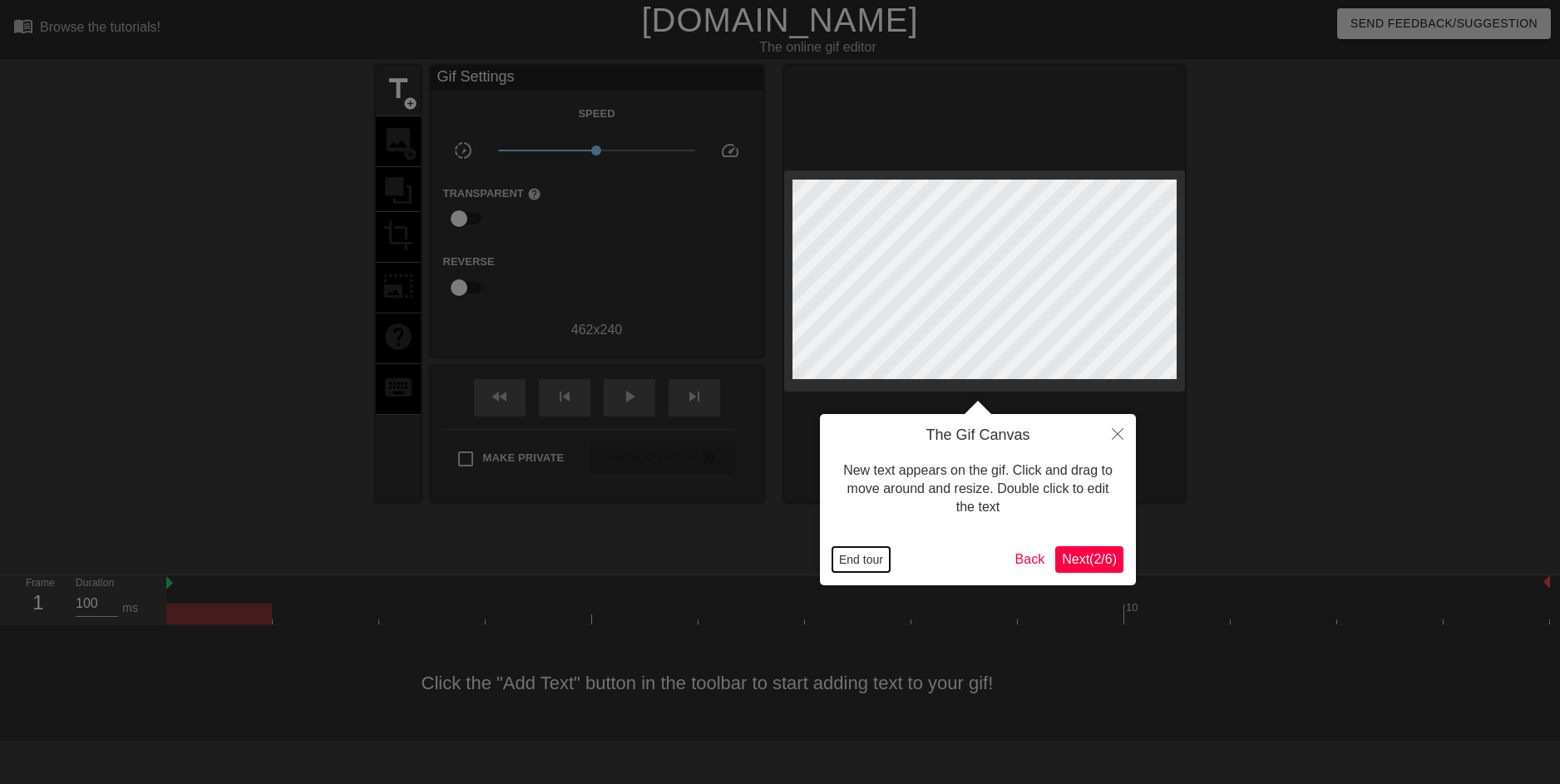
click at [863, 552] on button "End tour" at bounding box center [860, 559] width 57 height 25
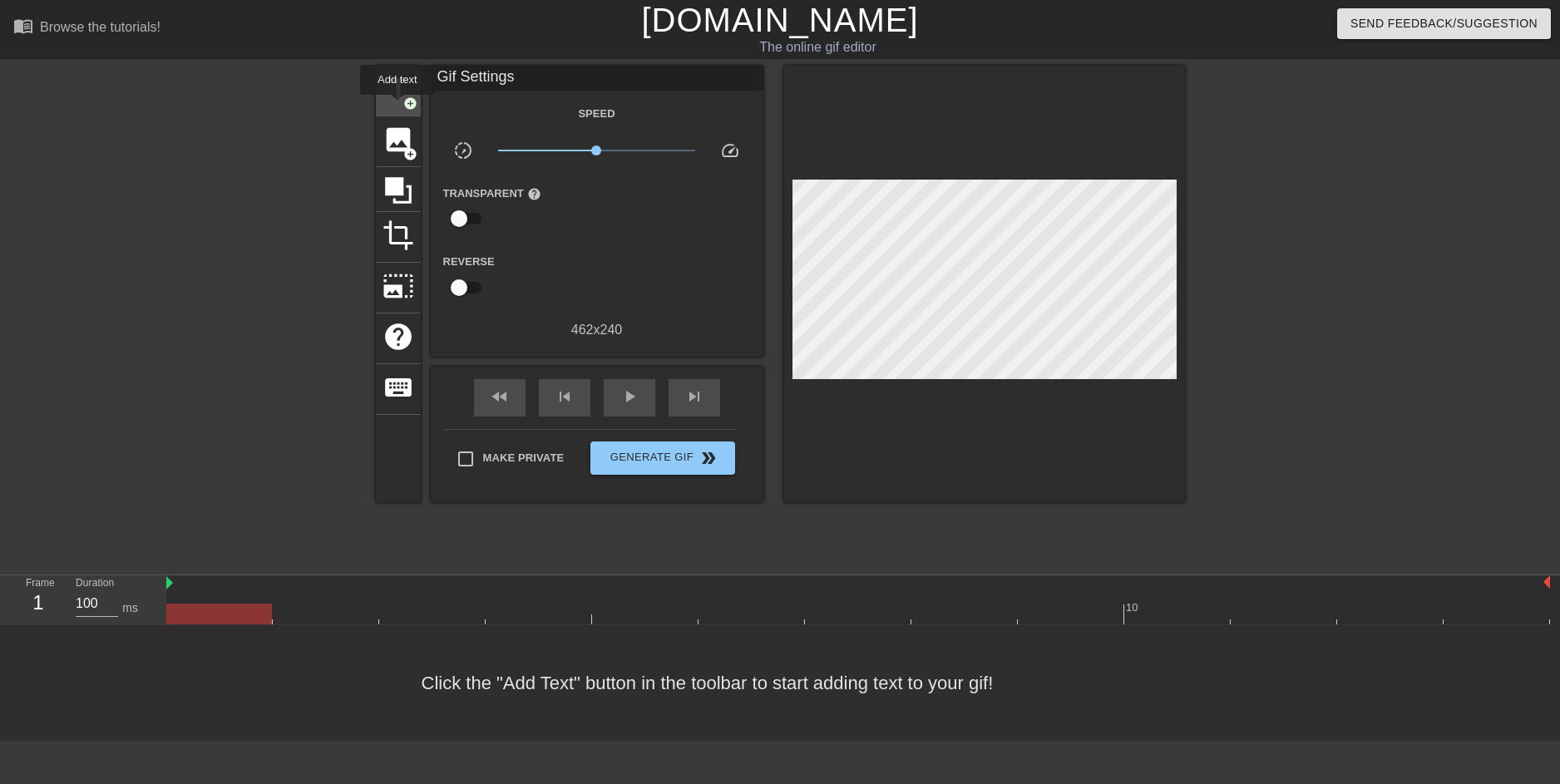
click at [396, 106] on div "title add_circle" at bounding box center [398, 91] width 45 height 51
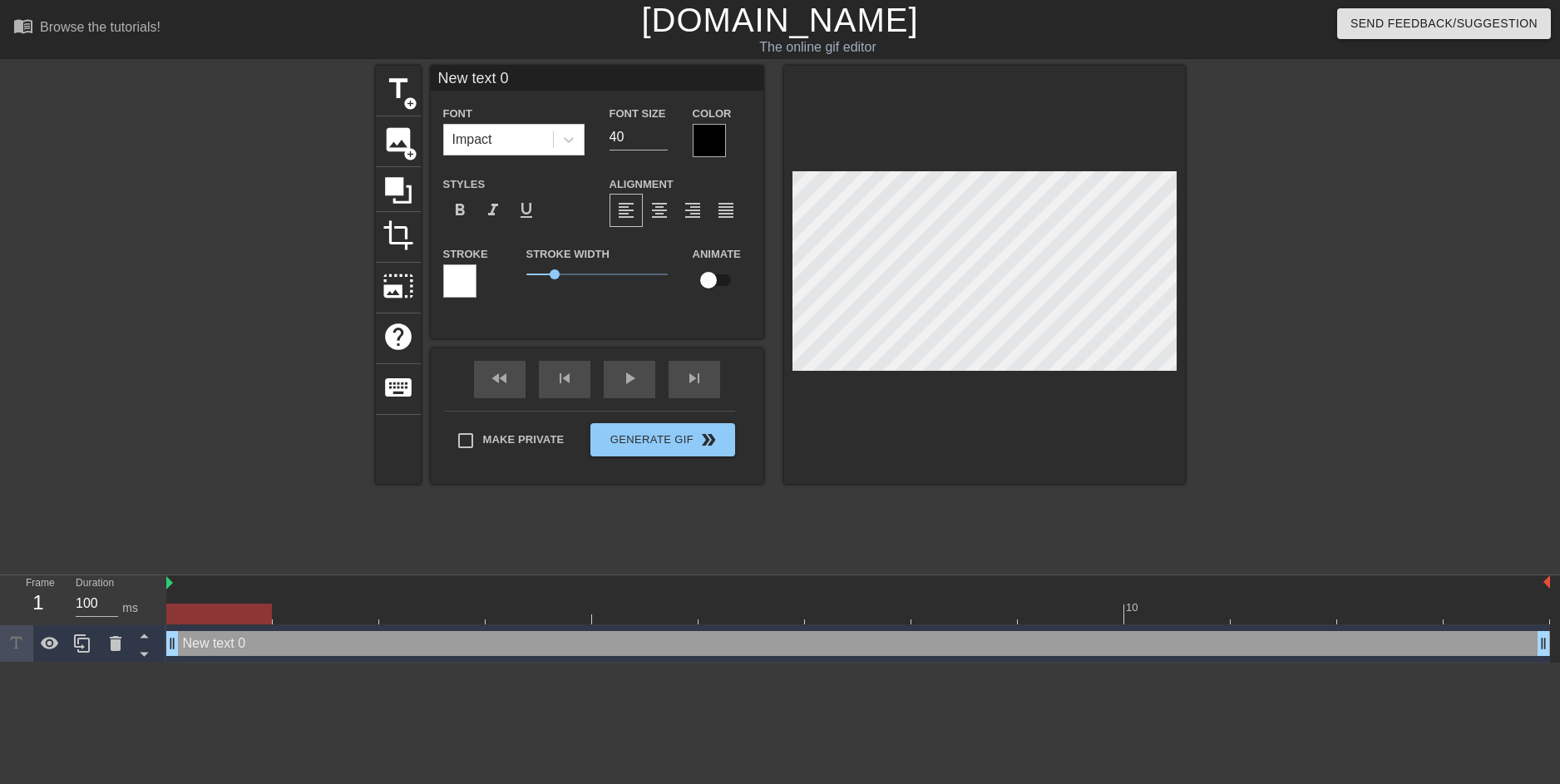
scroll to position [2, 2]
type input "w"
type textarea "w"
type input "wh"
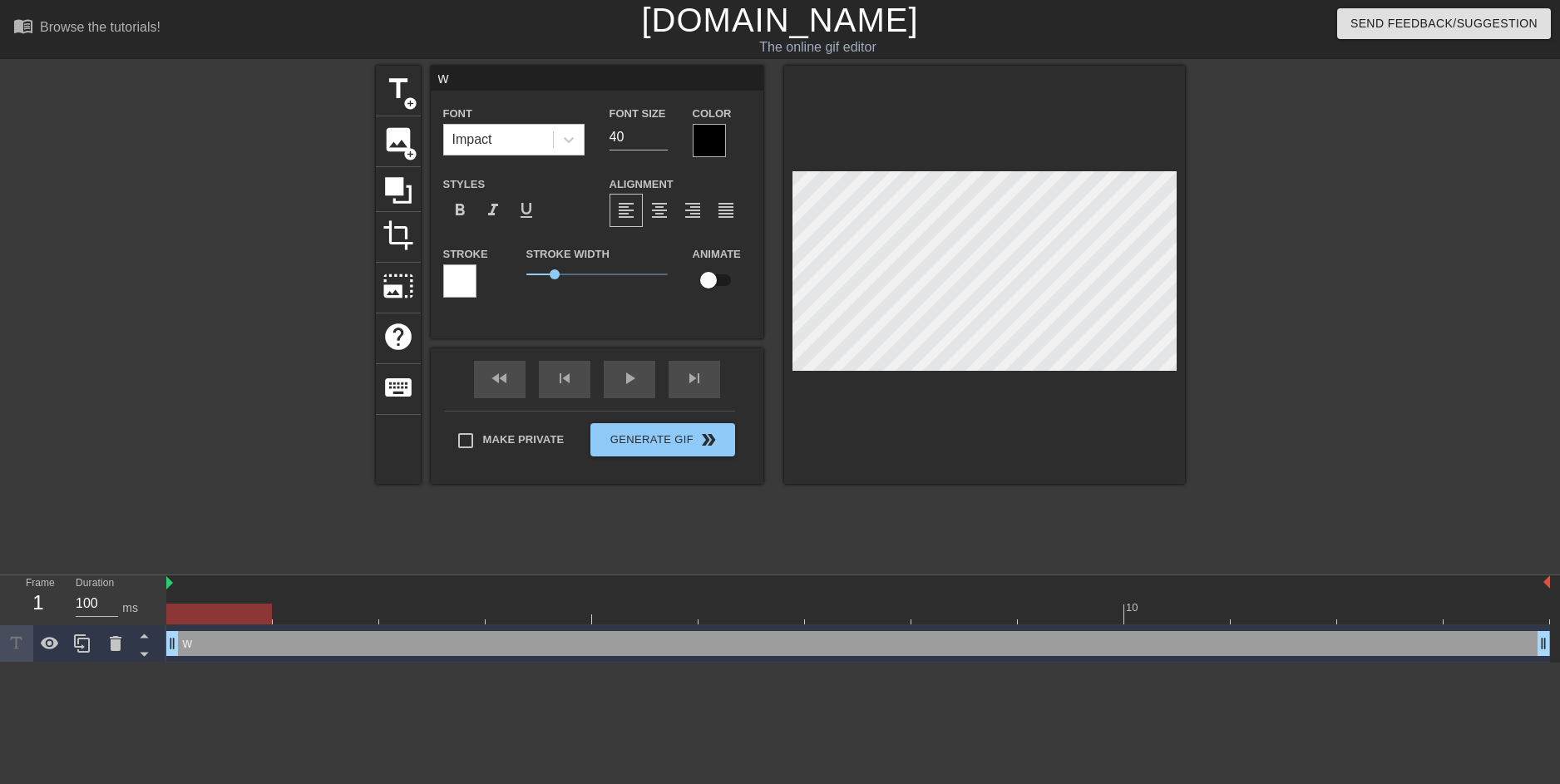
type textarea "wh"
type input "whr"
type textarea "whr"
type input "whre"
type textarea "whre"
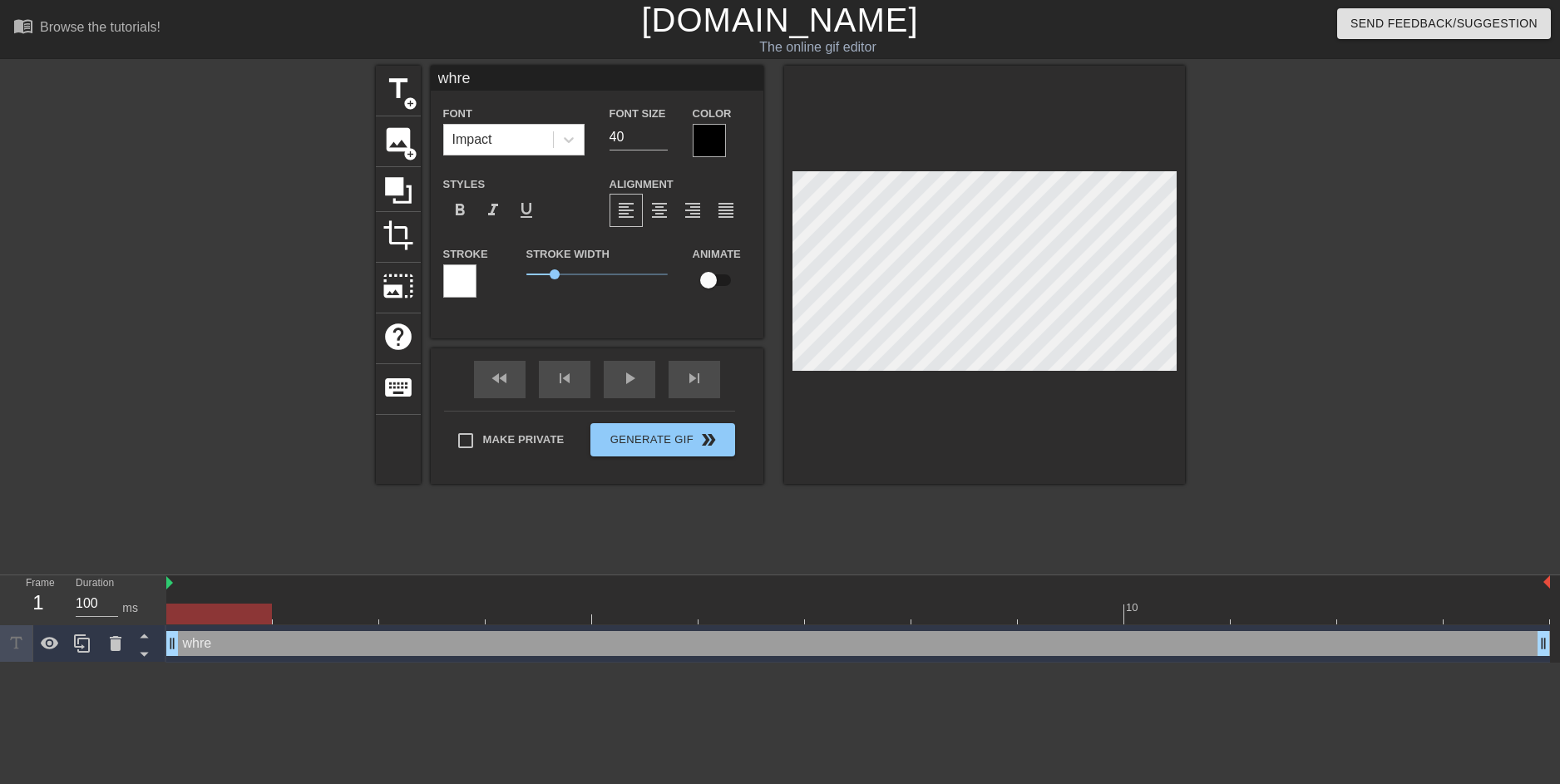
type input "whr"
type textarea "whr"
type input "wh"
type textarea "wh"
type input "whe"
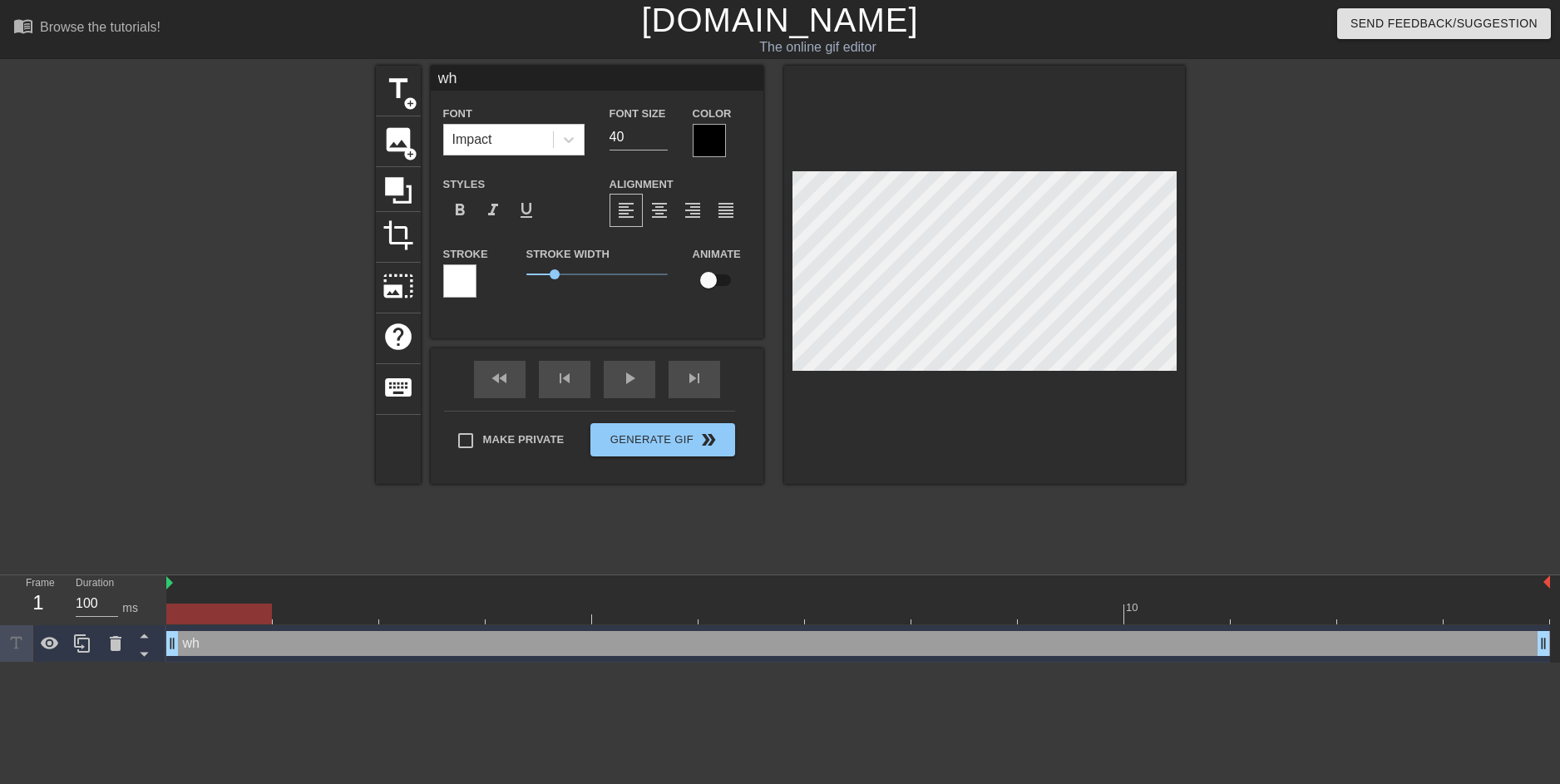
type textarea "whe"
type input "wher"
type textarea "wher"
type input "where"
type textarea "where"
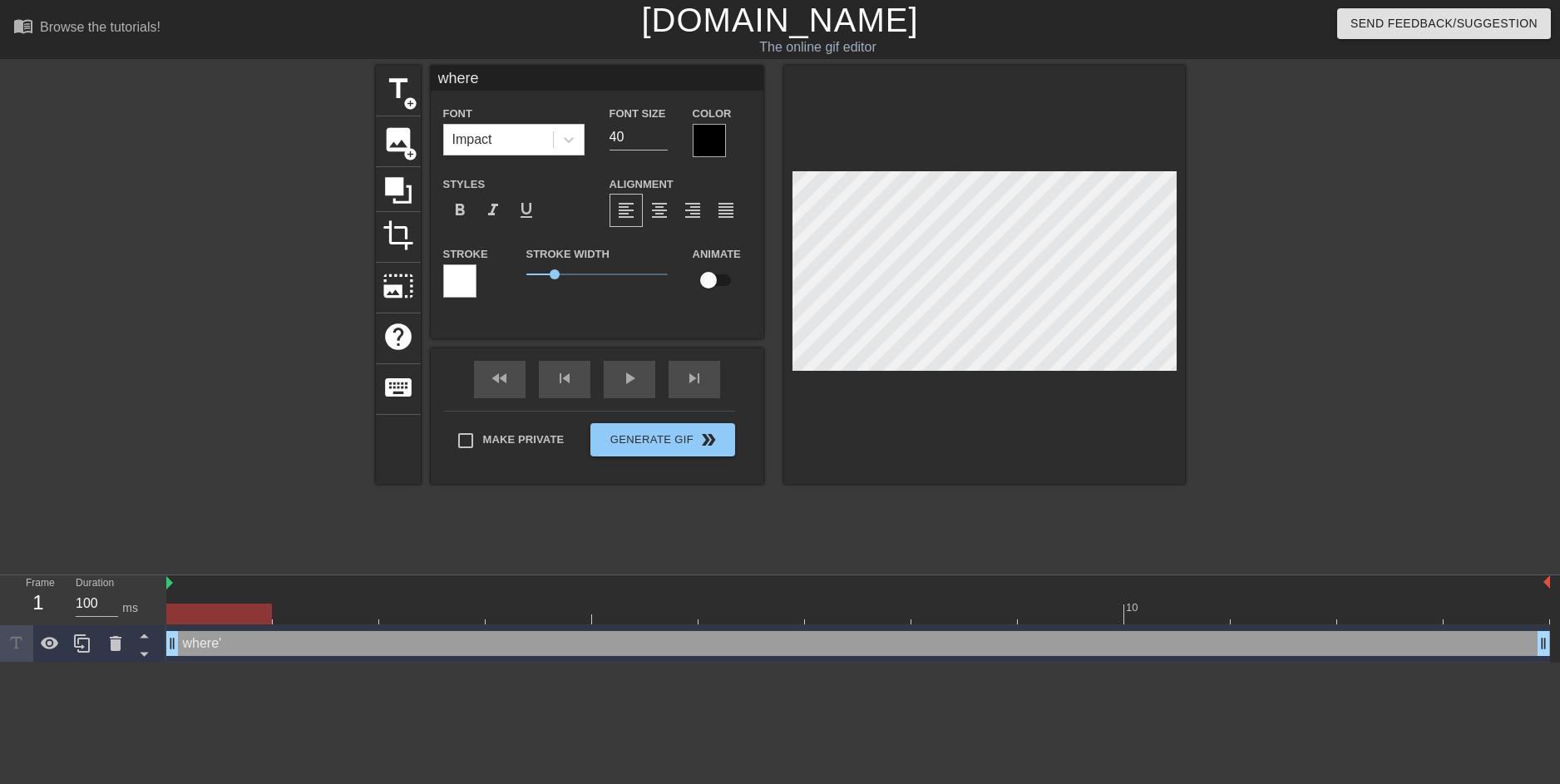
type input "where'"
type textarea "where'"
type input "where's"
type textarea "where's"
type input "where's"
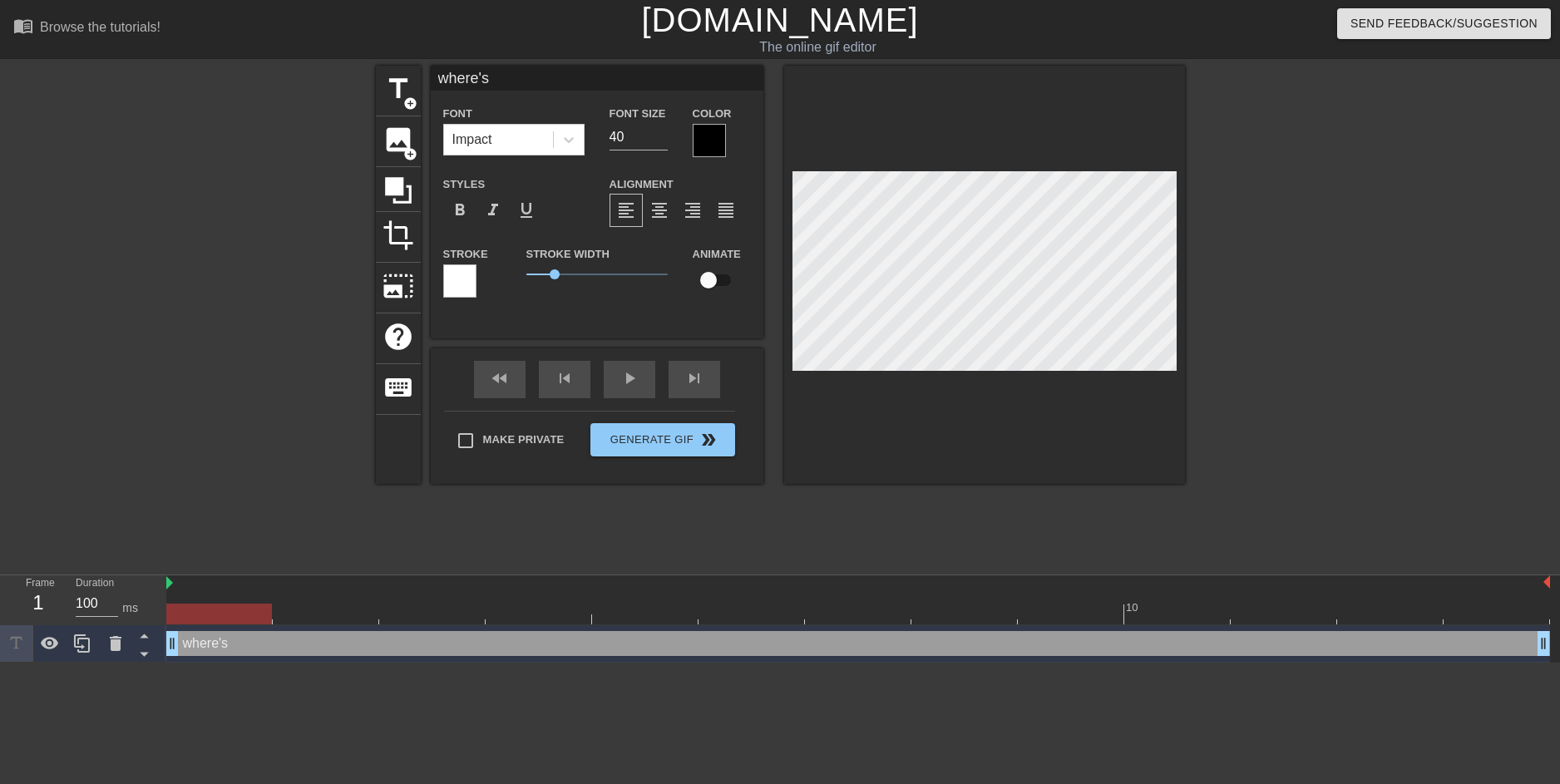
type textarea "where's"
type input "where's t"
type textarea "where's t"
type input "where's th"
type textarea "where's tha"
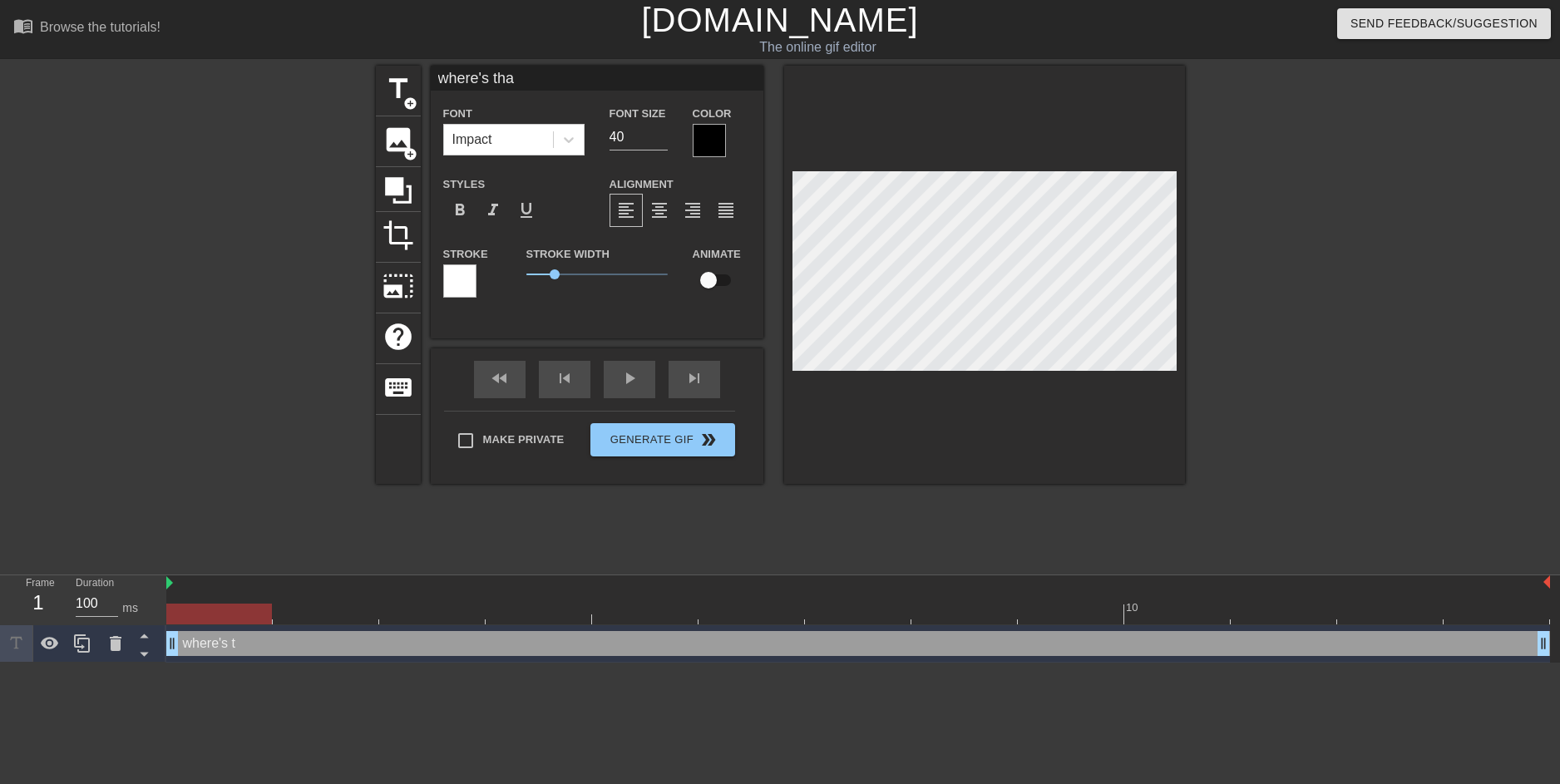
type input "where's that"
type textarea "where's that"
type input "where's that"
type textarea "where's that"
type input "where's that i"
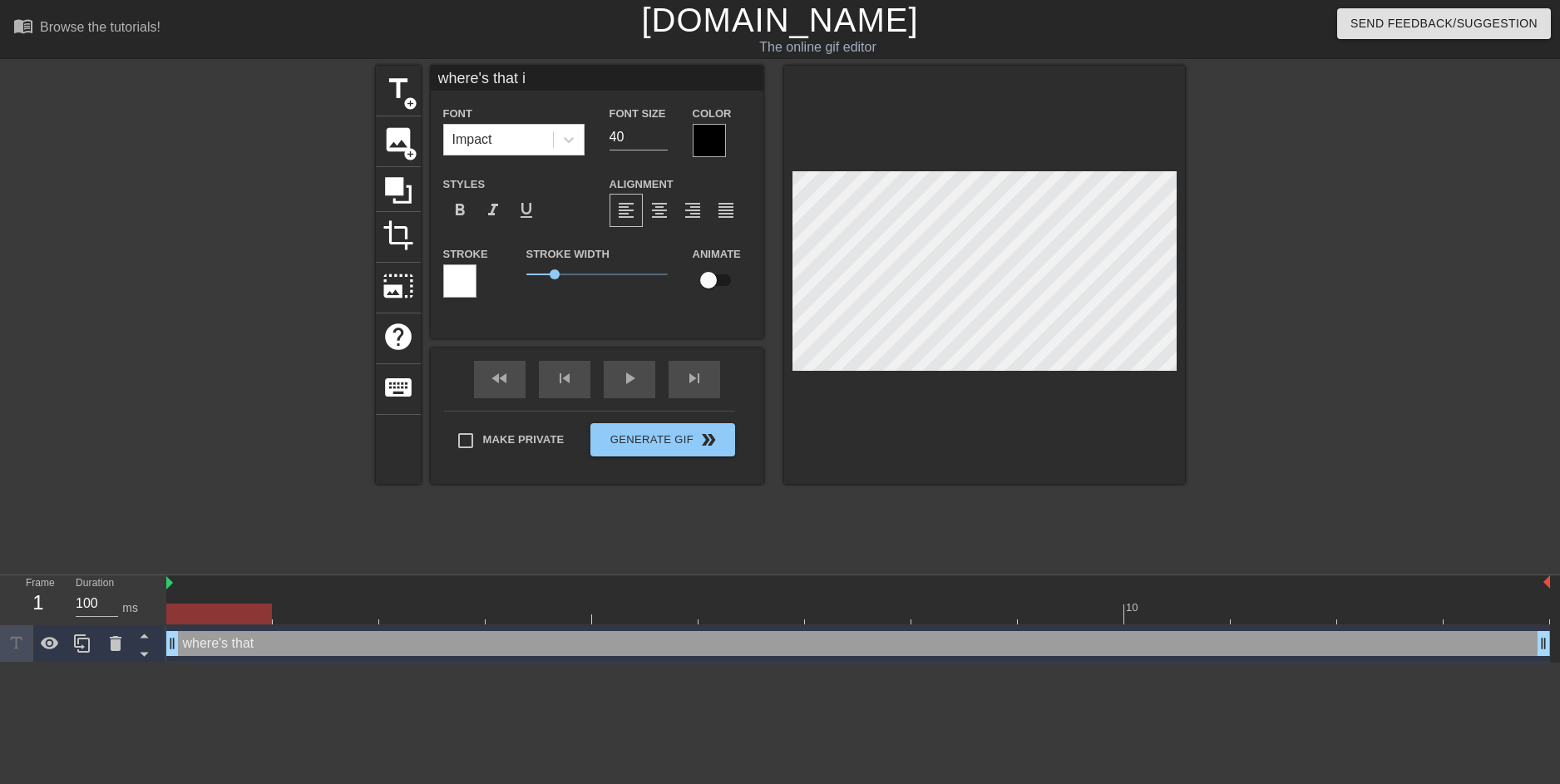
type textarea "where's that iv"
type input "where's that iva"
type textarea "where's that iva"
type input "where's that [PERSON_NAME]"
type textarea "where's that [PERSON_NAME]"
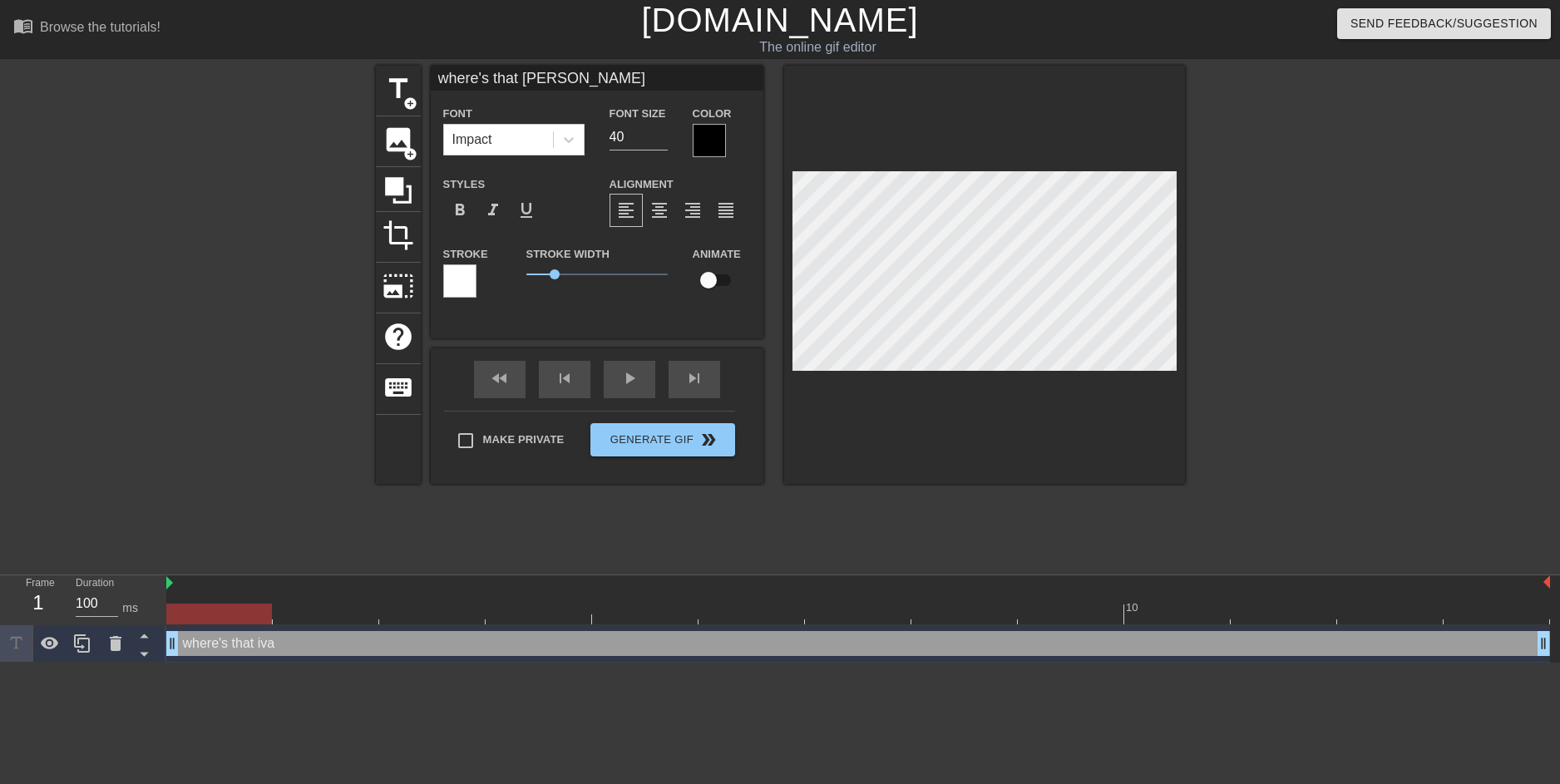
type input "where's that [PERSON_NAME]?"
type textarea "where's that [PERSON_NAME]?"
drag, startPoint x: 1287, startPoint y: 266, endPoint x: 1255, endPoint y: 265, distance: 32.0
click at [1288, 266] on div at bounding box center [1329, 315] width 250 height 499
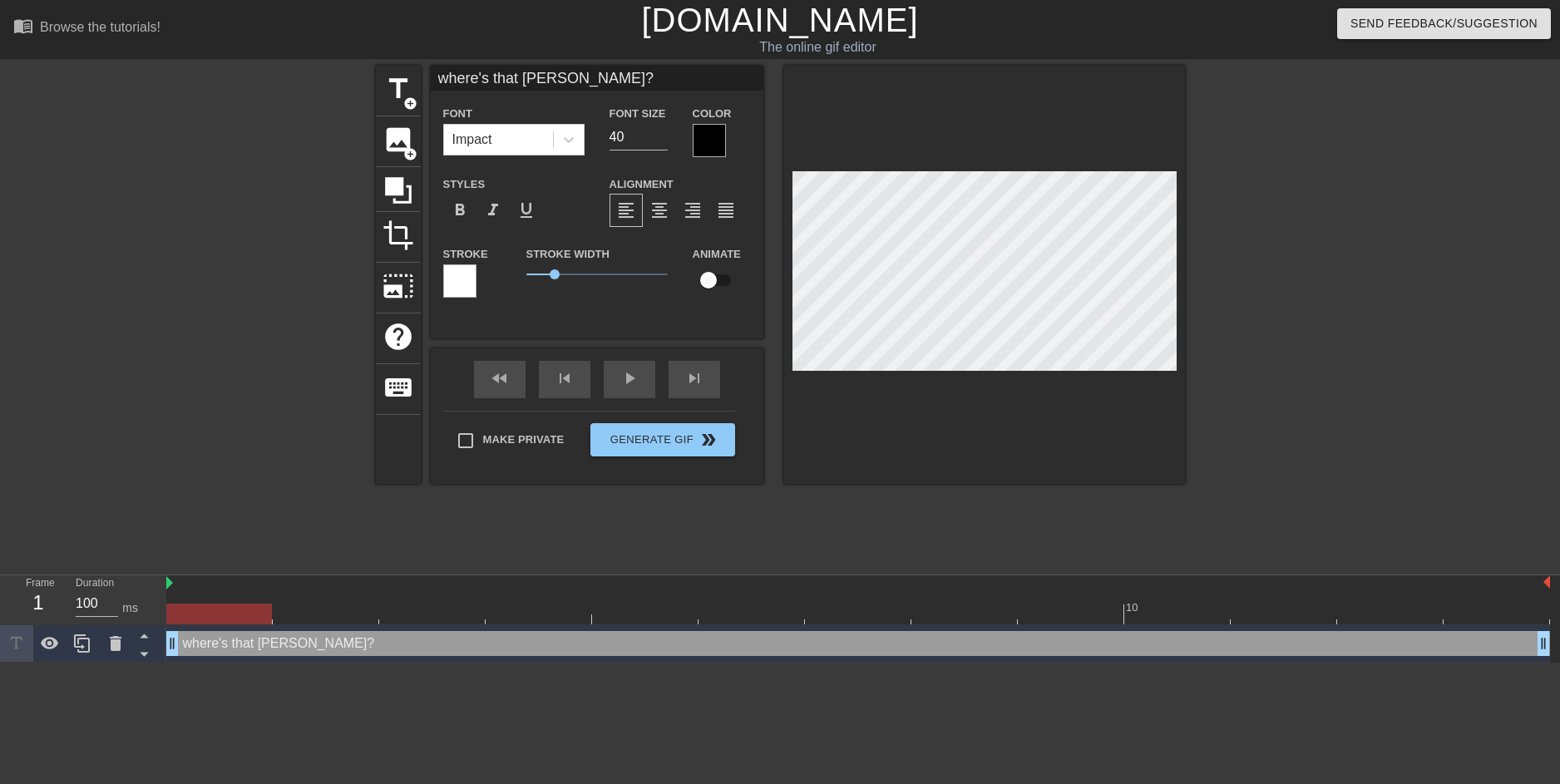
click at [1466, 376] on div "title add_circle image add_circle crop photo_size_select_large help keyboard wh…" at bounding box center [780, 315] width 1560 height 499
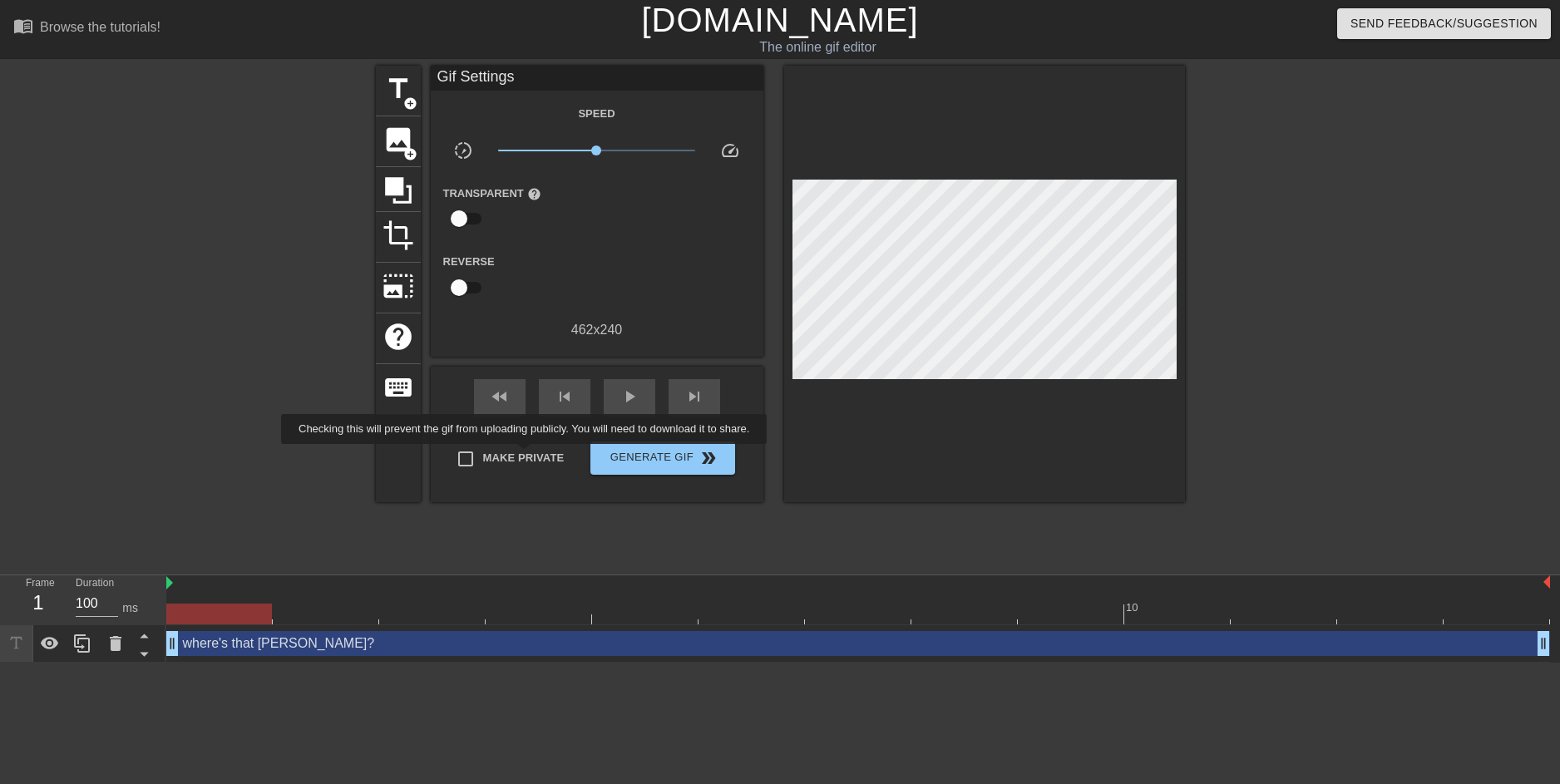
click at [485, 455] on span "Make Private" at bounding box center [524, 458] width 82 height 17
click at [483, 455] on input "Make Private" at bounding box center [465, 458] width 35 height 35
checkbox input "true"
click at [650, 463] on span "Generate Gif double_arrow" at bounding box center [662, 458] width 131 height 20
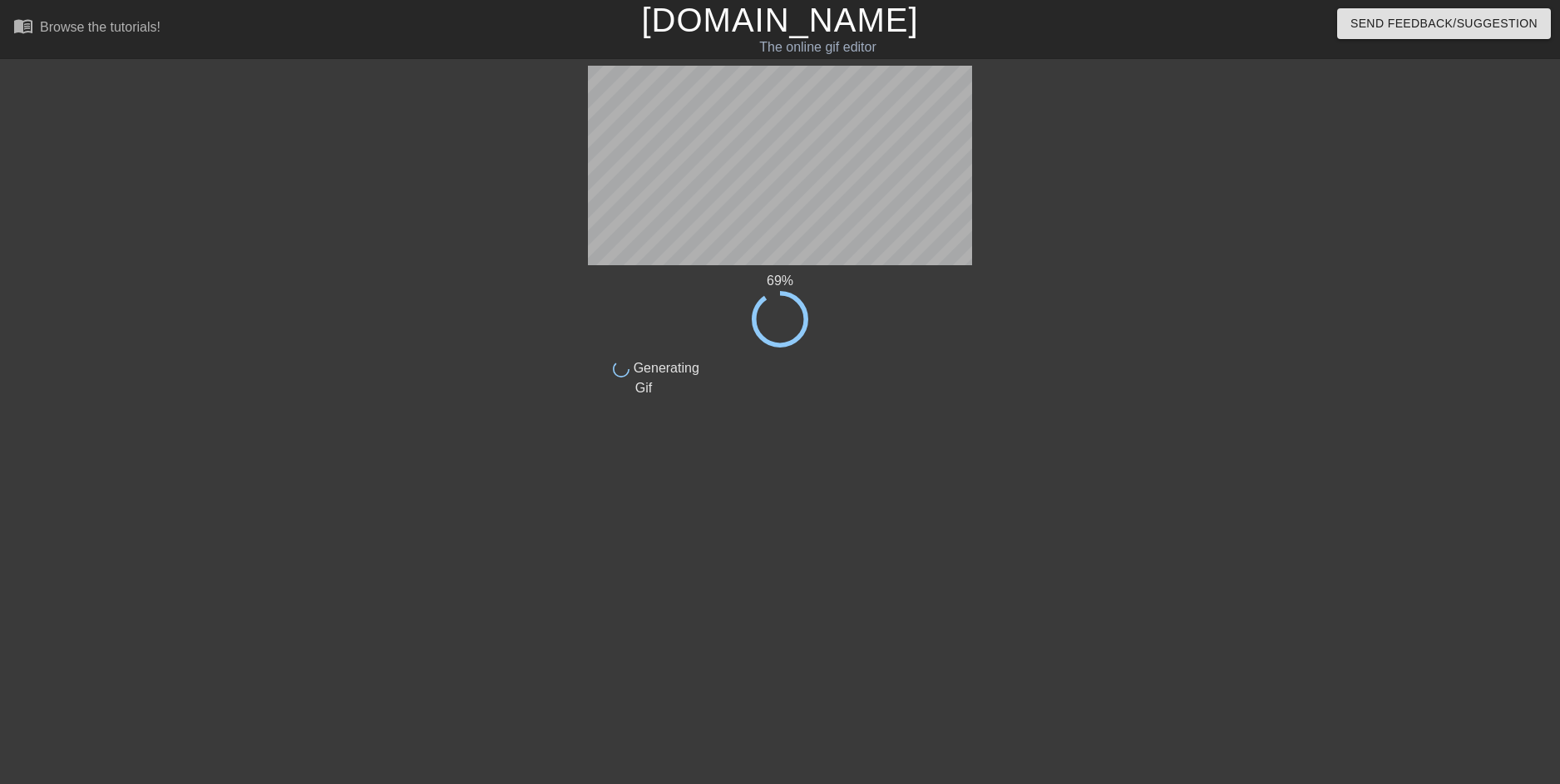
drag, startPoint x: 788, startPoint y: 271, endPoint x: 1158, endPoint y: 347, distance: 377.7
click at [1158, 347] on div at bounding box center [1117, 315] width 250 height 499
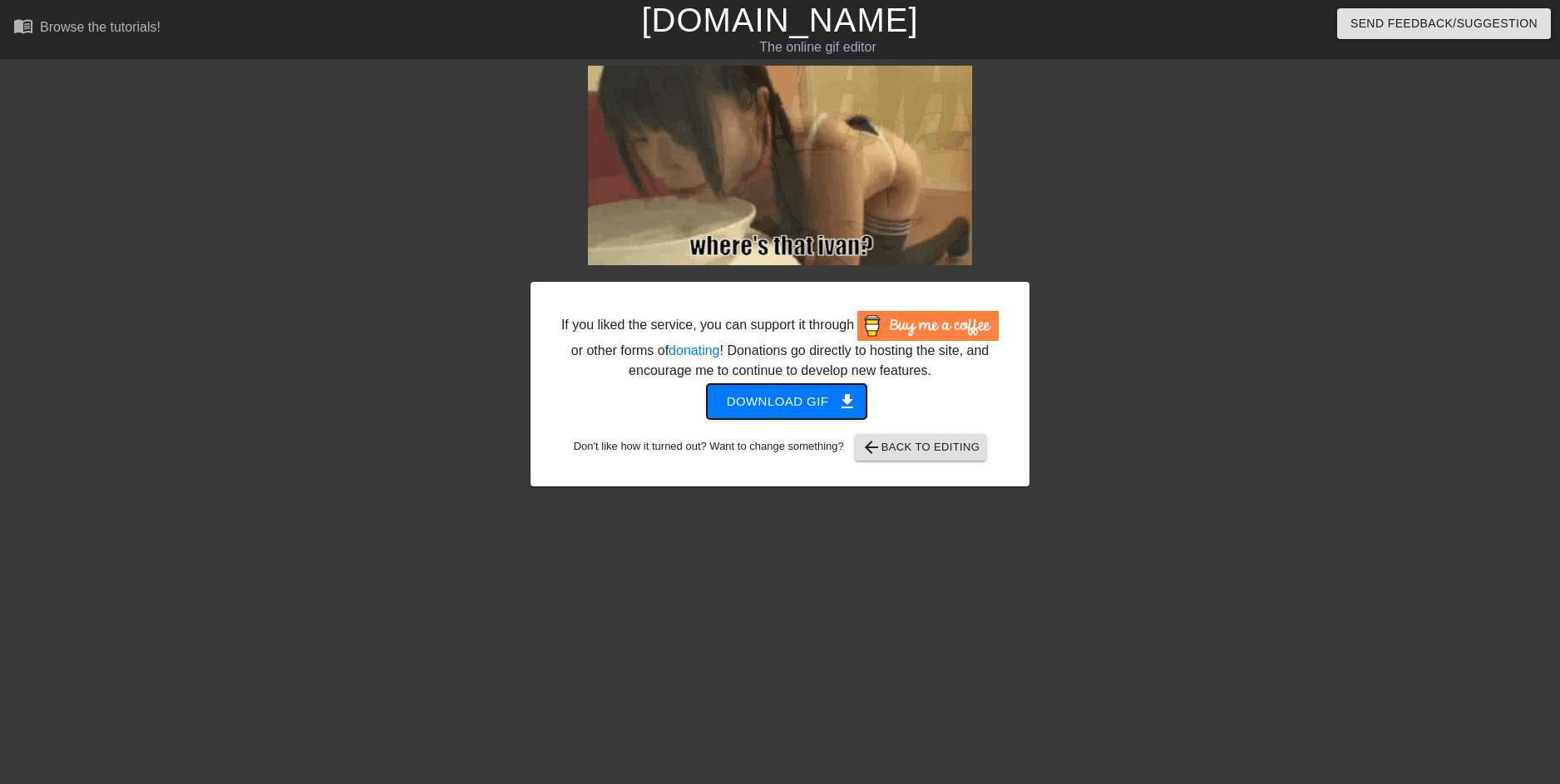
click at [780, 407] on span "Download gif get_app" at bounding box center [786, 402] width 121 height 22
